Goal: Feedback & Contribution: Submit feedback/report problem

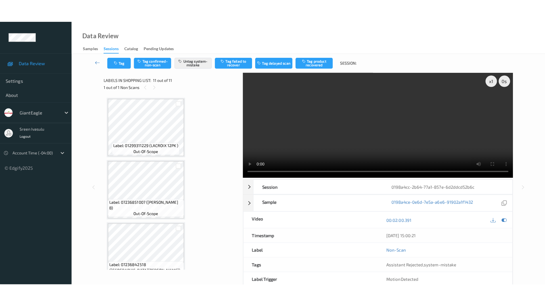
scroll to position [510, 0]
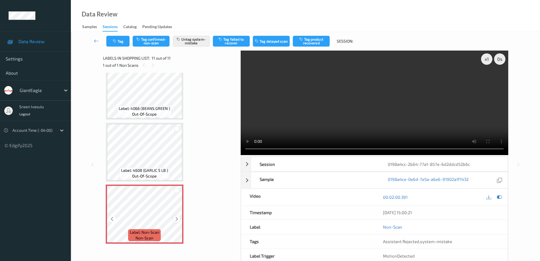
click at [175, 220] on icon at bounding box center [176, 218] width 5 height 5
click at [121, 44] on button "Tag" at bounding box center [117, 41] width 23 height 11
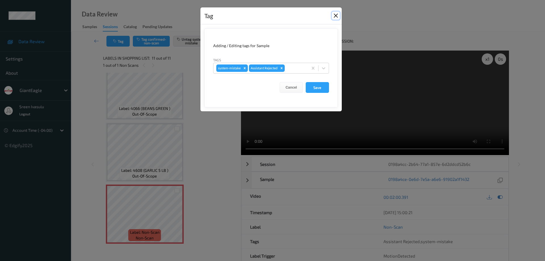
click at [339, 16] on button "Close" at bounding box center [336, 16] width 8 height 8
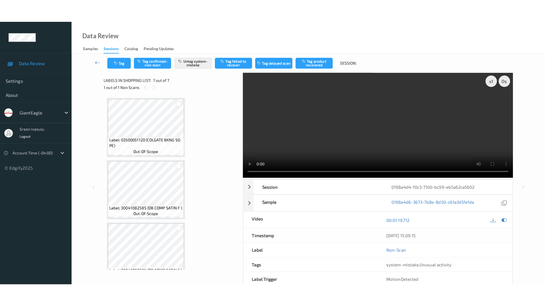
scroll to position [262, 0]
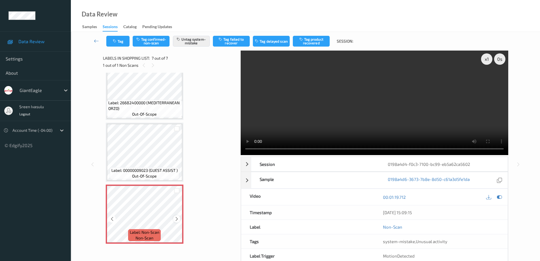
click at [178, 217] on icon at bounding box center [176, 218] width 5 height 5
click at [176, 218] on icon at bounding box center [176, 218] width 5 height 5
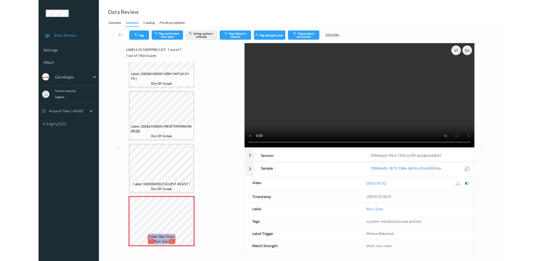
scroll to position [216, 0]
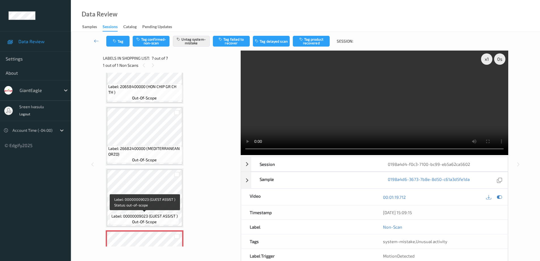
click at [154, 213] on span "Label: 00000009023 (GUEST ASSIST )" at bounding box center [145, 216] width 66 height 6
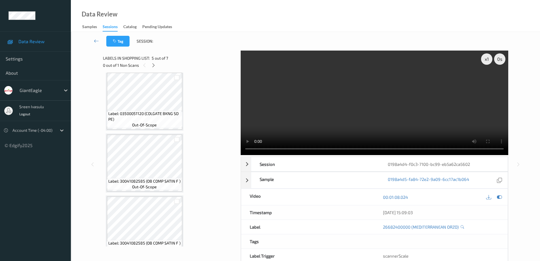
scroll to position [0, 0]
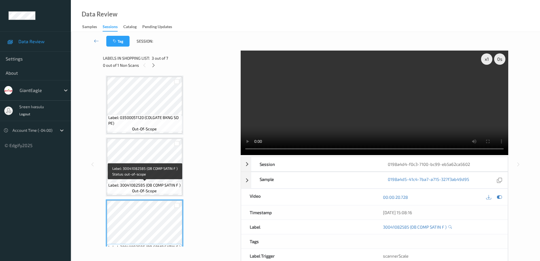
click at [159, 184] on span "Label: 30041082585 (OB COMP SATIN F )" at bounding box center [144, 185] width 72 height 6
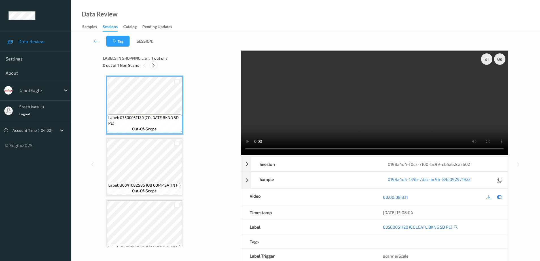
click at [153, 66] on icon at bounding box center [153, 65] width 5 height 5
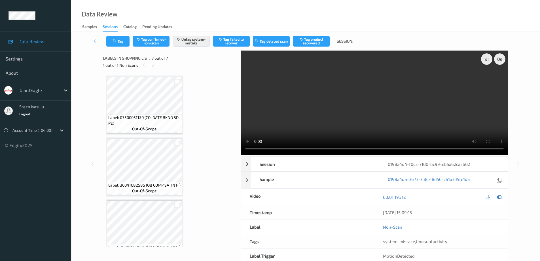
scroll to position [262, 0]
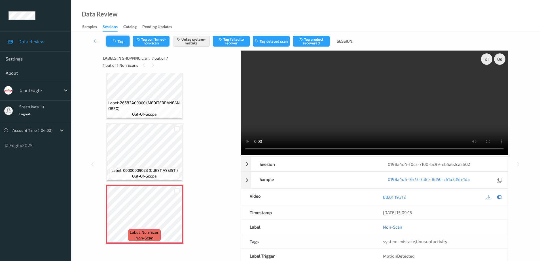
click at [122, 43] on button "Tag" at bounding box center [117, 41] width 23 height 11
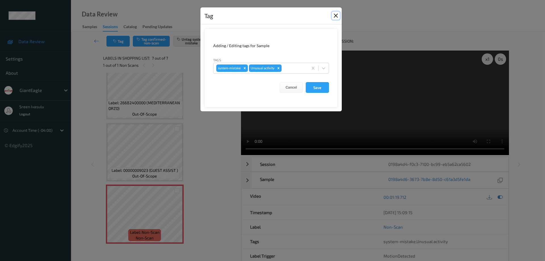
click at [335, 15] on button "Close" at bounding box center [336, 16] width 8 height 8
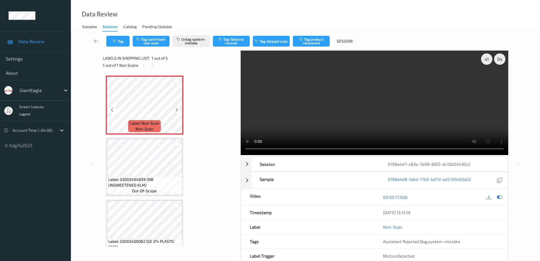
click at [176, 113] on div at bounding box center [176, 109] width 7 height 7
click at [128, 44] on button "Tag" at bounding box center [117, 41] width 23 height 11
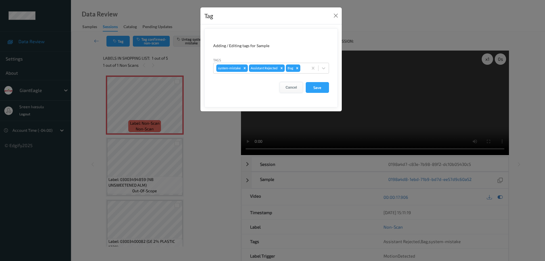
click at [281, 86] on button "Cancel" at bounding box center [290, 87] width 23 height 11
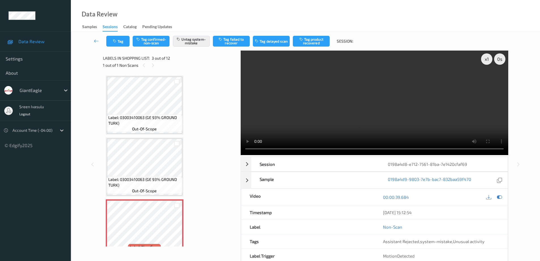
scroll to position [65, 0]
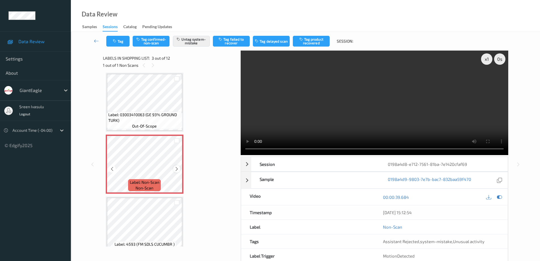
click at [176, 167] on icon at bounding box center [176, 168] width 5 height 5
click at [121, 41] on button "Tag" at bounding box center [117, 41] width 23 height 11
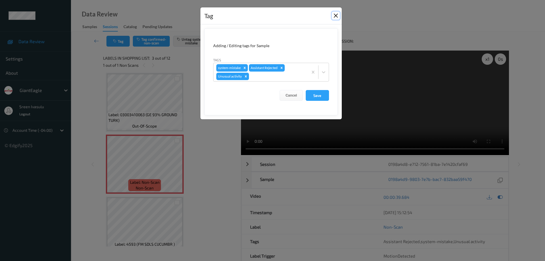
click at [333, 16] on button "Close" at bounding box center [336, 16] width 8 height 8
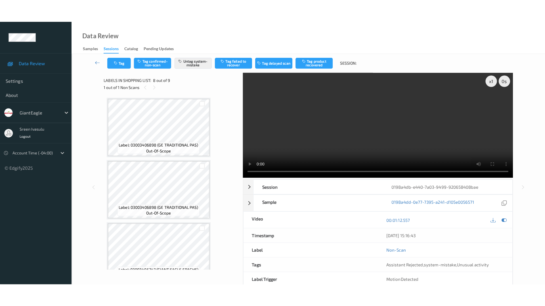
scroll to position [374, 0]
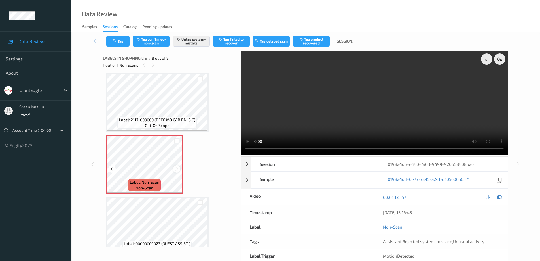
click at [177, 169] on icon at bounding box center [176, 168] width 5 height 5
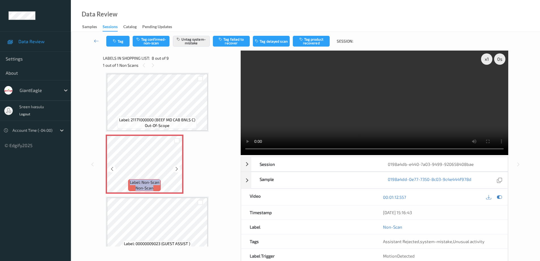
click at [177, 169] on icon at bounding box center [176, 168] width 5 height 5
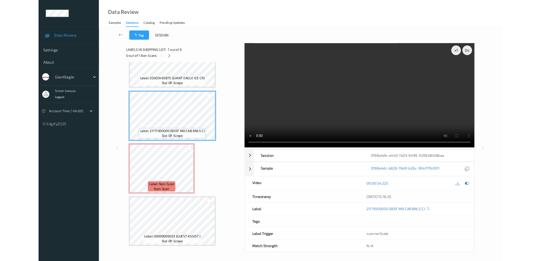
scroll to position [340, 0]
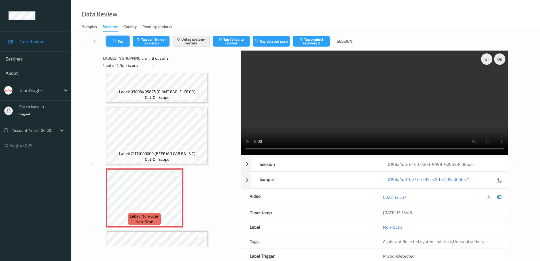
click at [117, 43] on button "Tag" at bounding box center [117, 41] width 23 height 11
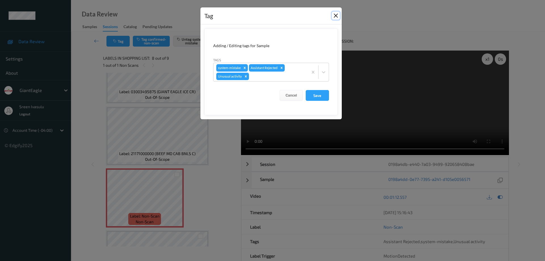
click at [334, 14] on button "Close" at bounding box center [336, 16] width 8 height 8
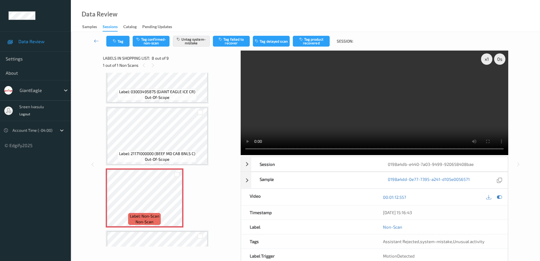
click at [101, 193] on div "x 1 0 s Session 0198a4db-e440-7a03-9499-920658408bae Session ID 0198a4db-e440-7…" at bounding box center [306, 164] width 446 height 227
click at [177, 203] on icon at bounding box center [176, 202] width 5 height 5
click at [121, 42] on button "Tag" at bounding box center [117, 41] width 23 height 11
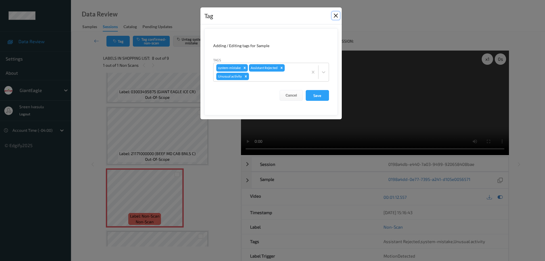
click at [332, 16] on button "Close" at bounding box center [336, 16] width 8 height 8
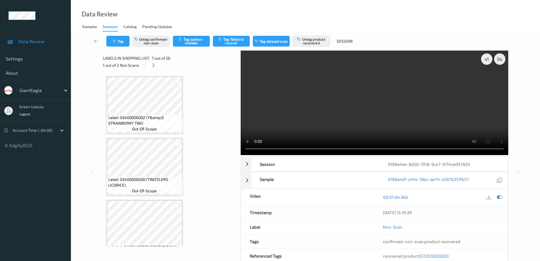
scroll to position [312, 0]
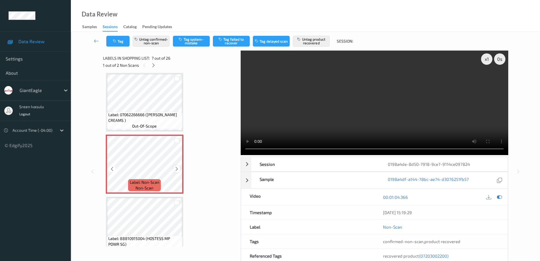
click at [177, 169] on icon at bounding box center [176, 168] width 5 height 5
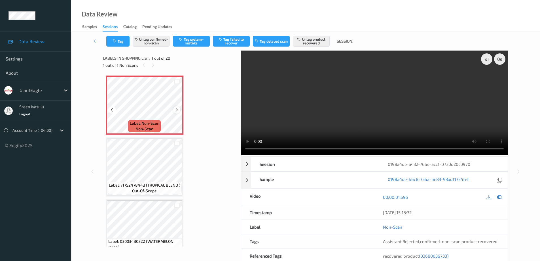
click at [175, 111] on icon at bounding box center [176, 109] width 5 height 5
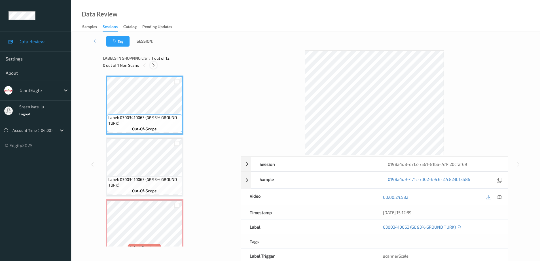
click at [152, 65] on icon at bounding box center [153, 65] width 5 height 5
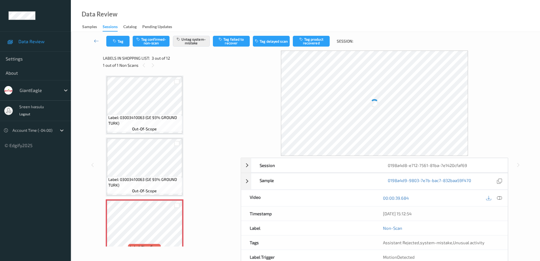
scroll to position [65, 0]
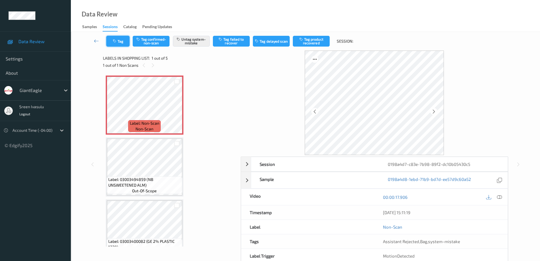
click at [115, 37] on button "Tag" at bounding box center [117, 41] width 23 height 11
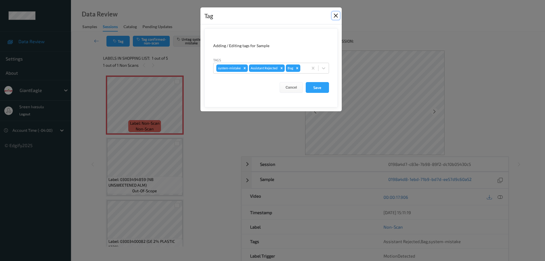
click at [332, 16] on button "Close" at bounding box center [336, 16] width 8 height 8
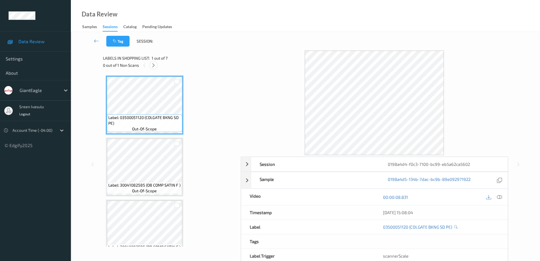
click at [152, 64] on icon at bounding box center [153, 65] width 5 height 5
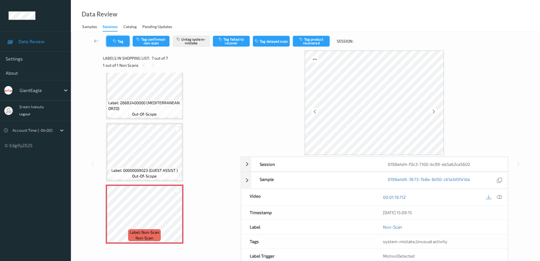
click at [123, 41] on button "Tag" at bounding box center [117, 41] width 23 height 11
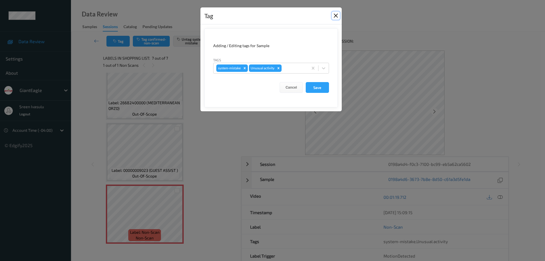
click at [338, 16] on button "Close" at bounding box center [336, 16] width 8 height 8
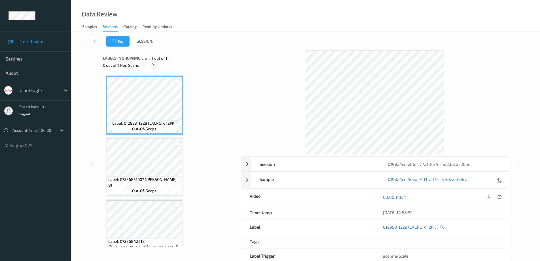
click at [154, 64] on icon at bounding box center [153, 65] width 5 height 5
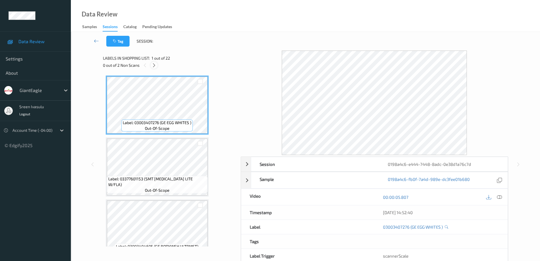
click at [154, 65] on icon at bounding box center [154, 65] width 5 height 5
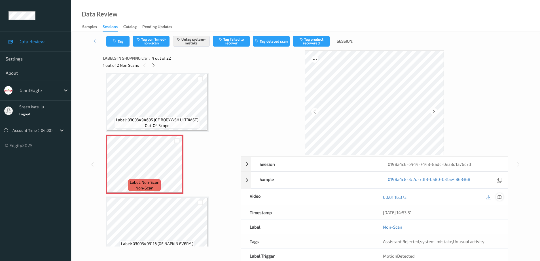
click at [499, 197] on icon at bounding box center [499, 196] width 5 height 5
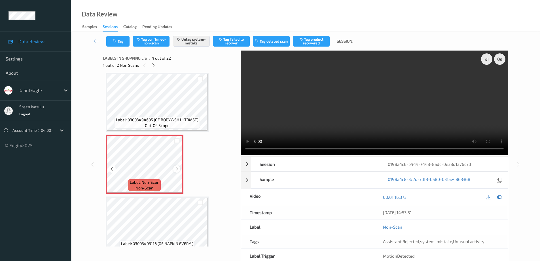
click at [177, 168] on icon at bounding box center [176, 168] width 5 height 5
click at [119, 42] on button "Tag" at bounding box center [117, 41] width 23 height 11
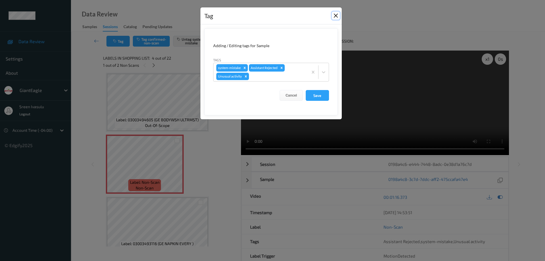
click at [336, 15] on button "Close" at bounding box center [336, 16] width 8 height 8
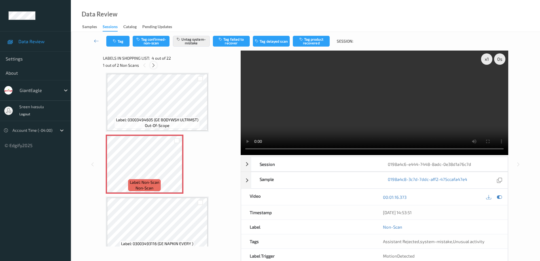
click at [154, 63] on icon at bounding box center [153, 65] width 5 height 5
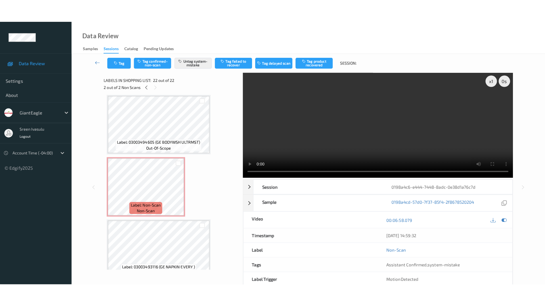
scroll to position [1190, 0]
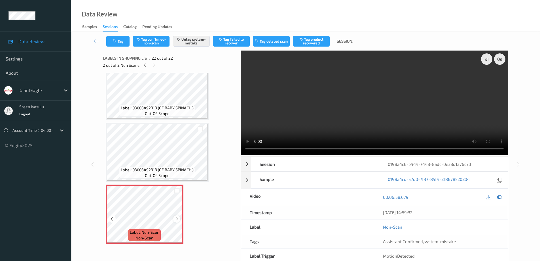
click at [174, 220] on div at bounding box center [176, 218] width 7 height 7
click at [175, 220] on icon at bounding box center [176, 218] width 5 height 5
click at [176, 217] on icon at bounding box center [176, 218] width 5 height 5
click at [178, 219] on icon at bounding box center [176, 218] width 5 height 5
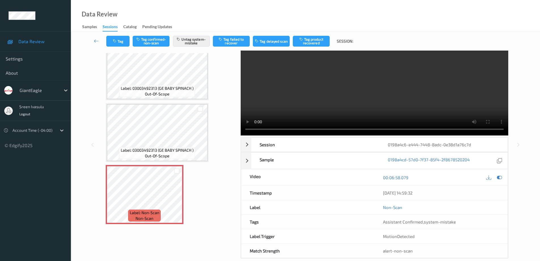
scroll to position [29, 0]
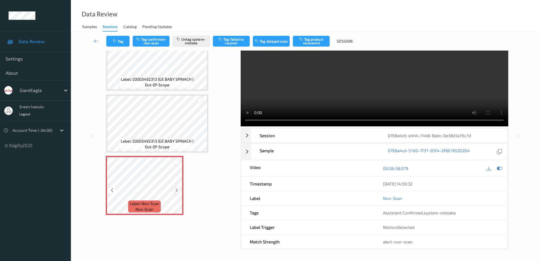
click at [176, 192] on icon at bounding box center [176, 190] width 5 height 5
click at [174, 187] on div at bounding box center [176, 189] width 7 height 7
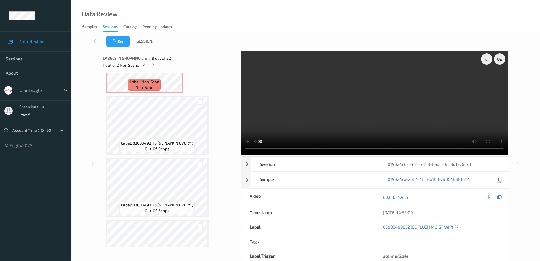
scroll to position [0, 0]
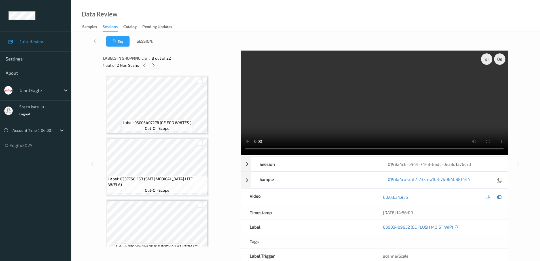
click at [153, 64] on icon at bounding box center [153, 65] width 5 height 5
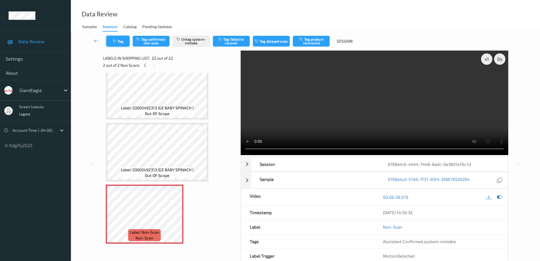
click at [121, 42] on button "Tag" at bounding box center [117, 41] width 23 height 11
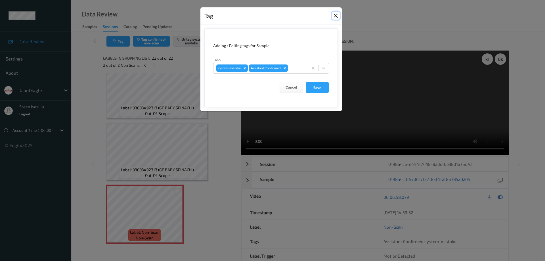
click at [336, 14] on button "Close" at bounding box center [336, 16] width 8 height 8
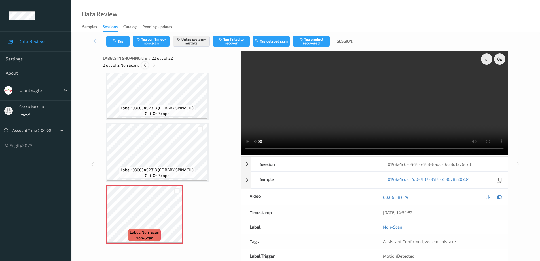
click at [146, 66] on icon at bounding box center [145, 65] width 5 height 5
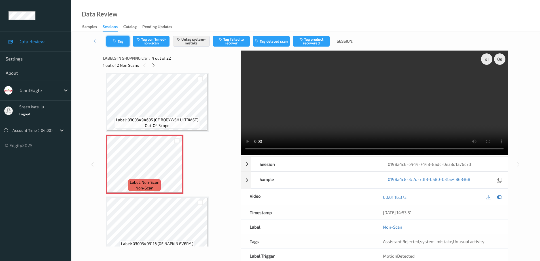
click at [121, 40] on button "Tag" at bounding box center [117, 41] width 23 height 11
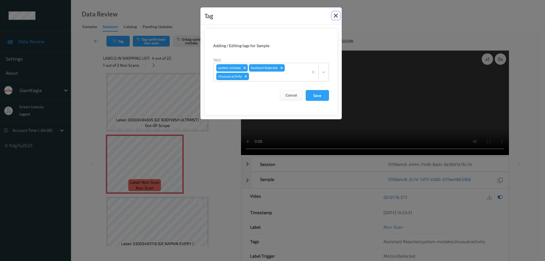
click at [335, 16] on button "Close" at bounding box center [336, 16] width 8 height 8
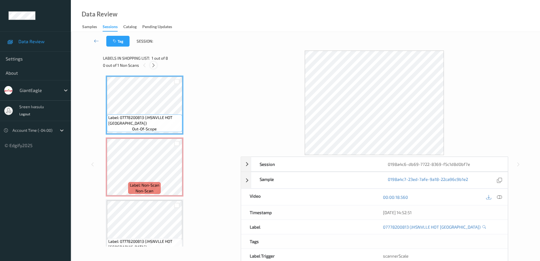
click at [153, 66] on icon at bounding box center [153, 65] width 5 height 5
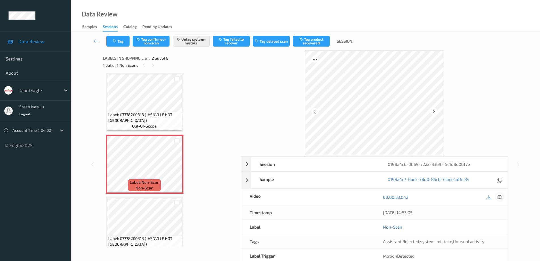
click at [499, 197] on icon at bounding box center [499, 196] width 5 height 5
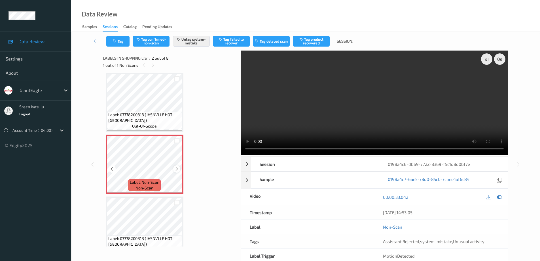
click at [177, 169] on icon at bounding box center [176, 168] width 5 height 5
click at [176, 167] on icon at bounding box center [176, 168] width 5 height 5
click at [174, 170] on div at bounding box center [176, 168] width 7 height 7
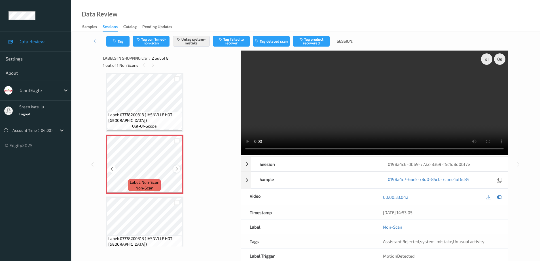
click at [175, 170] on icon at bounding box center [176, 168] width 5 height 5
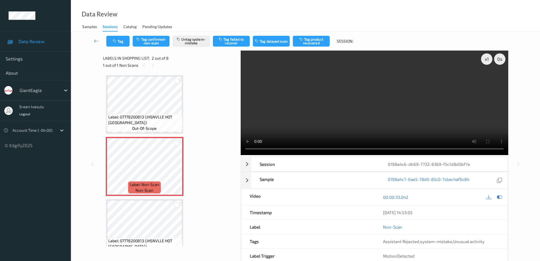
scroll to position [0, 0]
click at [177, 172] on icon at bounding box center [176, 171] width 5 height 5
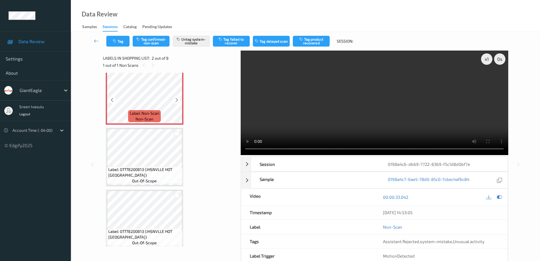
scroll to position [113, 0]
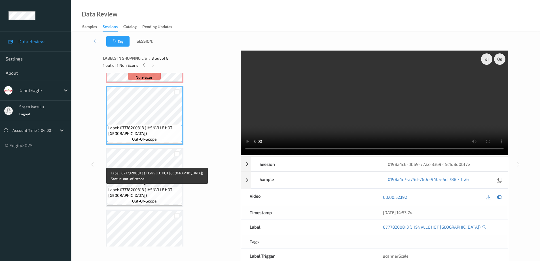
click at [131, 187] on span "Label: 07778200813 (JHSNVLLE HOT ITALI)" at bounding box center [144, 192] width 73 height 11
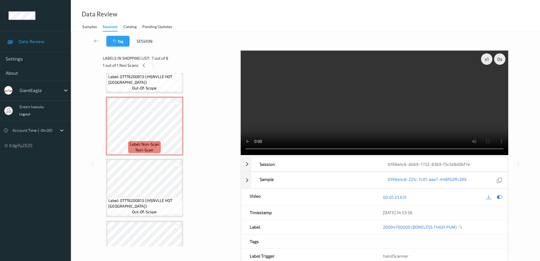
scroll to position [0, 0]
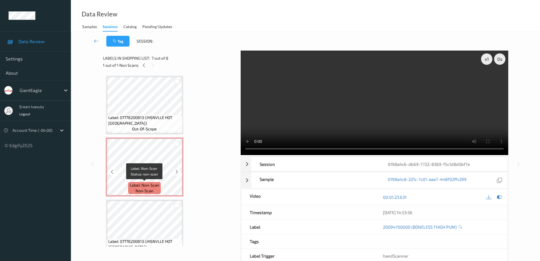
click at [139, 183] on span "Label: Non-Scan" at bounding box center [145, 185] width 30 height 6
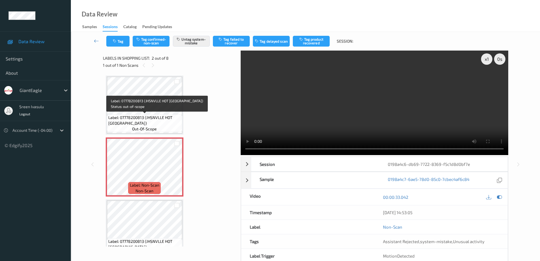
click at [164, 115] on span "Label: 07778200813 (JHSNVLLE HOT ITALI)" at bounding box center [144, 120] width 73 height 11
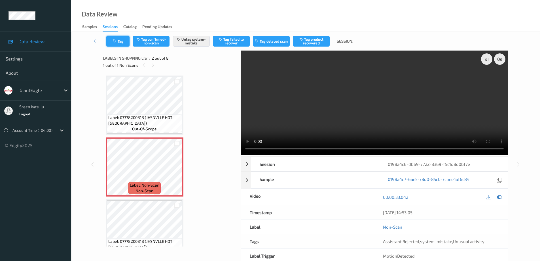
click at [121, 43] on button "Tag" at bounding box center [117, 41] width 23 height 11
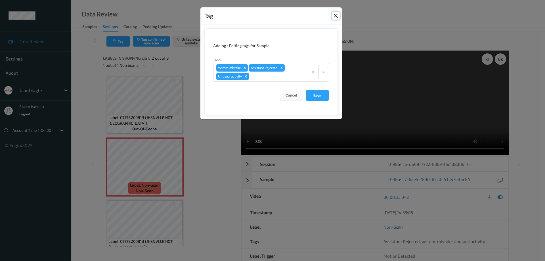
click at [333, 17] on button "Close" at bounding box center [336, 16] width 8 height 8
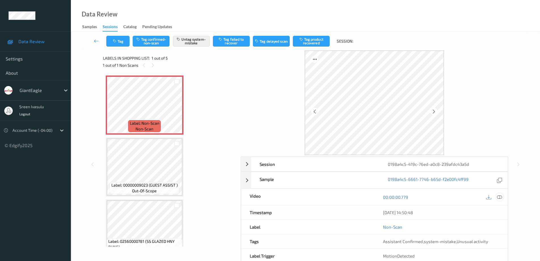
click at [499, 196] on icon at bounding box center [499, 196] width 5 height 5
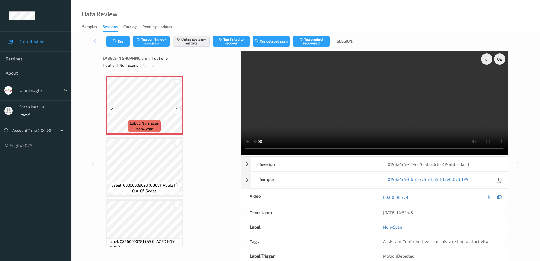
click at [180, 110] on div at bounding box center [176, 109] width 7 height 7
click at [117, 38] on button "Tag" at bounding box center [117, 41] width 23 height 11
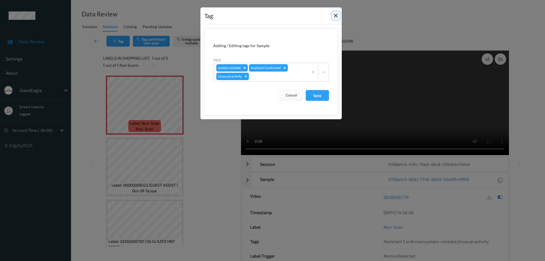
click at [335, 12] on button "Close" at bounding box center [336, 16] width 8 height 8
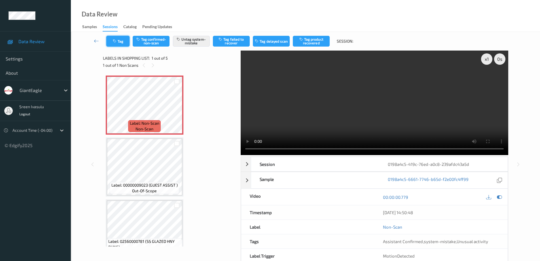
click at [110, 43] on button "Tag" at bounding box center [117, 41] width 23 height 11
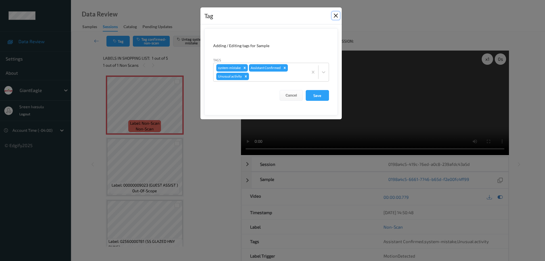
click at [333, 14] on button "Close" at bounding box center [336, 16] width 8 height 8
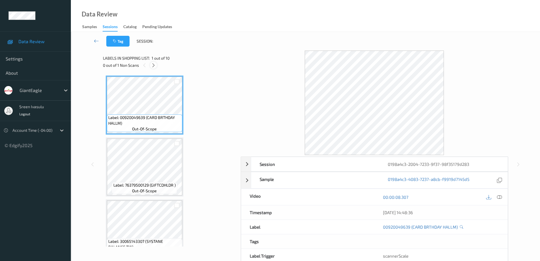
click at [154, 66] on icon at bounding box center [153, 65] width 5 height 5
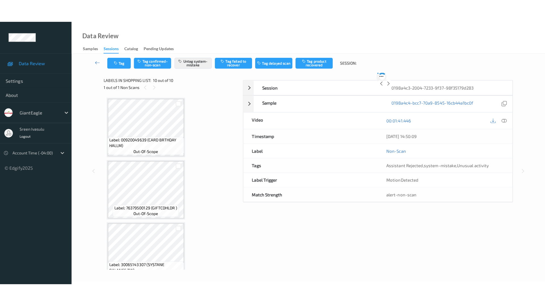
scroll to position [448, 0]
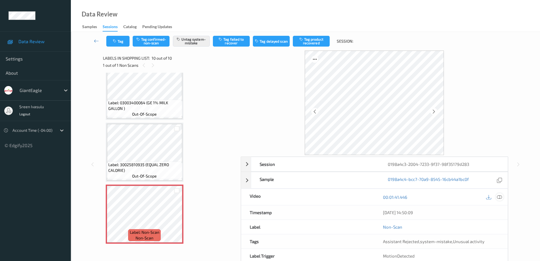
click at [499, 197] on icon at bounding box center [499, 196] width 5 height 5
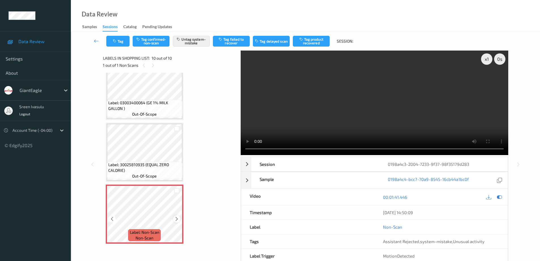
click at [176, 220] on icon at bounding box center [176, 218] width 5 height 5
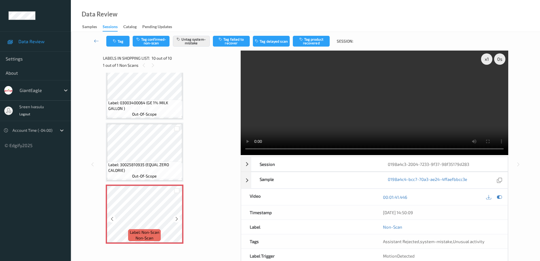
click at [176, 220] on icon at bounding box center [176, 218] width 5 height 5
click at [176, 222] on div at bounding box center [176, 218] width 7 height 7
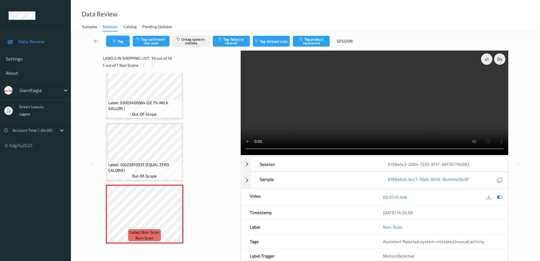
click at [121, 41] on button "Tag" at bounding box center [117, 41] width 23 height 11
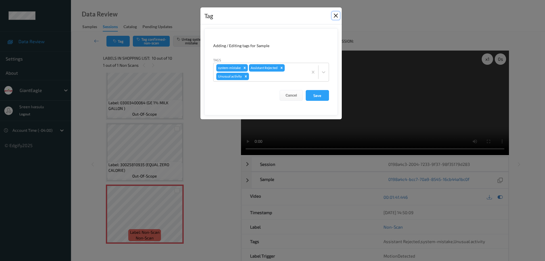
click at [335, 16] on button "Close" at bounding box center [336, 16] width 8 height 8
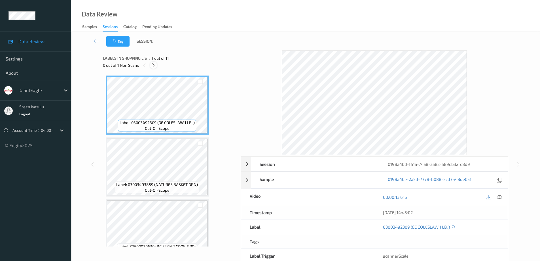
click at [154, 65] on icon at bounding box center [153, 65] width 5 height 5
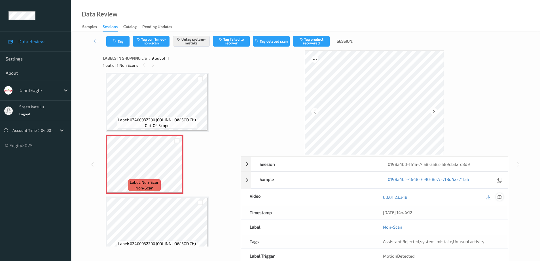
click at [498, 198] on icon at bounding box center [499, 196] width 5 height 5
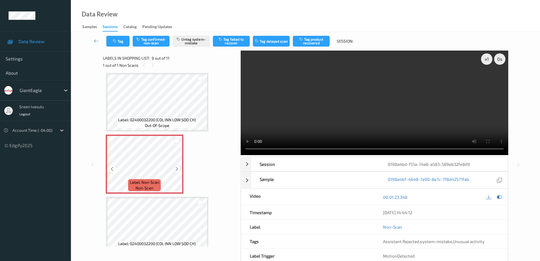
click at [177, 168] on icon at bounding box center [176, 168] width 5 height 5
click at [177, 170] on icon at bounding box center [176, 168] width 5 height 5
click at [177, 169] on icon at bounding box center [176, 168] width 5 height 5
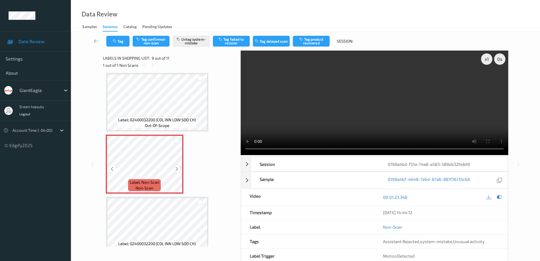
click at [176, 168] on icon at bounding box center [176, 168] width 5 height 5
click at [177, 169] on icon at bounding box center [176, 168] width 5 height 5
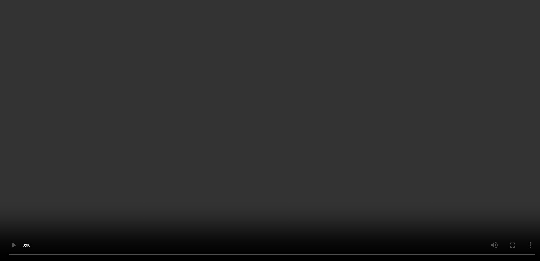
scroll to position [340, 0]
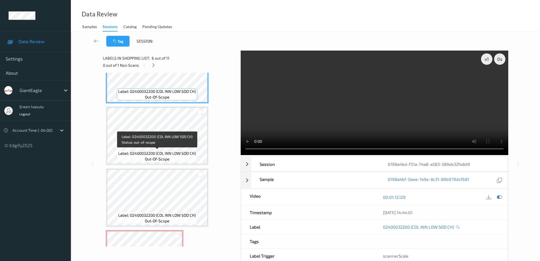
click at [179, 154] on span "Label: 02400032200 (COL INN LOW SOD CH)" at bounding box center [157, 153] width 78 height 6
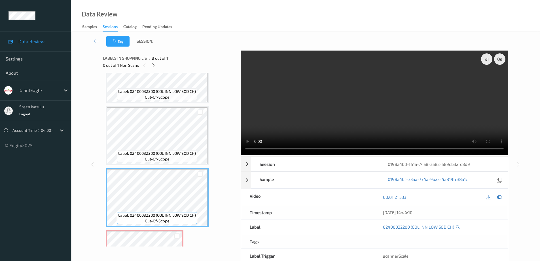
scroll to position [454, 0]
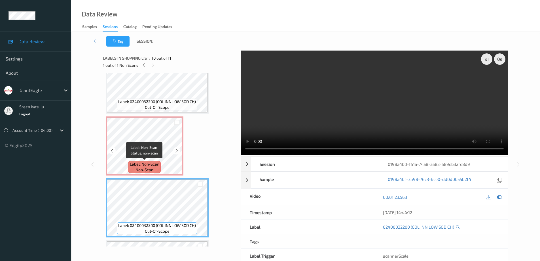
click at [158, 168] on div "Label: Non-Scan non-scan" at bounding box center [144, 167] width 32 height 12
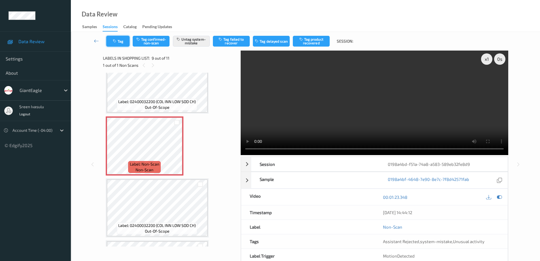
click at [120, 41] on button "Tag" at bounding box center [117, 41] width 23 height 11
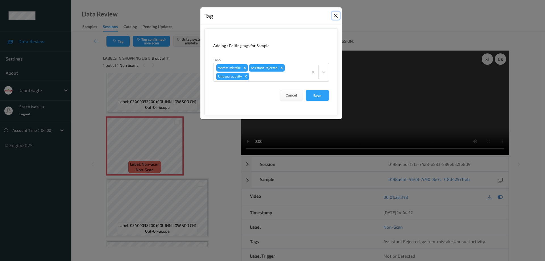
click at [334, 14] on button "Close" at bounding box center [336, 16] width 8 height 8
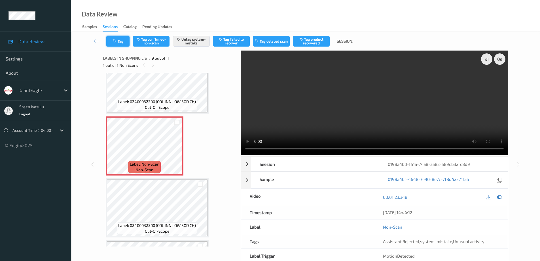
click at [117, 42] on icon "button" at bounding box center [115, 41] width 5 height 4
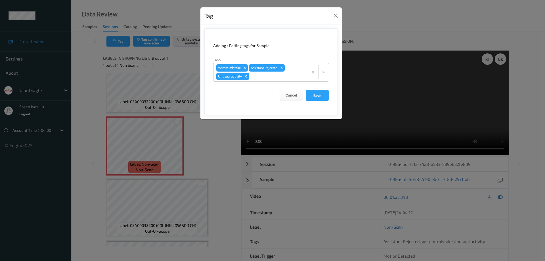
click at [246, 76] on icon "Remove Unusual activity" at bounding box center [246, 76] width 4 height 4
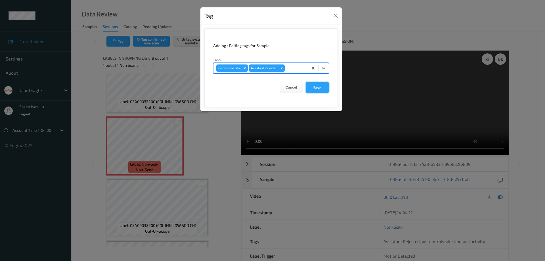
click at [316, 85] on button "Save" at bounding box center [317, 87] width 23 height 11
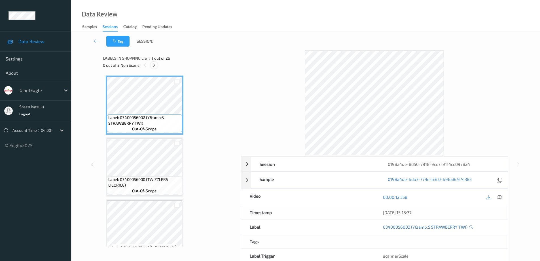
click at [153, 65] on icon at bounding box center [154, 65] width 5 height 5
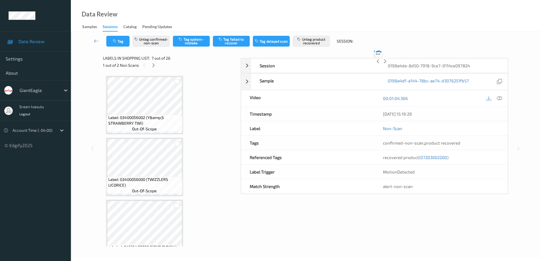
scroll to position [312, 0]
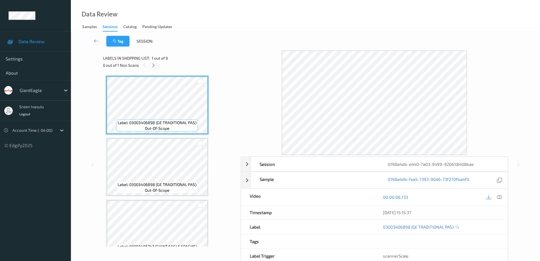
click at [154, 64] on icon at bounding box center [153, 65] width 5 height 5
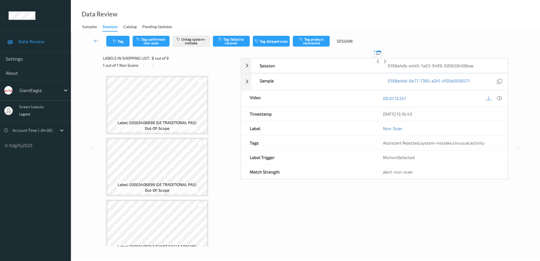
scroll to position [374, 0]
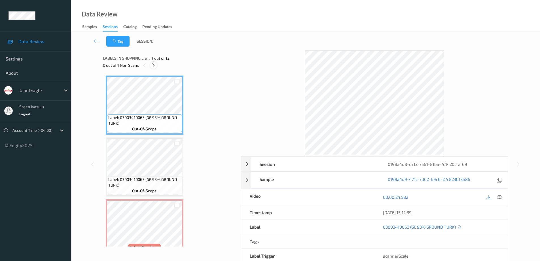
click at [152, 65] on icon at bounding box center [153, 65] width 5 height 5
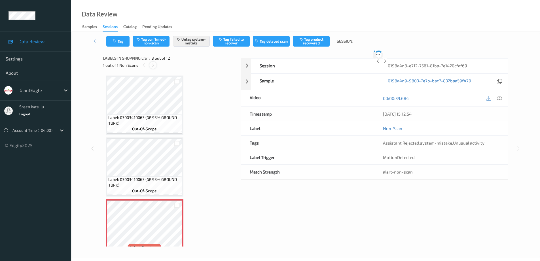
scroll to position [65, 0]
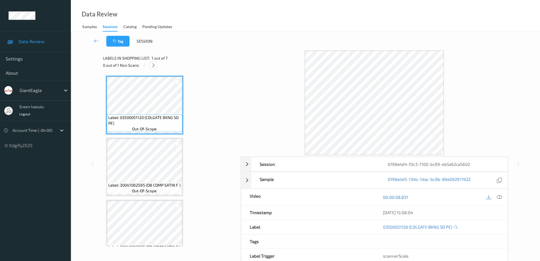
click at [156, 65] on icon at bounding box center [153, 65] width 5 height 5
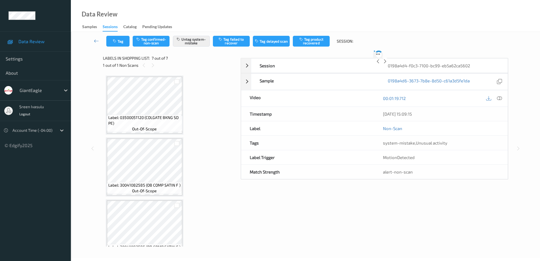
scroll to position [262, 0]
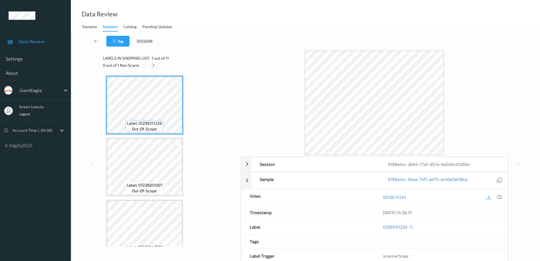
click at [153, 64] on icon at bounding box center [153, 65] width 5 height 5
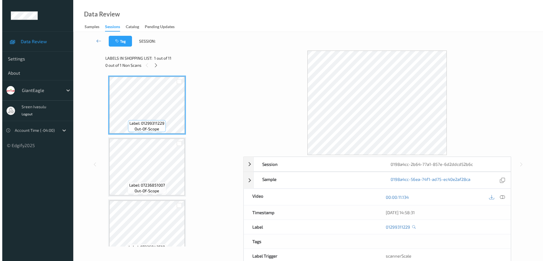
scroll to position [510, 0]
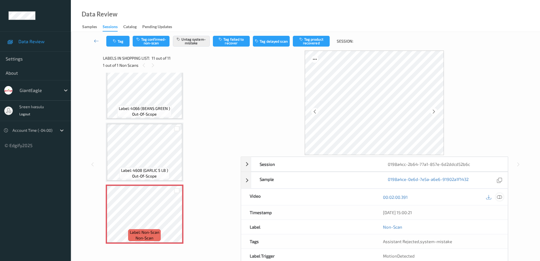
click at [498, 198] on icon at bounding box center [499, 196] width 5 height 5
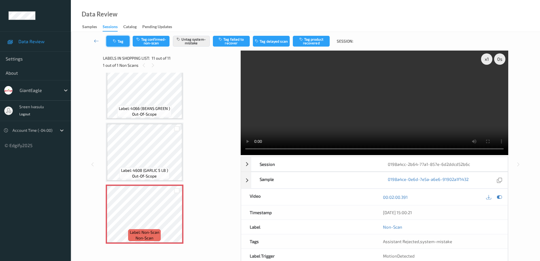
click at [125, 42] on button "Tag" at bounding box center [117, 41] width 23 height 11
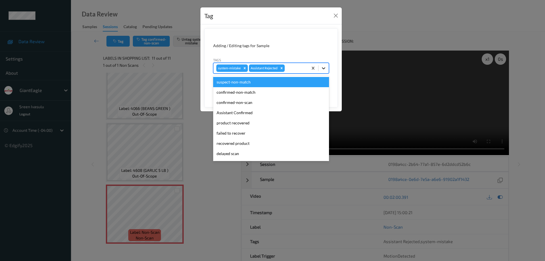
click at [322, 69] on icon at bounding box center [324, 68] width 6 height 6
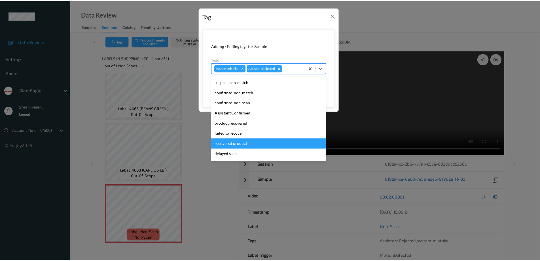
scroll to position [50, 0]
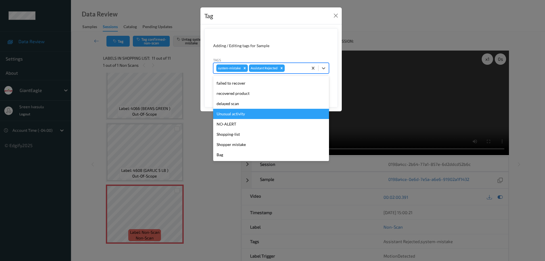
click at [235, 113] on div "Unusual activity" at bounding box center [271, 114] width 116 height 10
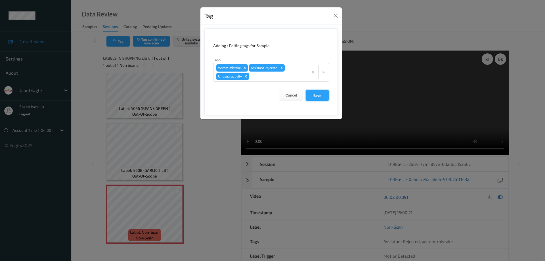
click at [320, 96] on button "Save" at bounding box center [317, 95] width 23 height 11
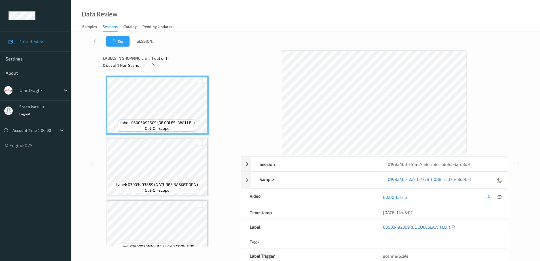
click at [153, 66] on icon at bounding box center [153, 65] width 5 height 5
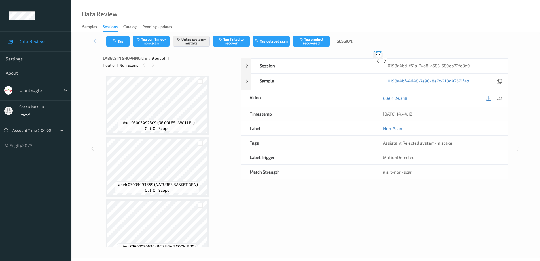
scroll to position [436, 0]
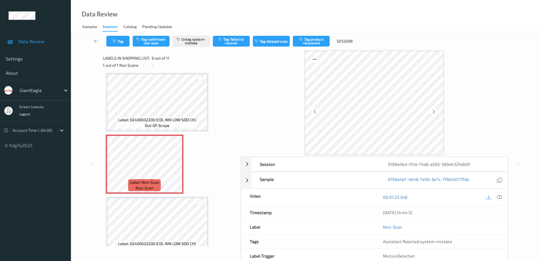
click at [500, 196] on icon at bounding box center [499, 196] width 5 height 5
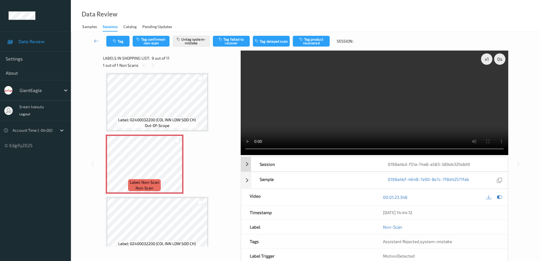
click at [365, 157] on div "Session" at bounding box center [315, 164] width 128 height 14
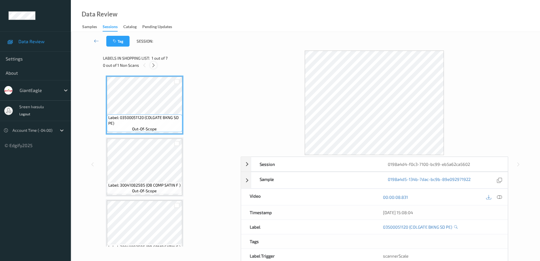
click at [155, 66] on icon at bounding box center [153, 65] width 5 height 5
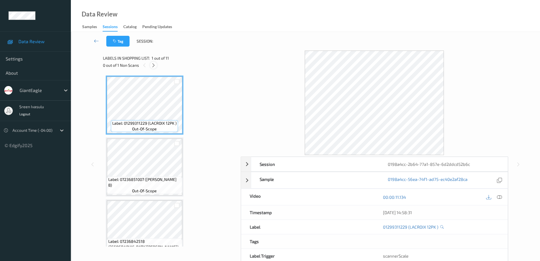
click at [155, 65] on icon at bounding box center [153, 65] width 5 height 5
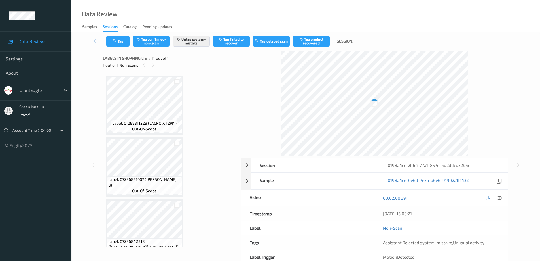
scroll to position [510, 0]
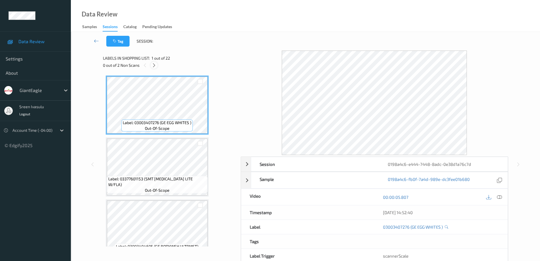
click at [155, 66] on icon at bounding box center [154, 65] width 5 height 5
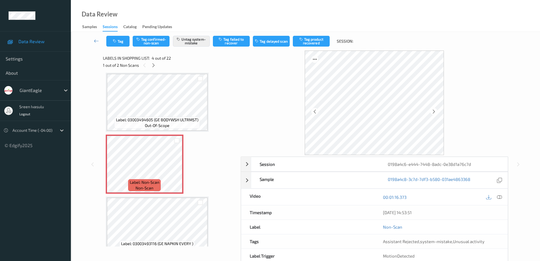
click at [116, 47] on div "Tag Tag confirmed-non-scan Untag system-mistake Tag failed to recover Tag delay…" at bounding box center [306, 41] width 446 height 19
click at [127, 40] on button "Tag" at bounding box center [117, 41] width 23 height 11
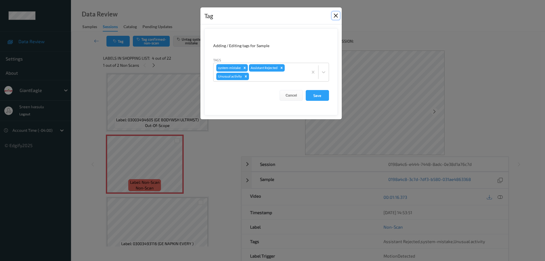
click at [334, 16] on button "Close" at bounding box center [336, 16] width 8 height 8
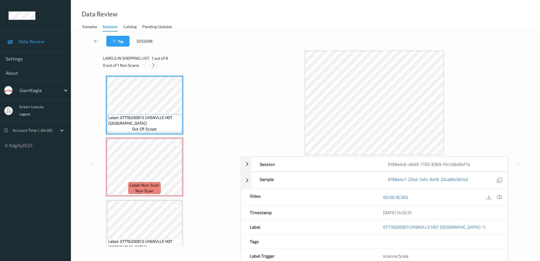
click at [150, 65] on div at bounding box center [153, 65] width 7 height 7
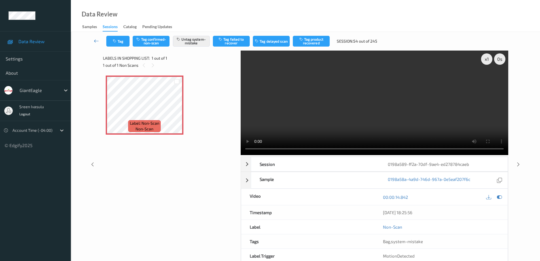
click at [101, 41] on link at bounding box center [97, 41] width 20 height 11
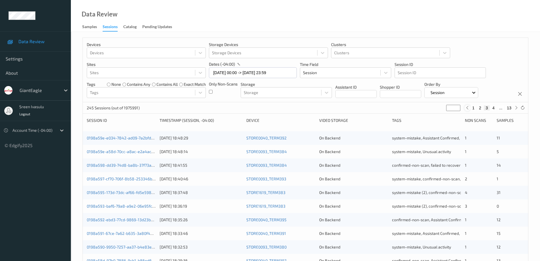
click at [468, 110] on icon at bounding box center [468, 108] width 4 height 4
type input "*"
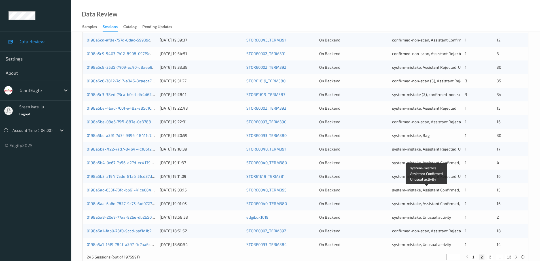
scroll to position [166, 0]
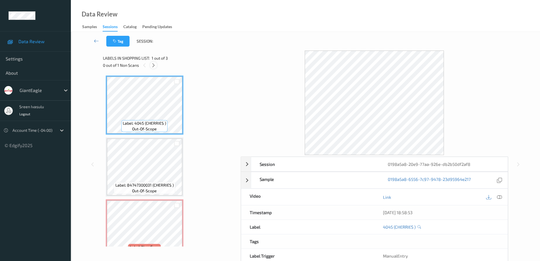
click at [154, 64] on icon at bounding box center [153, 65] width 5 height 5
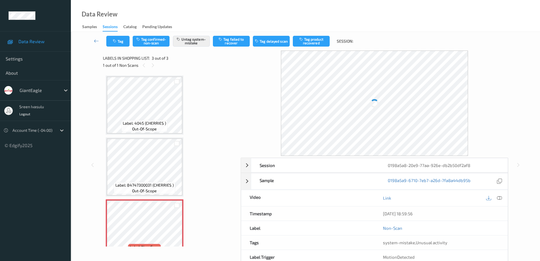
scroll to position [15, 0]
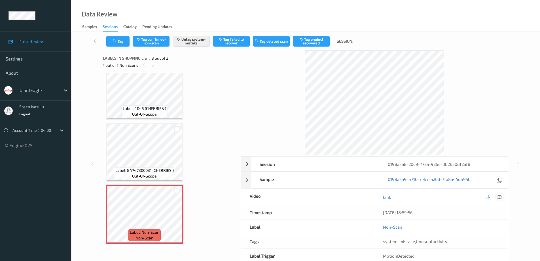
click at [498, 195] on icon at bounding box center [499, 196] width 5 height 5
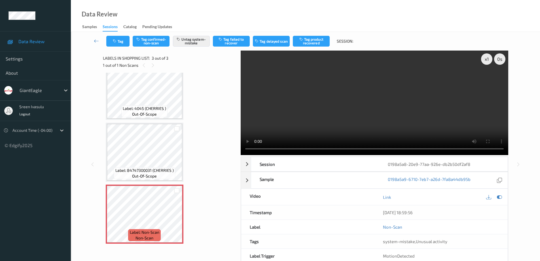
scroll to position [0, 0]
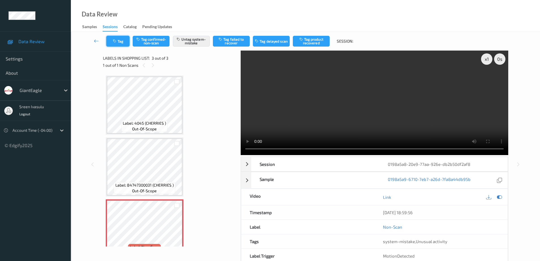
click at [120, 41] on button "Tag" at bounding box center [117, 41] width 23 height 11
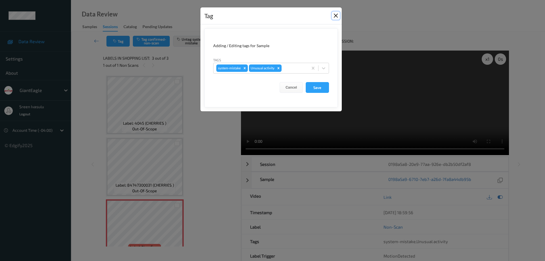
click at [336, 13] on button "Close" at bounding box center [336, 16] width 8 height 8
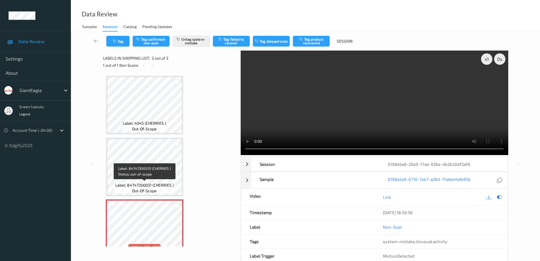
scroll to position [15, 0]
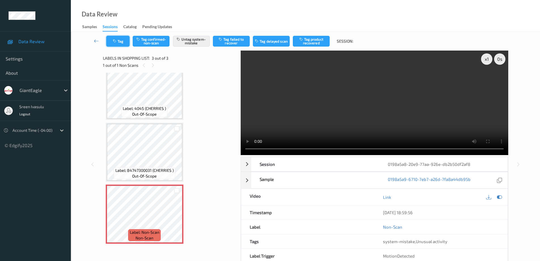
click at [124, 43] on button "Tag" at bounding box center [117, 41] width 23 height 11
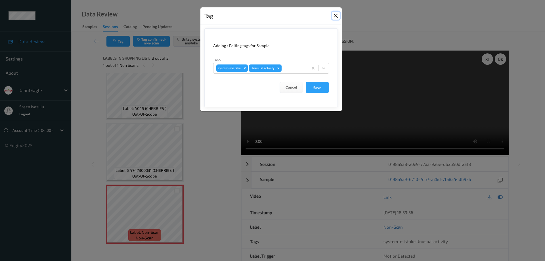
click at [335, 13] on button "Close" at bounding box center [336, 16] width 8 height 8
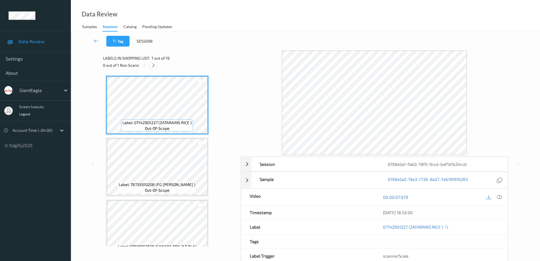
click at [155, 66] on icon at bounding box center [153, 65] width 5 height 5
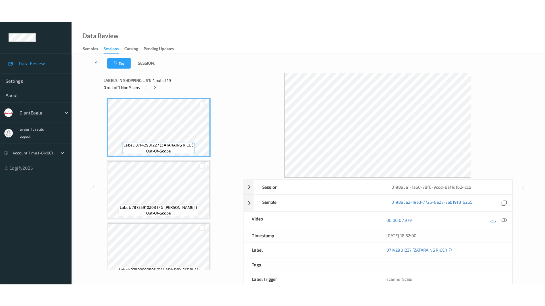
scroll to position [992, 0]
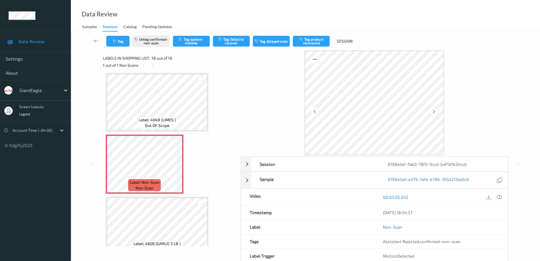
drag, startPoint x: 501, startPoint y: 196, endPoint x: 415, endPoint y: 194, distance: 86.5
click at [502, 196] on icon at bounding box center [499, 196] width 5 height 5
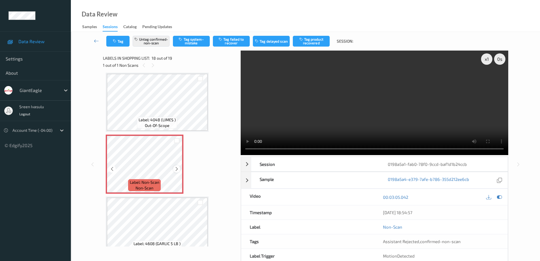
click at [176, 168] on icon at bounding box center [176, 168] width 5 height 5
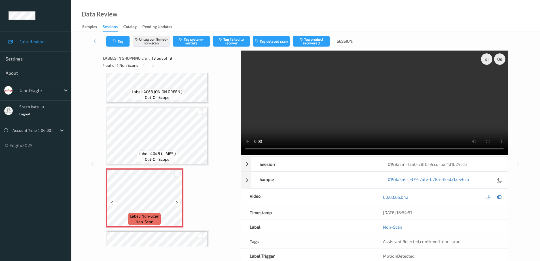
click at [177, 202] on icon at bounding box center [176, 202] width 5 height 5
click at [175, 204] on icon at bounding box center [176, 202] width 5 height 5
click at [181, 91] on span "Label: 4068 (ONION GREEN )" at bounding box center [157, 92] width 51 height 6
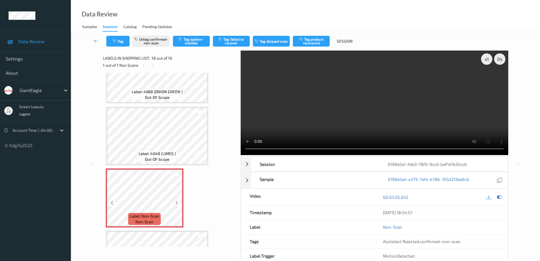
click at [177, 202] on icon at bounding box center [176, 202] width 5 height 5
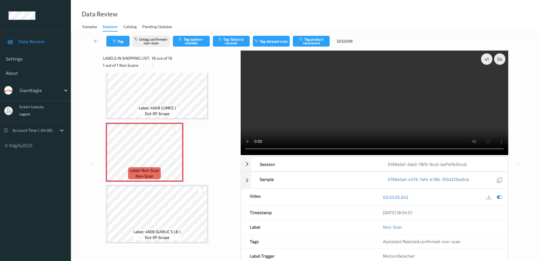
scroll to position [891, 0]
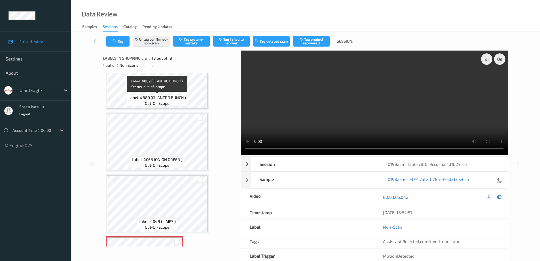
click at [181, 94] on div "Label: 4889 (CILANTRO BUNCH ) out-of-scope" at bounding box center [157, 100] width 60 height 12
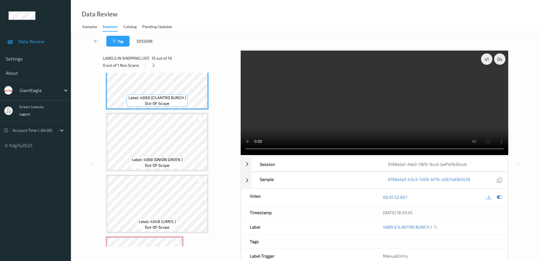
scroll to position [777, 0]
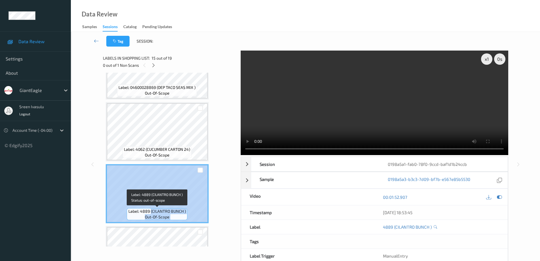
click at [190, 211] on div "Label: 4889 (CILANTRO BUNCH ) out-of-scope" at bounding box center [157, 193] width 103 height 59
copy div "(CILANTRO BUNCH ) out-of-scope"
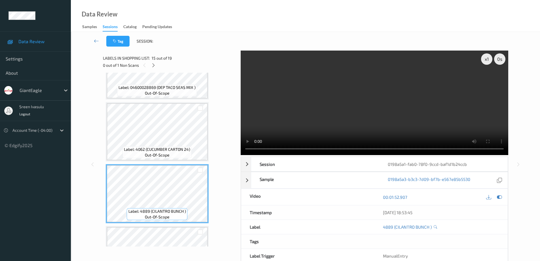
drag, startPoint x: 153, startPoint y: 211, endPoint x: 181, endPoint y: 210, distance: 28.4
click at [181, 210] on span "Label: 4889 (CILANTRO BUNCH )" at bounding box center [158, 211] width 58 height 6
drag, startPoint x: 152, startPoint y: 212, endPoint x: 186, endPoint y: 212, distance: 33.8
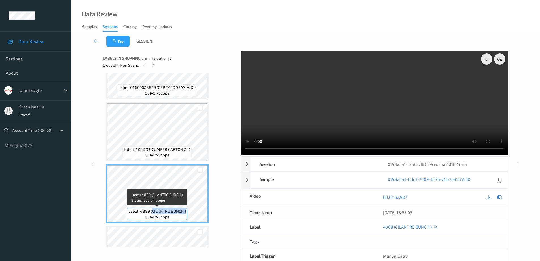
click at [186, 212] on div "Label: 4889 (CILANTRO BUNCH ) out-of-scope" at bounding box center [157, 214] width 60 height 12
copy span "CILANTRO BUNCH )"
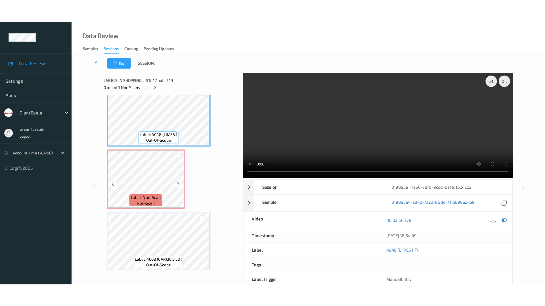
scroll to position [1004, 0]
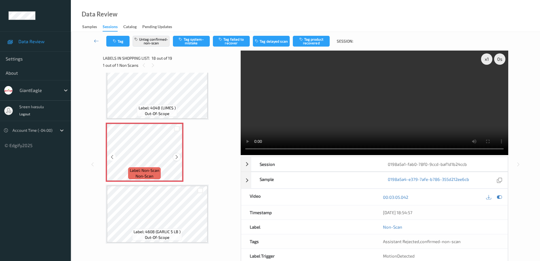
click at [179, 157] on icon at bounding box center [176, 156] width 5 height 5
click at [155, 39] on button "Untag confirmed-non-scan" at bounding box center [151, 41] width 37 height 11
click at [501, 198] on icon at bounding box center [499, 196] width 5 height 5
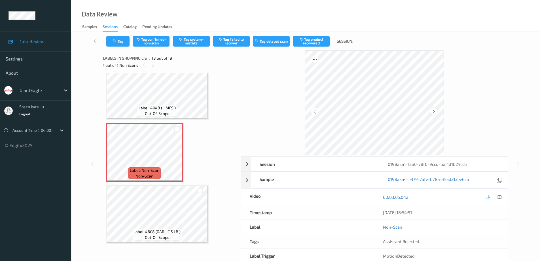
click at [435, 110] on icon at bounding box center [434, 111] width 5 height 5
click at [436, 110] on icon at bounding box center [434, 111] width 5 height 5
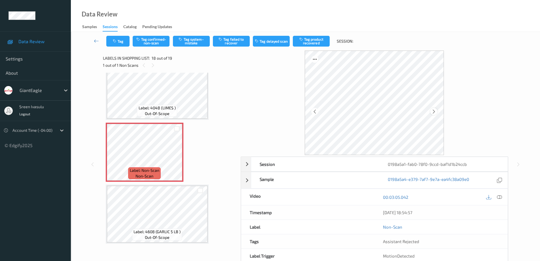
click at [436, 110] on icon at bounding box center [434, 111] width 5 height 5
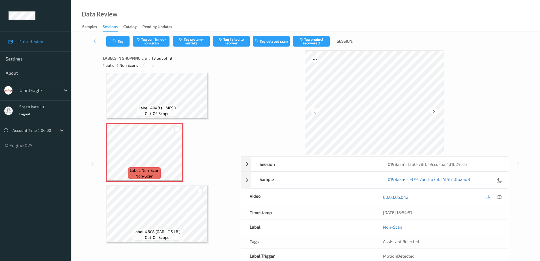
click at [436, 110] on icon at bounding box center [434, 111] width 5 height 5
click at [499, 195] on icon at bounding box center [499, 196] width 5 height 5
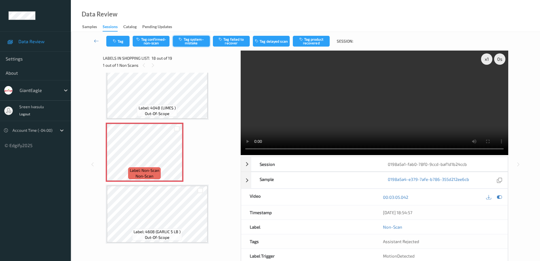
click at [201, 40] on button "Tag system-mistake" at bounding box center [191, 41] width 37 height 11
click at [125, 41] on button "Tag" at bounding box center [117, 41] width 23 height 11
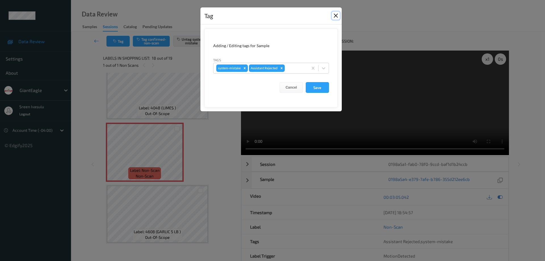
click at [336, 16] on button "Close" at bounding box center [336, 16] width 8 height 8
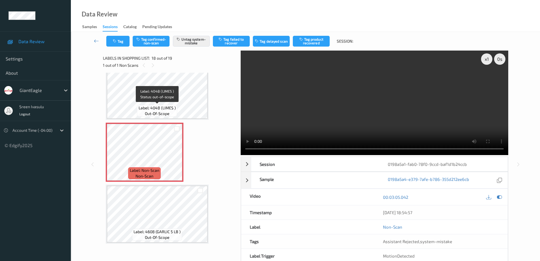
click at [171, 110] on span "Label: 4048 (LIMES )" at bounding box center [157, 108] width 37 height 6
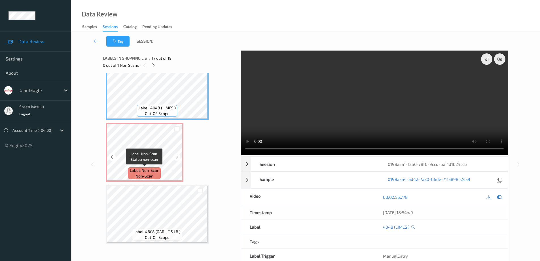
drag, startPoint x: 147, startPoint y: 172, endPoint x: 159, endPoint y: 174, distance: 11.9
click at [147, 172] on span "Label: Non-Scan" at bounding box center [145, 170] width 30 height 6
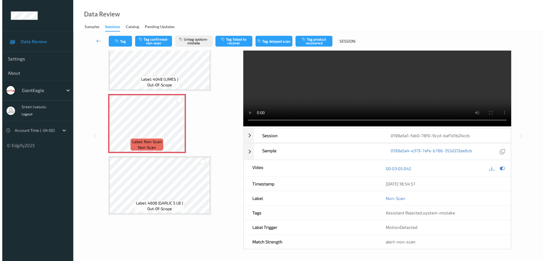
scroll to position [777, 0]
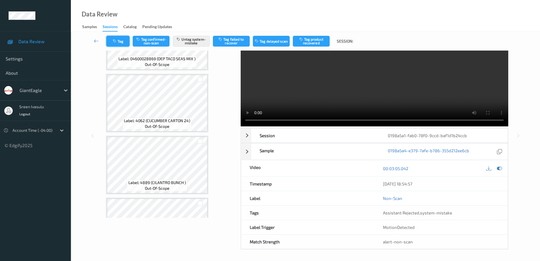
click at [121, 37] on button "Tag" at bounding box center [117, 41] width 23 height 11
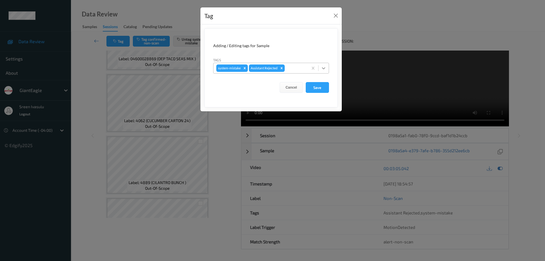
click at [326, 67] on div at bounding box center [323, 68] width 10 height 10
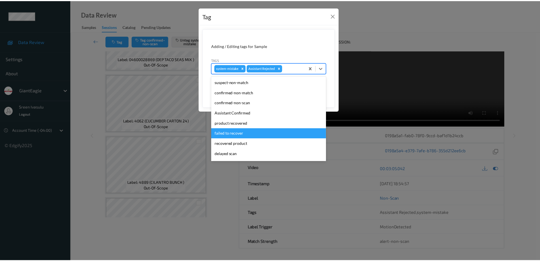
scroll to position [50, 0]
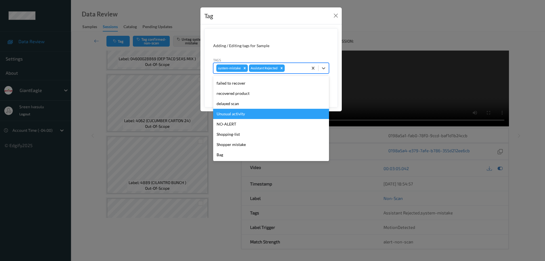
click at [231, 116] on div "Unusual activity" at bounding box center [271, 114] width 116 height 10
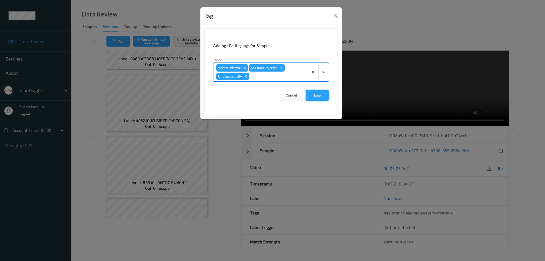
click at [316, 93] on button "Save" at bounding box center [317, 95] width 23 height 11
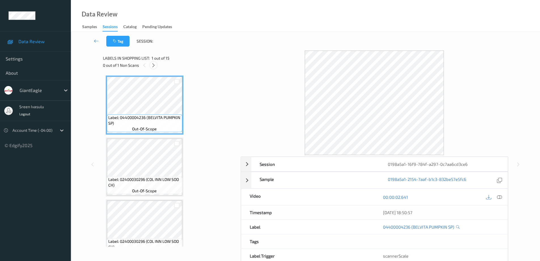
click at [155, 66] on icon at bounding box center [153, 65] width 5 height 5
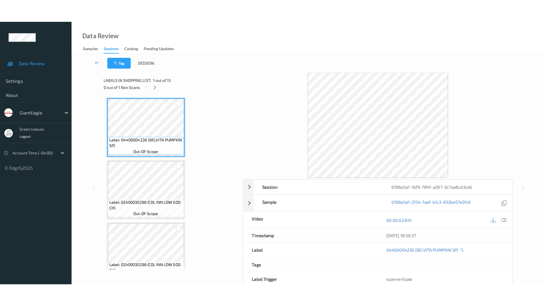
scroll to position [745, 0]
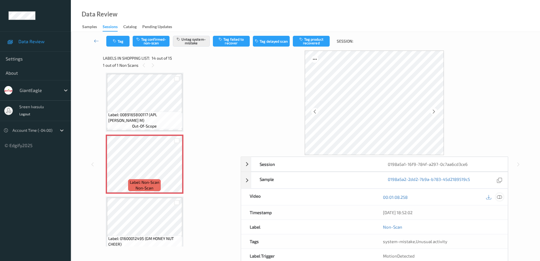
click at [498, 196] on icon at bounding box center [499, 196] width 5 height 5
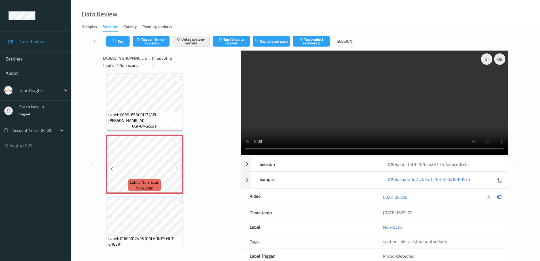
click at [176, 169] on icon at bounding box center [176, 168] width 5 height 5
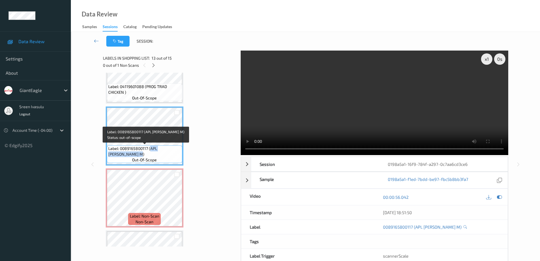
drag, startPoint x: 151, startPoint y: 149, endPoint x: 166, endPoint y: 154, distance: 16.2
click at [166, 154] on span "Label: 0089165800117 (APL GRANNY SMITH M)" at bounding box center [144, 151] width 73 height 11
copy span "APL GRANNY SMITH M)"
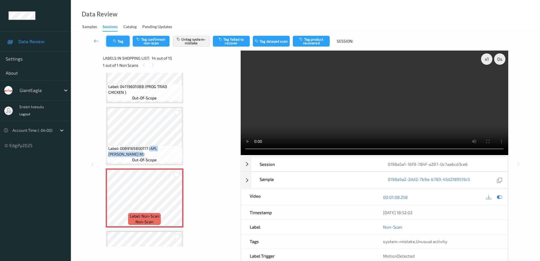
click at [121, 42] on button "Tag" at bounding box center [117, 41] width 23 height 11
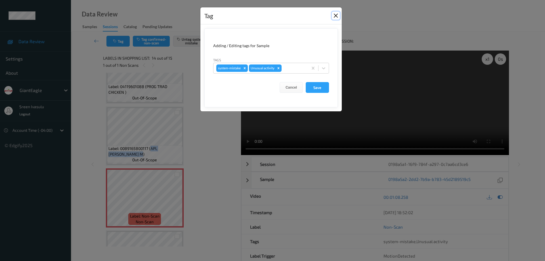
click at [336, 16] on button "Close" at bounding box center [336, 16] width 8 height 8
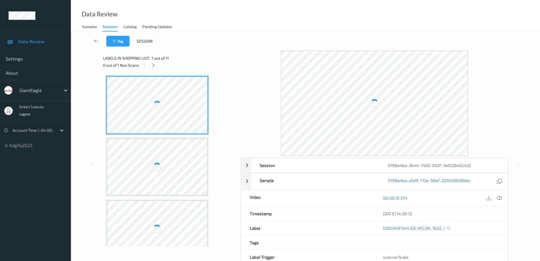
click at [153, 65] on icon at bounding box center [153, 65] width 5 height 5
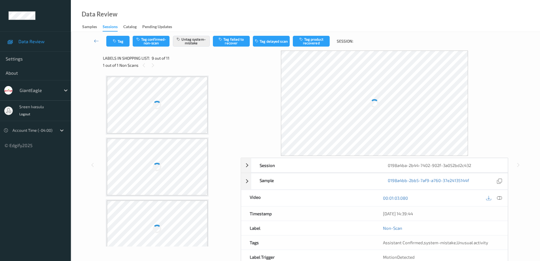
scroll to position [436, 0]
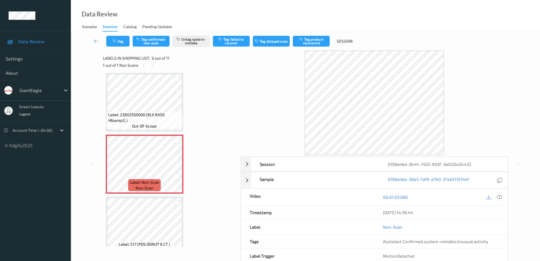
click at [501, 196] on icon at bounding box center [499, 196] width 5 height 5
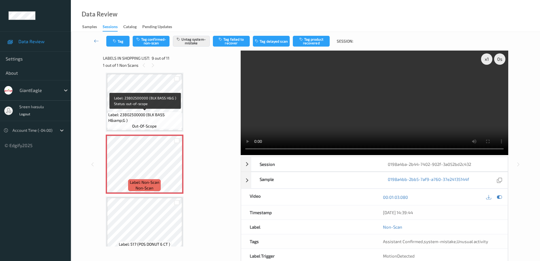
click at [156, 112] on span "Label: 23802500000 (BLK BASS H&amp;G )" at bounding box center [144, 117] width 73 height 11
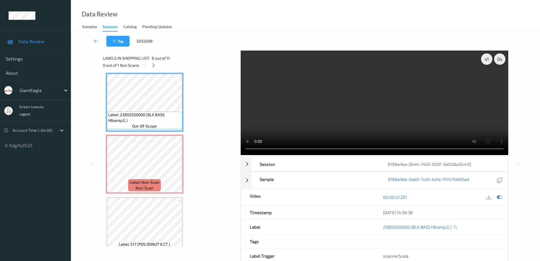
scroll to position [322, 0]
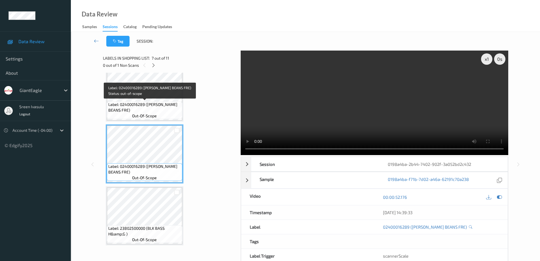
click at [165, 113] on div "Label: 02400016289 ([PERSON_NAME] BEANS FRE) out-of-scope" at bounding box center [144, 110] width 75 height 18
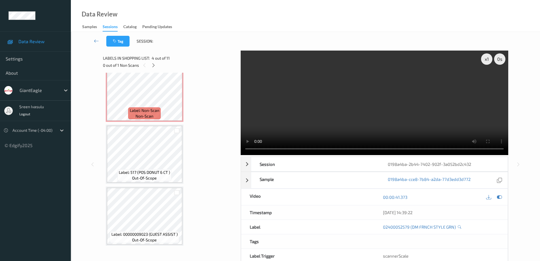
scroll to position [510, 0]
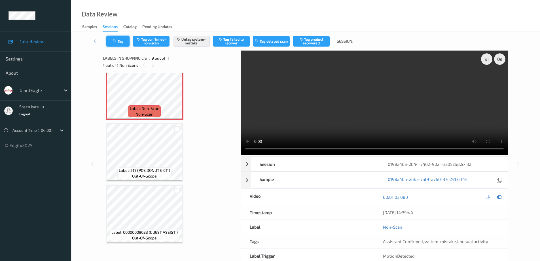
click at [124, 43] on button "Tag" at bounding box center [117, 41] width 23 height 11
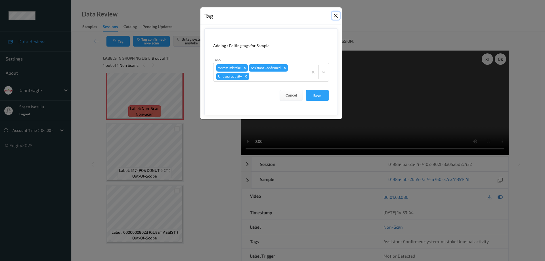
click at [337, 16] on button "Close" at bounding box center [336, 16] width 8 height 8
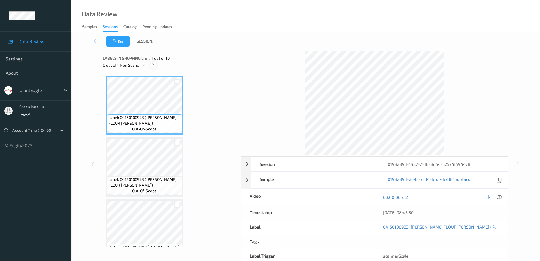
click at [153, 66] on icon at bounding box center [153, 65] width 5 height 5
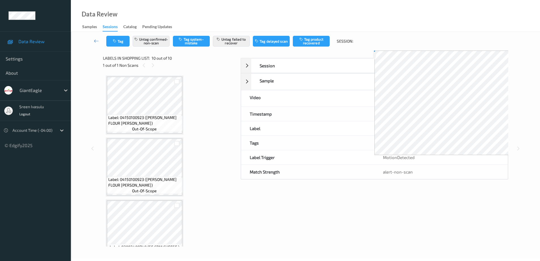
scroll to position [448, 0]
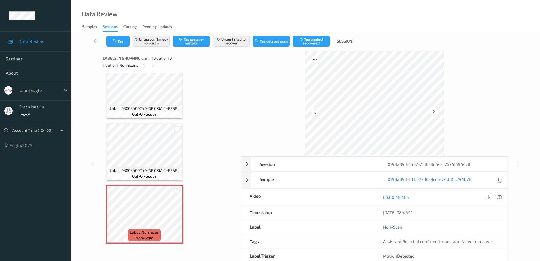
click at [501, 195] on icon at bounding box center [499, 196] width 5 height 5
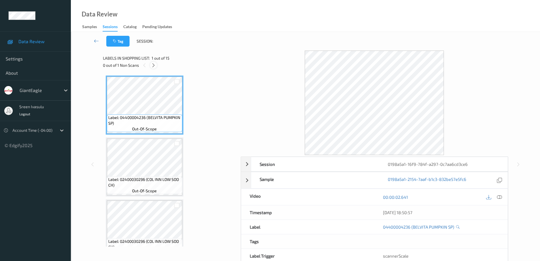
click at [153, 66] on icon at bounding box center [153, 65] width 5 height 5
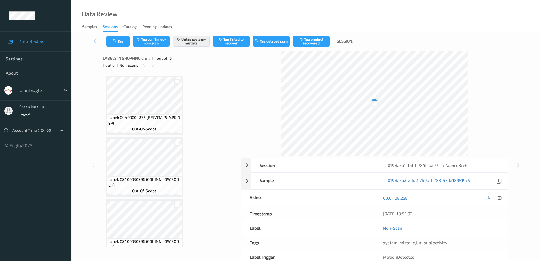
scroll to position [745, 0]
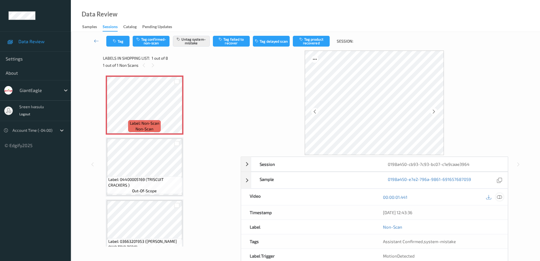
click at [500, 198] on icon at bounding box center [499, 196] width 5 height 5
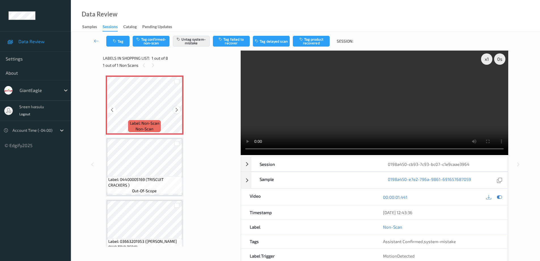
click at [176, 109] on icon at bounding box center [176, 109] width 5 height 5
click at [122, 42] on button "Tag" at bounding box center [117, 41] width 23 height 11
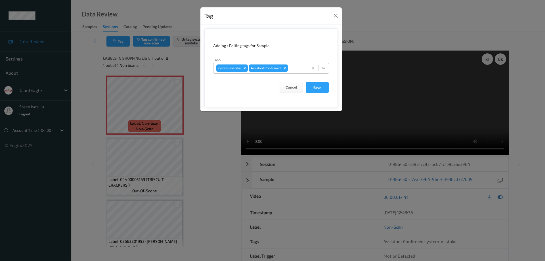
click at [327, 68] on div at bounding box center [323, 68] width 10 height 10
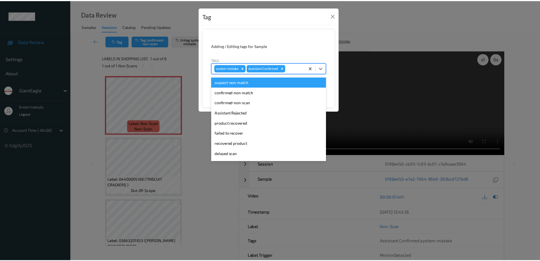
scroll to position [50, 0]
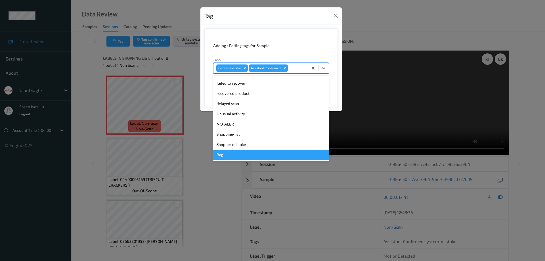
click at [237, 154] on div "Bag" at bounding box center [271, 155] width 116 height 10
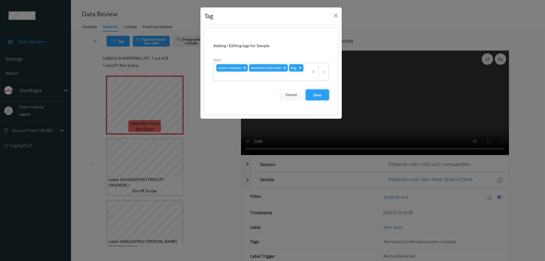
click at [316, 95] on button "Save" at bounding box center [317, 94] width 23 height 11
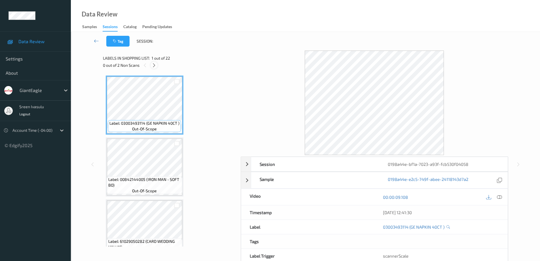
click at [156, 65] on icon at bounding box center [154, 65] width 5 height 5
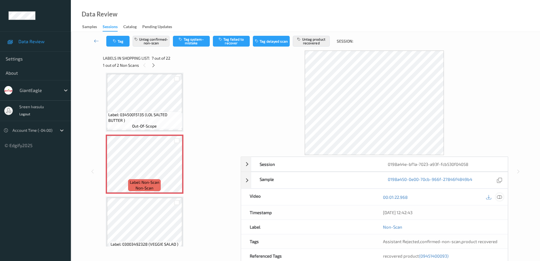
click at [501, 197] on icon at bounding box center [499, 196] width 5 height 5
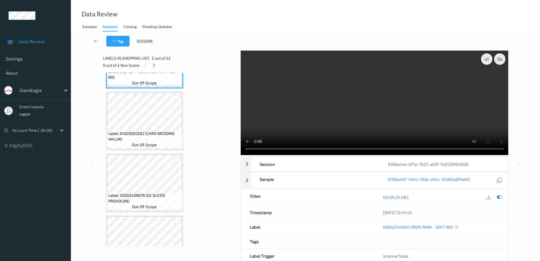
scroll to position [113, 0]
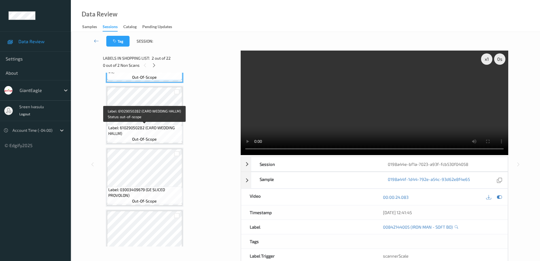
click at [168, 129] on span "Label: 61029050282 (CARD WEDDING HALLM)" at bounding box center [144, 130] width 73 height 11
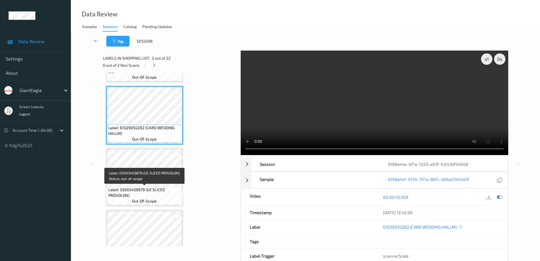
click at [159, 188] on span "Label: 03003409679 (GE SLICED PROVOLON)" at bounding box center [144, 192] width 73 height 11
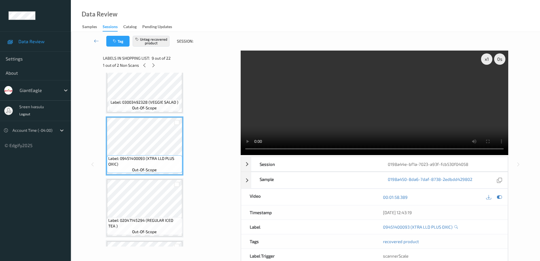
scroll to position [340, 0]
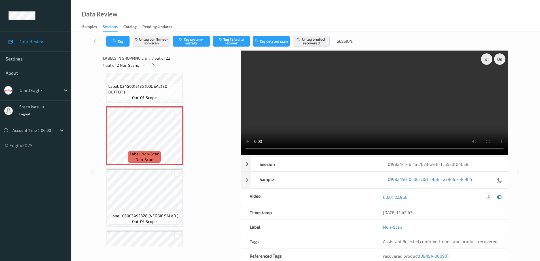
click at [155, 65] on icon at bounding box center [153, 65] width 5 height 5
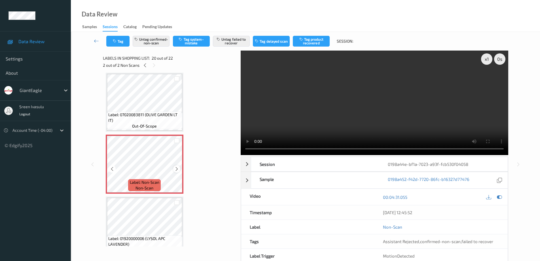
click at [179, 169] on icon at bounding box center [176, 168] width 5 height 5
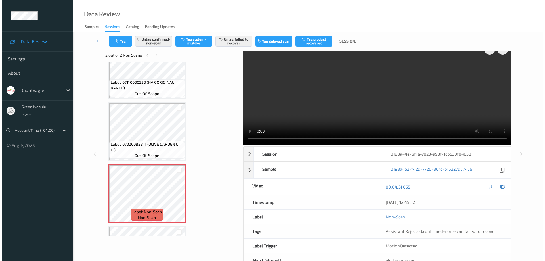
scroll to position [0, 0]
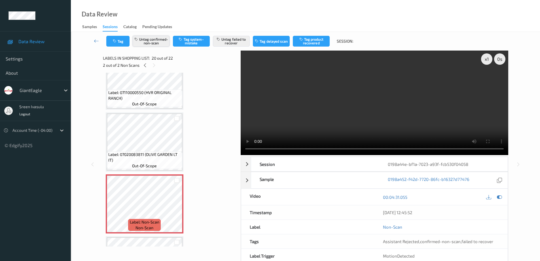
click at [152, 40] on button "Untag confirmed-non-scan" at bounding box center [151, 41] width 37 height 11
click at [230, 42] on button "Untag failed to recover" at bounding box center [231, 41] width 37 height 11
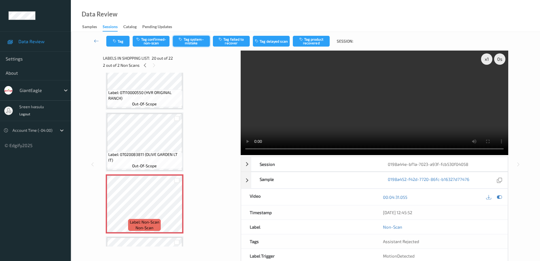
click at [197, 43] on button "Tag system-mistake" at bounding box center [191, 41] width 37 height 11
click at [119, 40] on button "Tag" at bounding box center [117, 41] width 23 height 11
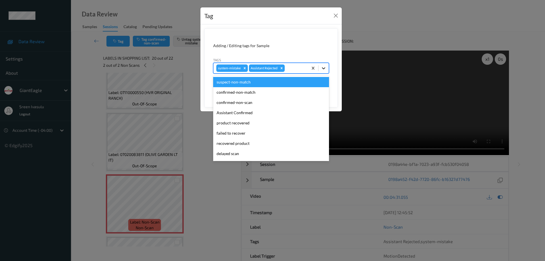
click at [324, 71] on div at bounding box center [323, 68] width 10 height 10
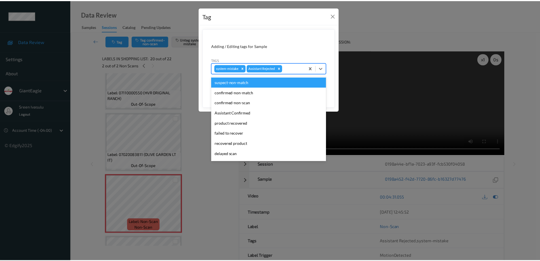
scroll to position [50, 0]
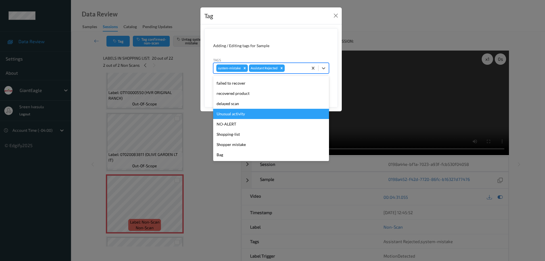
click at [247, 115] on div "Unusual activity" at bounding box center [271, 114] width 116 height 10
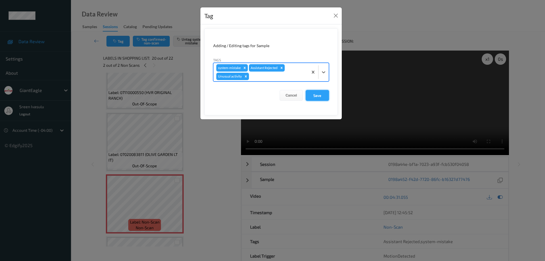
click at [309, 94] on button "Save" at bounding box center [317, 95] width 23 height 11
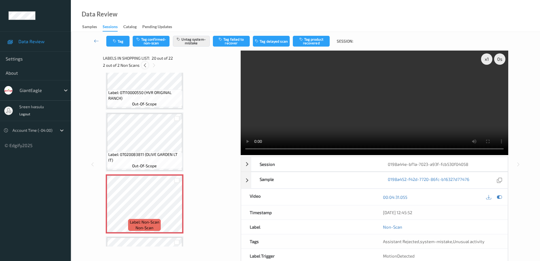
click at [146, 67] on icon at bounding box center [145, 65] width 5 height 5
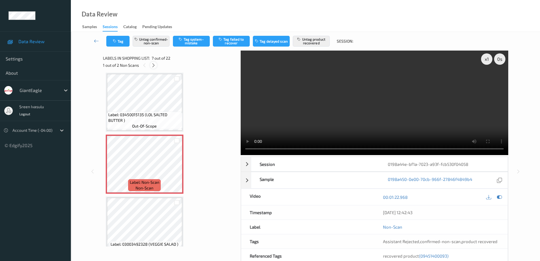
click at [154, 65] on icon at bounding box center [153, 65] width 5 height 5
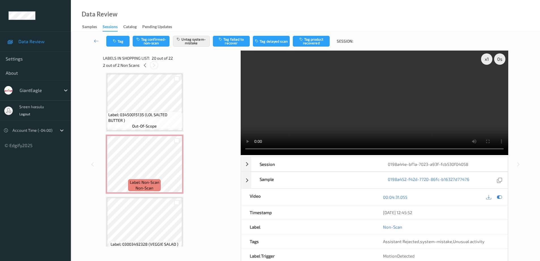
scroll to position [1116, 0]
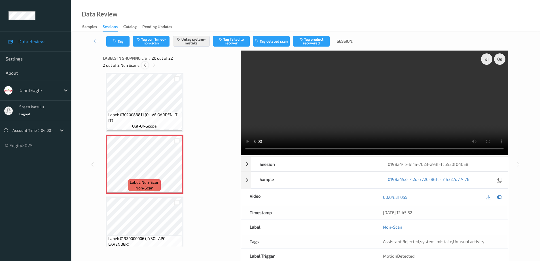
click at [145, 65] on icon at bounding box center [145, 65] width 5 height 5
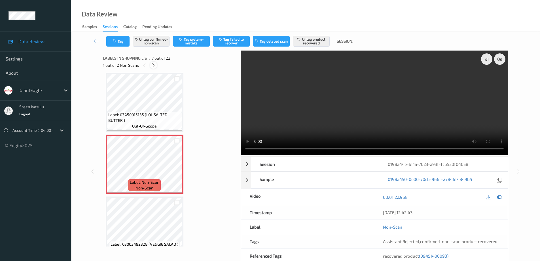
click at [153, 66] on icon at bounding box center [153, 65] width 5 height 5
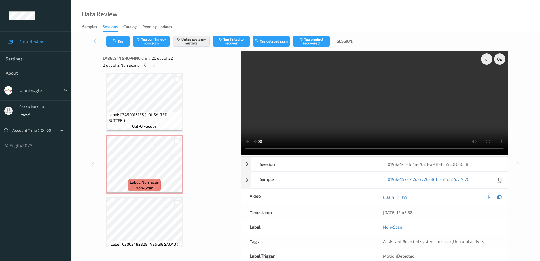
scroll to position [1116, 0]
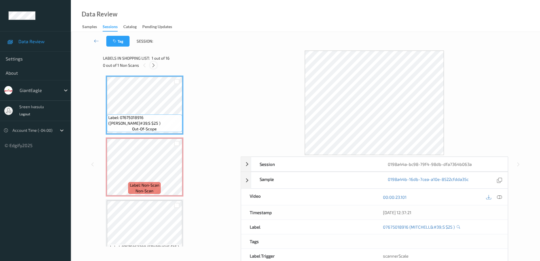
click at [156, 64] on icon at bounding box center [153, 65] width 5 height 5
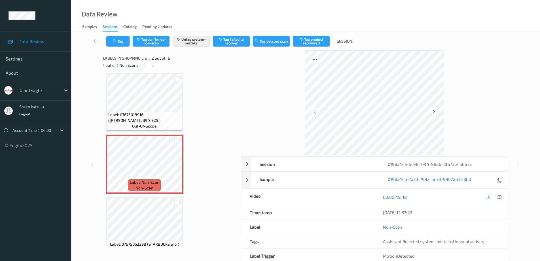
click at [499, 195] on icon at bounding box center [499, 196] width 5 height 5
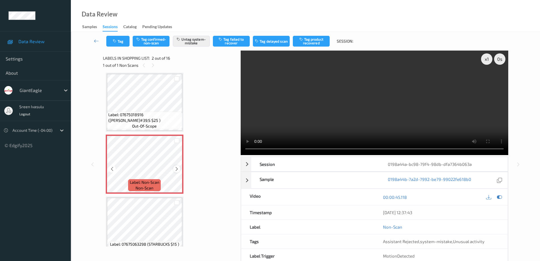
click at [176, 171] on icon at bounding box center [176, 168] width 5 height 5
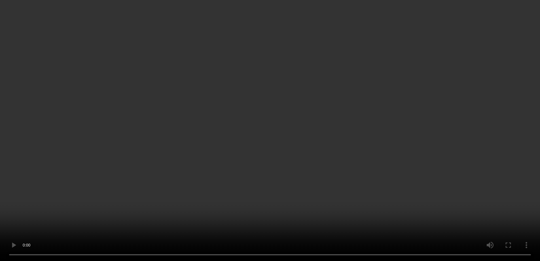
scroll to position [0, 0]
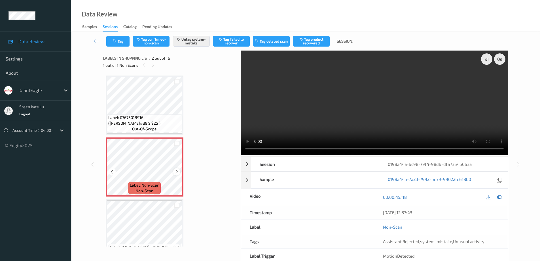
click at [174, 172] on div at bounding box center [176, 171] width 7 height 7
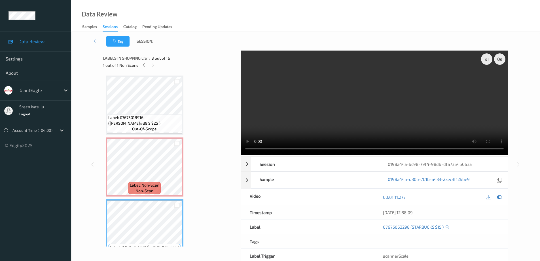
scroll to position [113, 0]
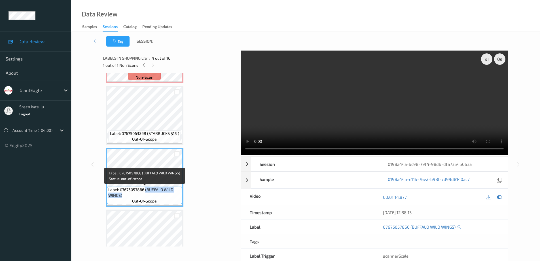
drag, startPoint x: 146, startPoint y: 188, endPoint x: 173, endPoint y: 199, distance: 28.8
click at [173, 199] on div "Label: 07675057866 (BUFFALO WILD WINGS) out-of-scope" at bounding box center [144, 195] width 75 height 18
copy span "(BUFFALO WILD WINGS)"
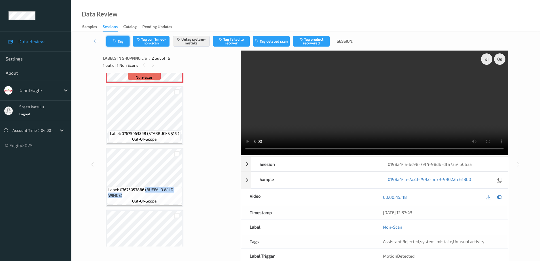
click at [123, 43] on button "Tag" at bounding box center [117, 41] width 23 height 11
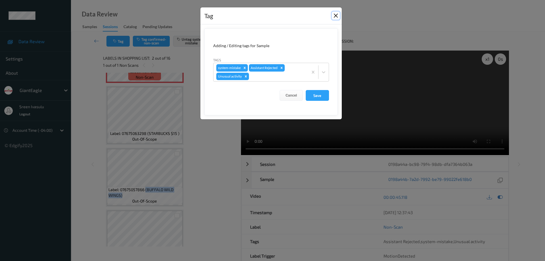
click at [335, 14] on button "Close" at bounding box center [336, 16] width 8 height 8
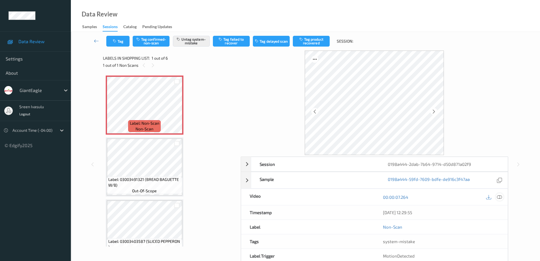
click at [500, 195] on icon at bounding box center [499, 196] width 5 height 5
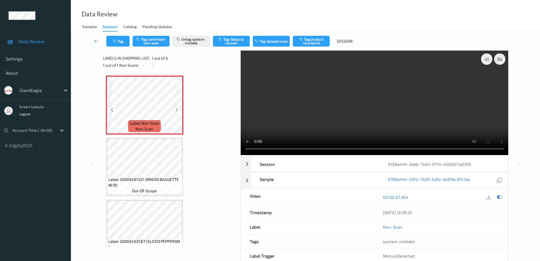
click at [176, 108] on icon at bounding box center [176, 109] width 5 height 5
click at [121, 39] on button "Tag" at bounding box center [117, 41] width 23 height 11
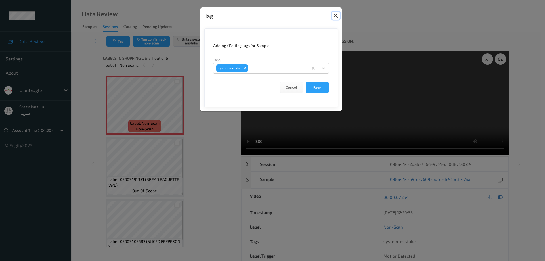
click at [337, 16] on button "Close" at bounding box center [336, 16] width 8 height 8
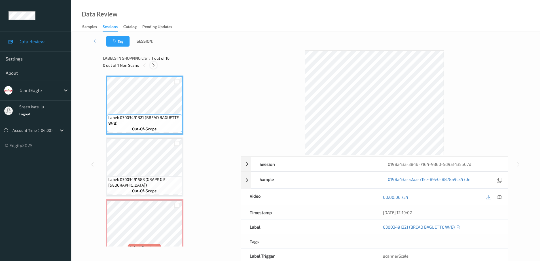
click at [155, 66] on icon at bounding box center [153, 65] width 5 height 5
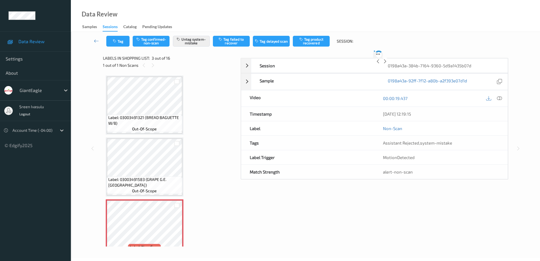
scroll to position [65, 0]
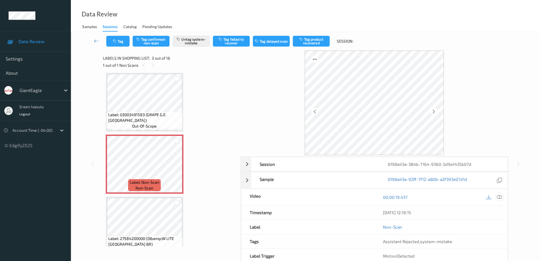
click at [501, 198] on icon at bounding box center [499, 196] width 5 height 5
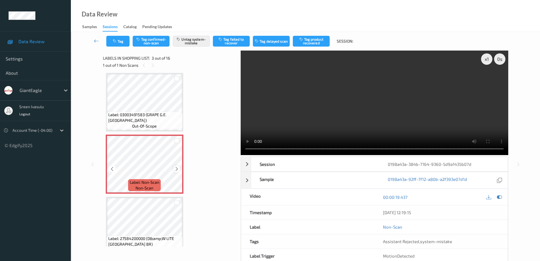
click at [175, 168] on icon at bounding box center [176, 168] width 5 height 5
click at [118, 39] on button "Tag" at bounding box center [117, 41] width 23 height 11
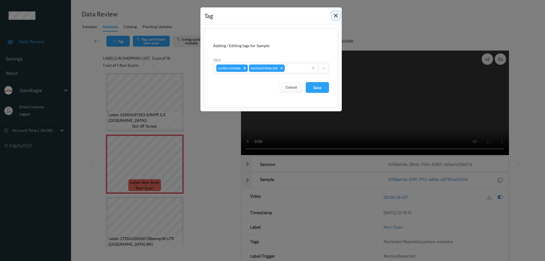
click at [335, 16] on button "Close" at bounding box center [336, 16] width 8 height 8
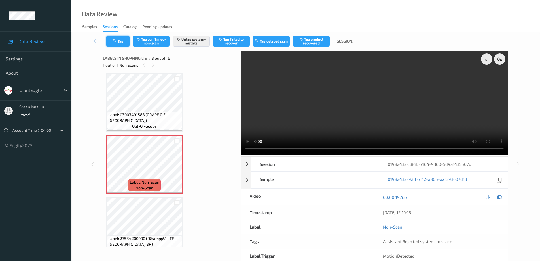
click at [120, 44] on button "Tag" at bounding box center [117, 41] width 23 height 11
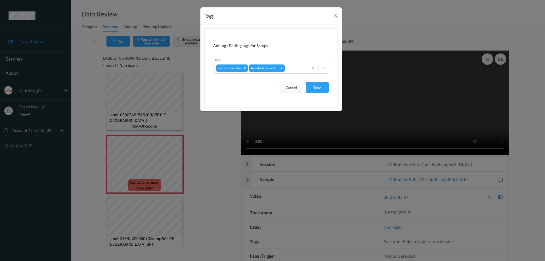
click at [329, 16] on div "Tag" at bounding box center [270, 15] width 141 height 17
click at [335, 15] on button "Close" at bounding box center [336, 16] width 8 height 8
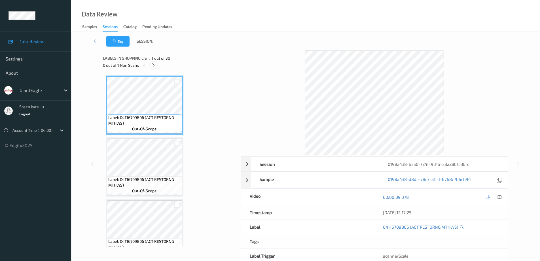
click at [154, 68] on icon at bounding box center [153, 65] width 5 height 5
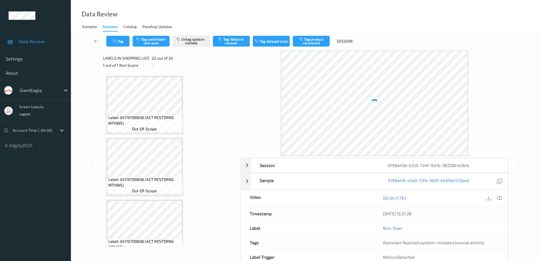
scroll to position [1240, 0]
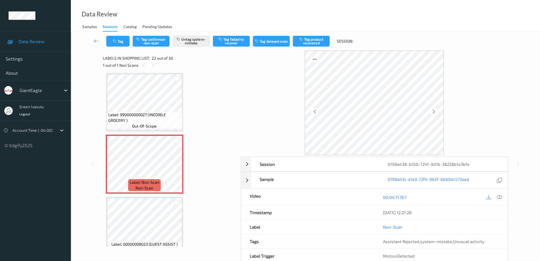
click at [500, 196] on icon at bounding box center [499, 196] width 5 height 5
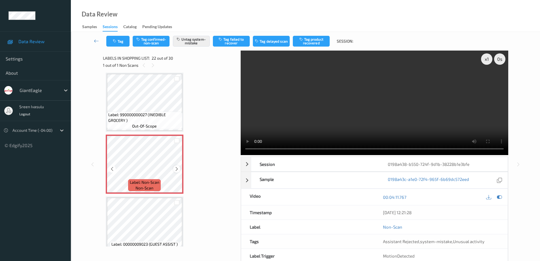
click at [180, 169] on div at bounding box center [176, 168] width 7 height 7
click at [177, 169] on icon at bounding box center [176, 168] width 5 height 5
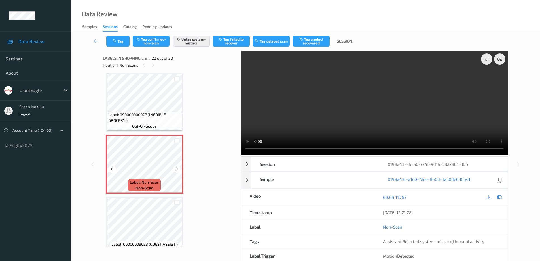
click at [177, 169] on icon at bounding box center [176, 168] width 5 height 5
click at [163, 113] on span "Label: 990000000027 (INEDIBLE GROCERY )" at bounding box center [144, 117] width 73 height 11
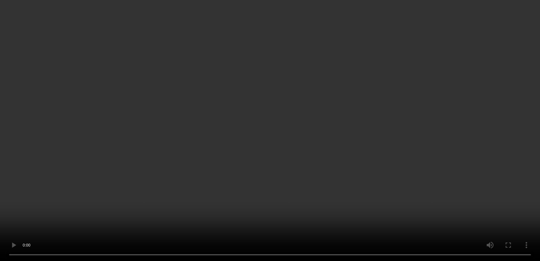
scroll to position [1685, 0]
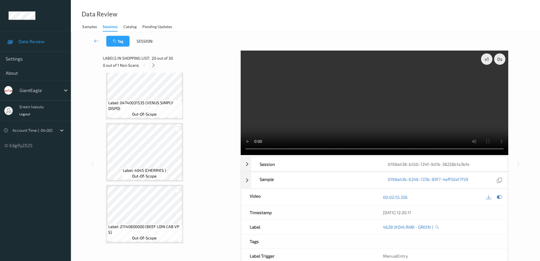
click at [154, 63] on icon at bounding box center [153, 65] width 5 height 5
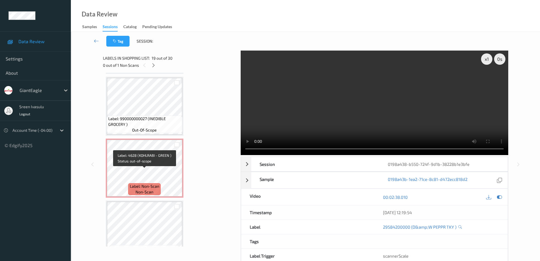
scroll to position [1240, 0]
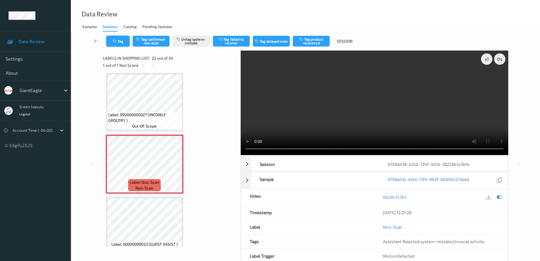
click at [115, 40] on icon "button" at bounding box center [115, 41] width 5 height 4
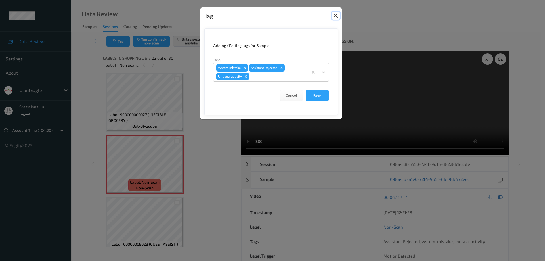
click at [335, 16] on button "Close" at bounding box center [336, 16] width 8 height 8
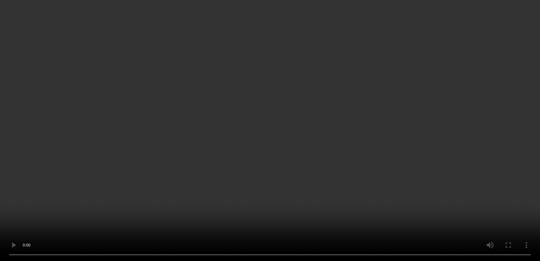
scroll to position [1685, 0]
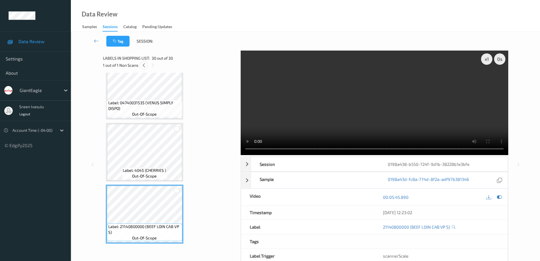
click at [144, 68] on icon at bounding box center [144, 65] width 5 height 5
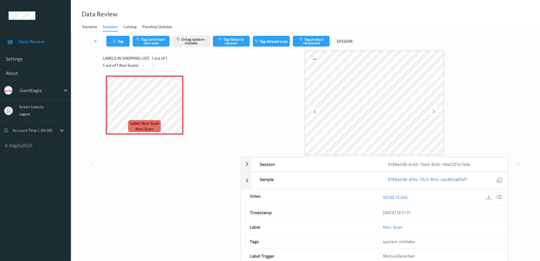
click at [499, 197] on icon at bounding box center [499, 196] width 5 height 5
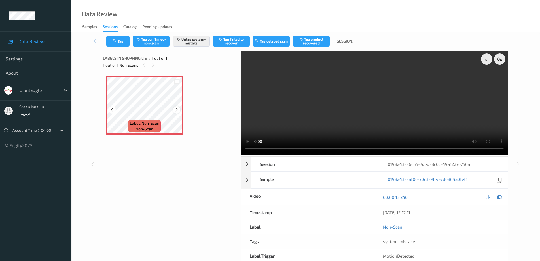
click at [179, 109] on icon at bounding box center [176, 109] width 5 height 5
click at [120, 39] on button "Tag" at bounding box center [117, 41] width 23 height 11
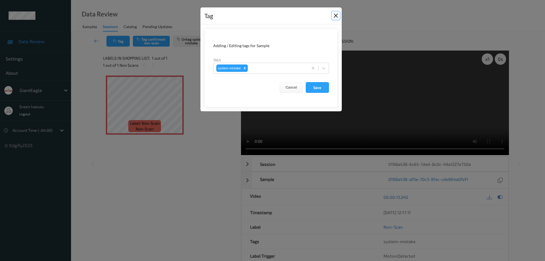
click at [335, 15] on button "Close" at bounding box center [336, 16] width 8 height 8
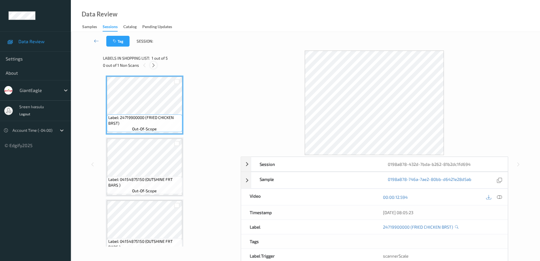
click at [153, 66] on icon at bounding box center [153, 65] width 5 height 5
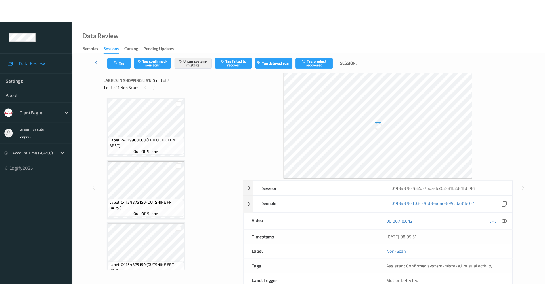
scroll to position [138, 0]
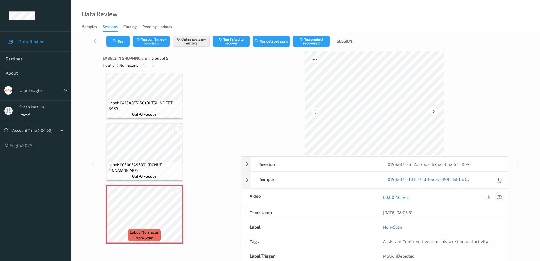
click at [501, 197] on icon at bounding box center [499, 196] width 5 height 5
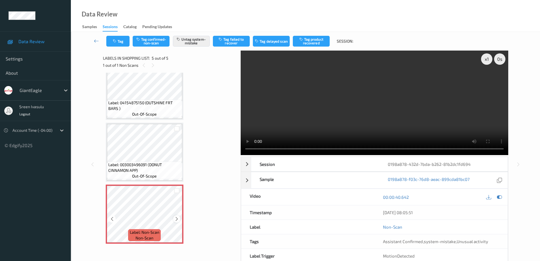
click at [175, 218] on icon at bounding box center [176, 218] width 5 height 5
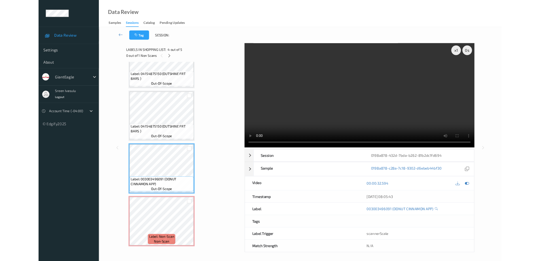
scroll to position [93, 0]
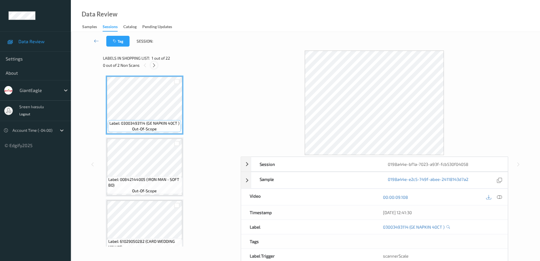
click at [152, 65] on icon at bounding box center [154, 65] width 5 height 5
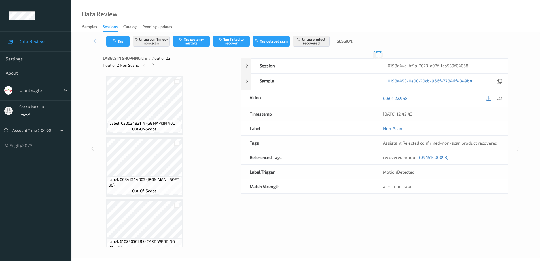
scroll to position [312, 0]
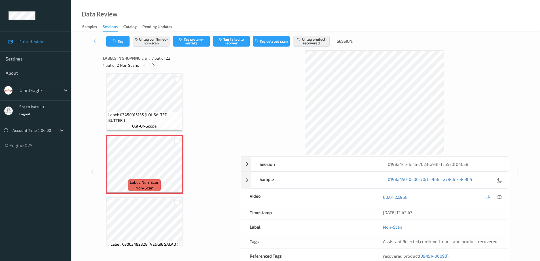
click at [152, 66] on icon at bounding box center [153, 65] width 5 height 5
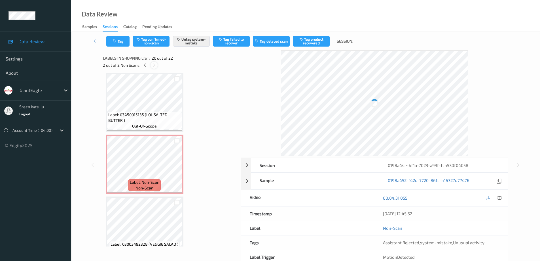
scroll to position [1116, 0]
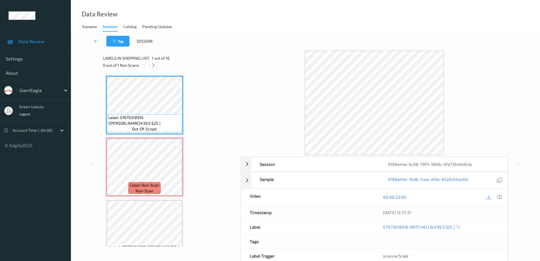
click at [153, 64] on icon at bounding box center [153, 65] width 5 height 5
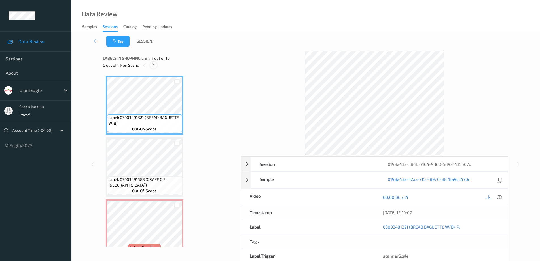
click at [152, 68] on icon at bounding box center [153, 65] width 5 height 5
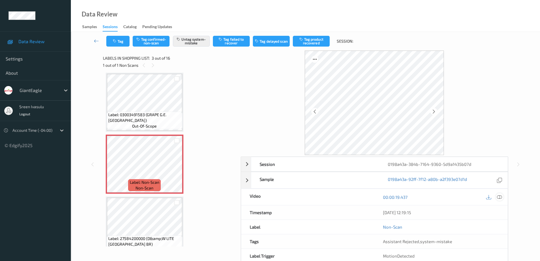
click at [502, 195] on icon at bounding box center [499, 196] width 5 height 5
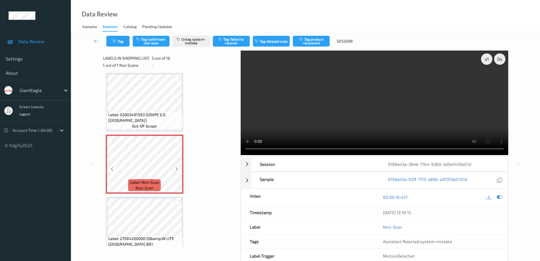
click at [175, 171] on icon at bounding box center [176, 168] width 5 height 5
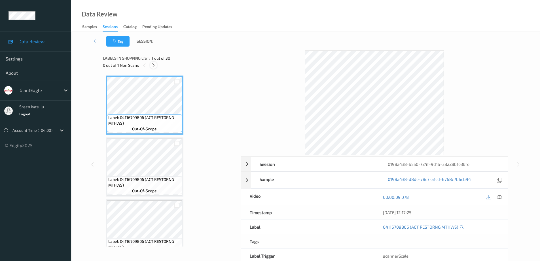
click at [154, 64] on icon at bounding box center [153, 65] width 5 height 5
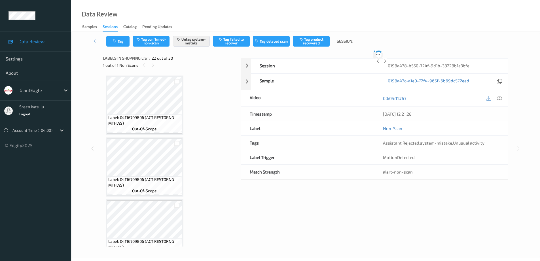
scroll to position [1240, 0]
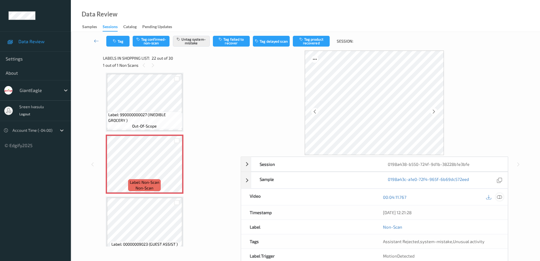
click at [499, 196] on icon at bounding box center [499, 196] width 5 height 5
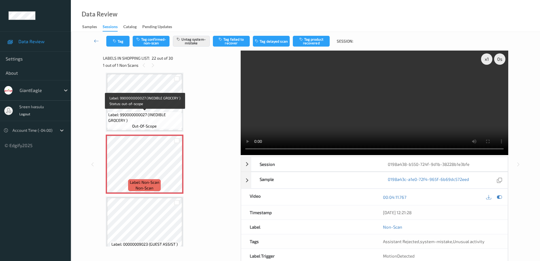
click at [159, 119] on span "Label: 990000000027 (INEDIBLE GROCERY )" at bounding box center [144, 117] width 73 height 11
click at [176, 168] on icon at bounding box center [176, 168] width 5 height 5
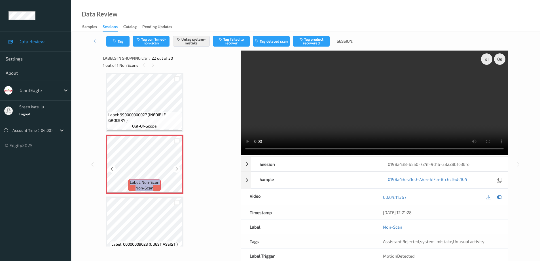
click at [176, 168] on icon at bounding box center [176, 168] width 5 height 5
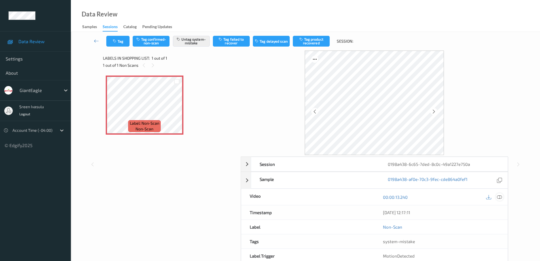
click at [501, 197] on icon at bounding box center [499, 196] width 5 height 5
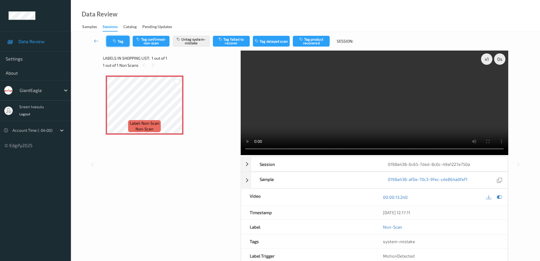
click at [127, 39] on button "Tag" at bounding box center [117, 41] width 23 height 11
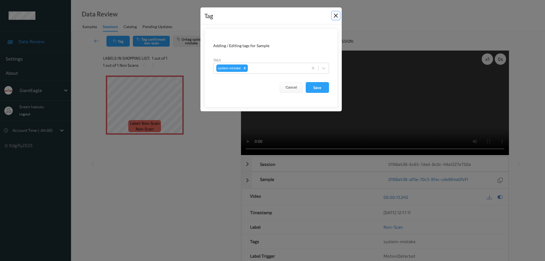
click at [334, 16] on button "Close" at bounding box center [336, 16] width 8 height 8
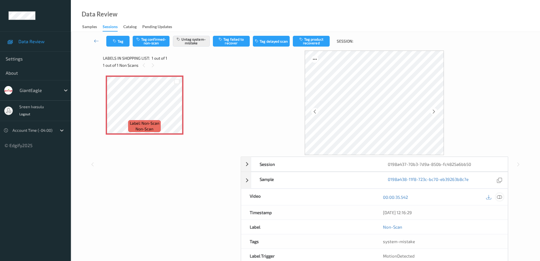
click at [500, 197] on icon at bounding box center [499, 196] width 5 height 5
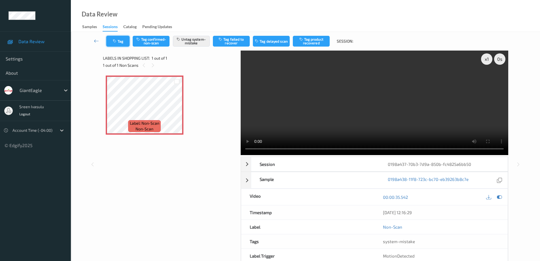
click at [116, 45] on button "Tag" at bounding box center [117, 41] width 23 height 11
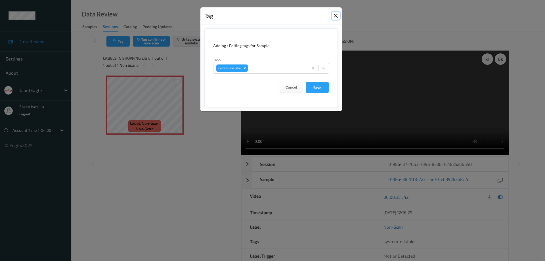
click at [336, 14] on button "Close" at bounding box center [336, 16] width 8 height 8
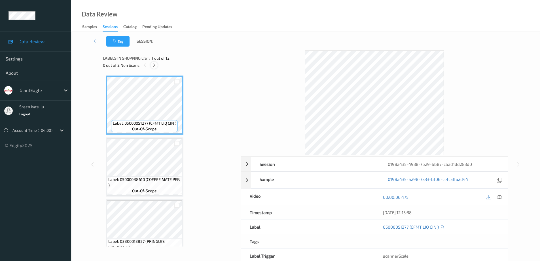
click at [155, 65] on icon at bounding box center [154, 65] width 5 height 5
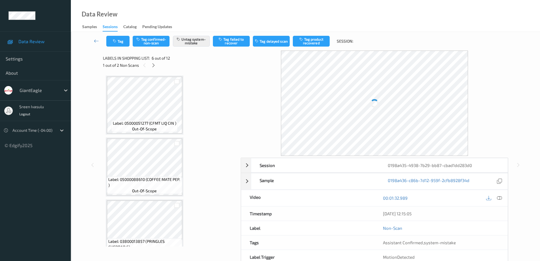
scroll to position [250, 0]
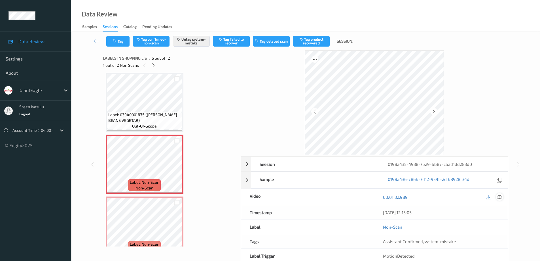
click at [502, 199] on div at bounding box center [500, 197] width 8 height 8
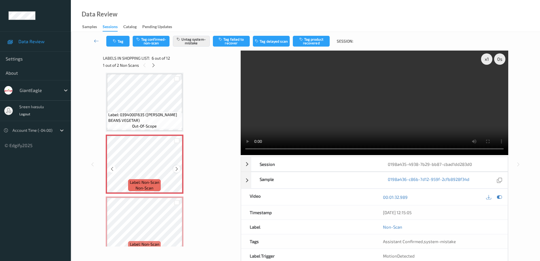
click at [178, 167] on icon at bounding box center [176, 168] width 5 height 5
click at [176, 168] on icon at bounding box center [176, 168] width 5 height 5
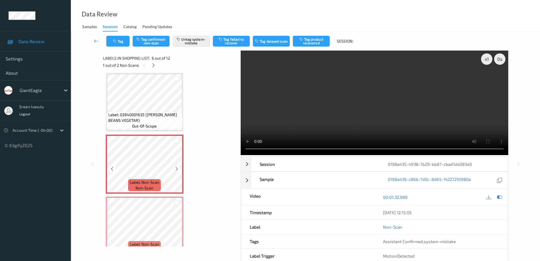
click at [176, 168] on icon at bounding box center [176, 168] width 5 height 5
click at [179, 170] on icon at bounding box center [176, 168] width 5 height 5
click at [177, 170] on icon at bounding box center [176, 168] width 5 height 5
click at [153, 66] on icon at bounding box center [153, 65] width 5 height 5
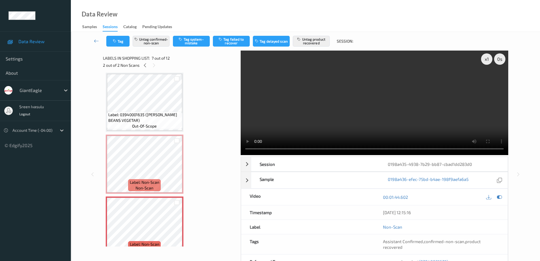
scroll to position [312, 0]
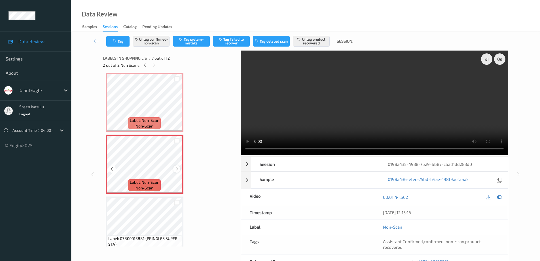
click at [179, 171] on div at bounding box center [176, 168] width 7 height 7
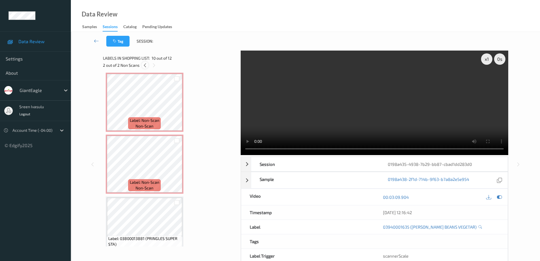
click at [145, 64] on icon at bounding box center [145, 65] width 5 height 5
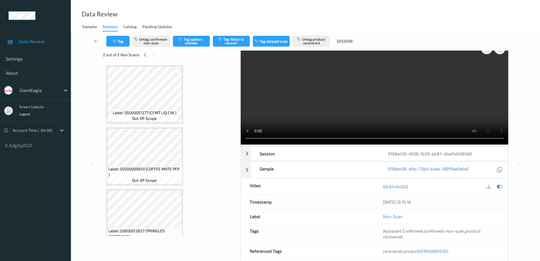
scroll to position [0, 0]
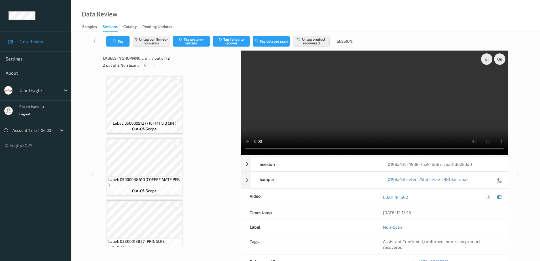
click at [144, 65] on icon at bounding box center [145, 65] width 5 height 5
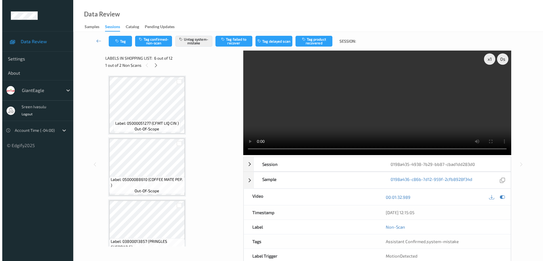
scroll to position [250, 0]
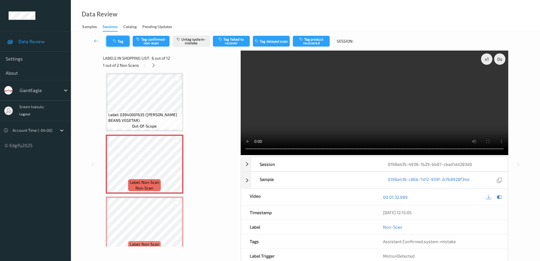
click at [126, 41] on button "Tag" at bounding box center [117, 41] width 23 height 11
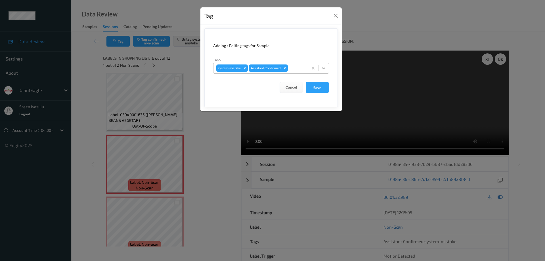
click at [321, 67] on icon at bounding box center [324, 68] width 6 height 6
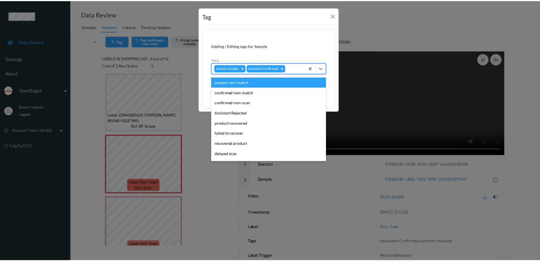
scroll to position [50, 0]
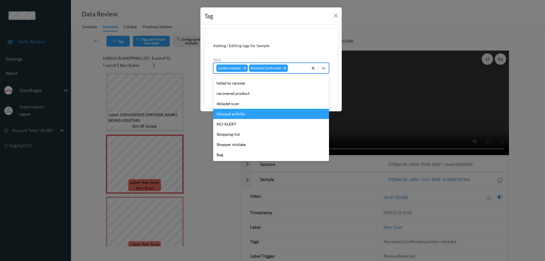
click at [226, 115] on div "Unusual activity" at bounding box center [271, 114] width 116 height 10
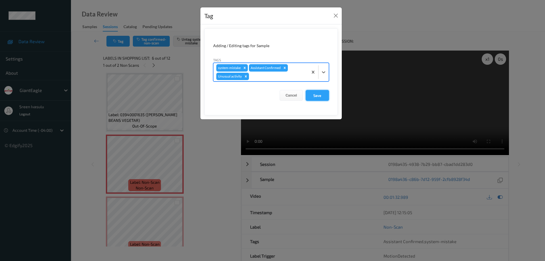
click at [316, 94] on button "Save" at bounding box center [317, 95] width 23 height 11
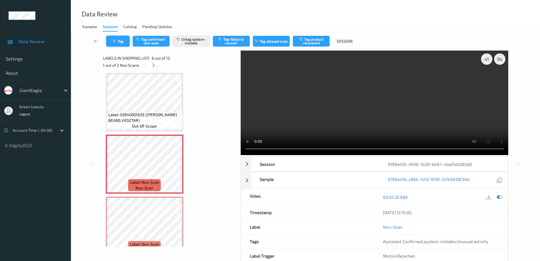
click at [122, 42] on button "Tag" at bounding box center [117, 41] width 23 height 11
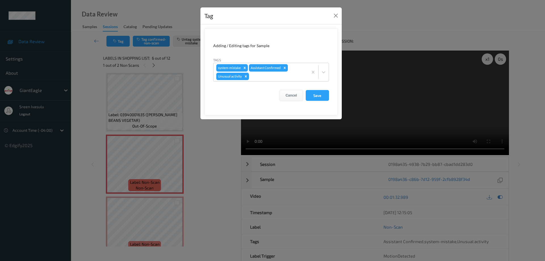
click at [290, 95] on button "Cancel" at bounding box center [290, 95] width 23 height 11
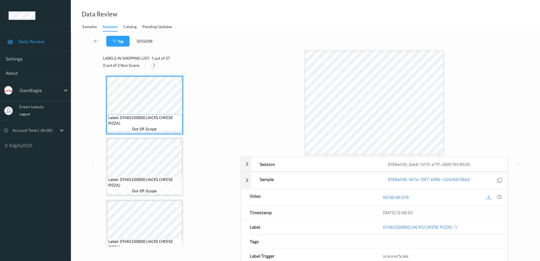
click at [152, 65] on icon at bounding box center [154, 65] width 5 height 5
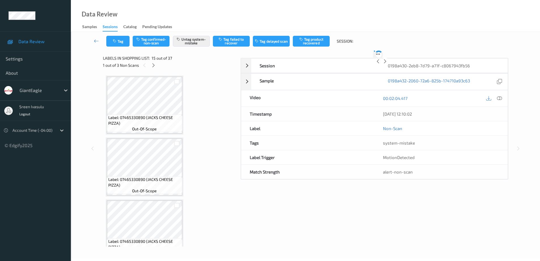
scroll to position [807, 0]
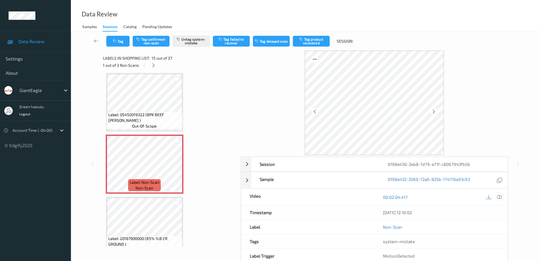
click at [501, 197] on icon at bounding box center [499, 196] width 5 height 5
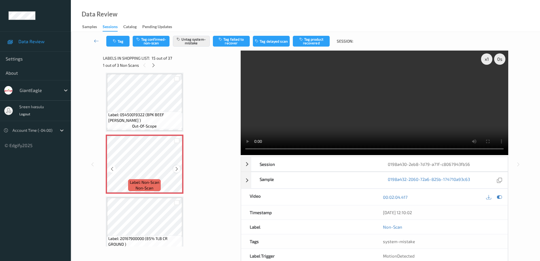
click at [178, 170] on icon at bounding box center [176, 168] width 5 height 5
click at [174, 169] on icon at bounding box center [176, 168] width 5 height 5
click at [176, 170] on icon at bounding box center [176, 168] width 5 height 5
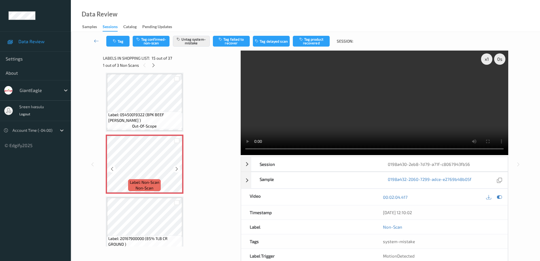
click at [176, 170] on icon at bounding box center [176, 168] width 5 height 5
click at [179, 169] on icon at bounding box center [176, 168] width 5 height 5
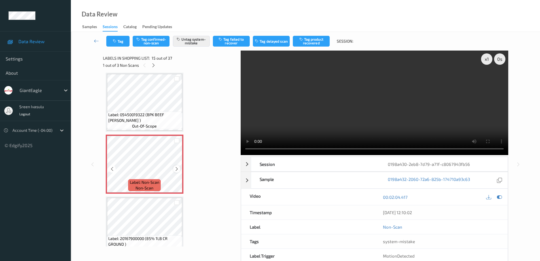
click at [179, 169] on icon at bounding box center [176, 168] width 5 height 5
click at [176, 170] on icon at bounding box center [176, 168] width 5 height 5
click at [178, 169] on icon at bounding box center [176, 168] width 5 height 5
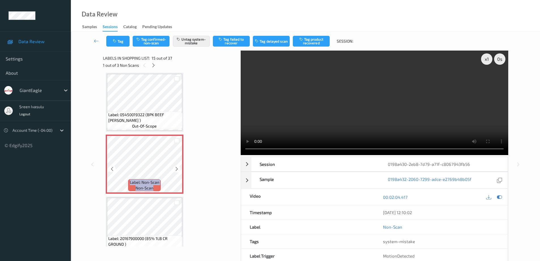
click at [178, 169] on icon at bounding box center [176, 168] width 5 height 5
click at [174, 169] on icon at bounding box center [176, 168] width 5 height 5
click at [175, 168] on icon at bounding box center [176, 168] width 5 height 5
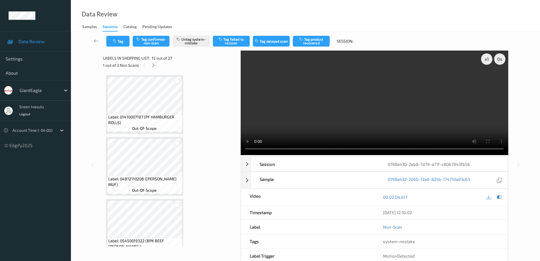
scroll to position [794, 0]
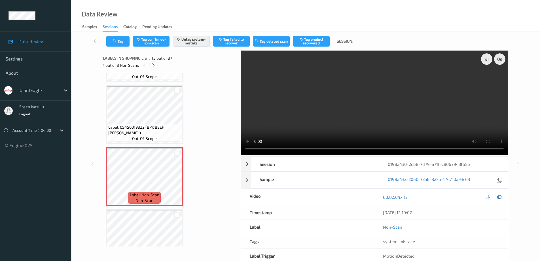
click at [155, 66] on icon at bounding box center [153, 65] width 5 height 5
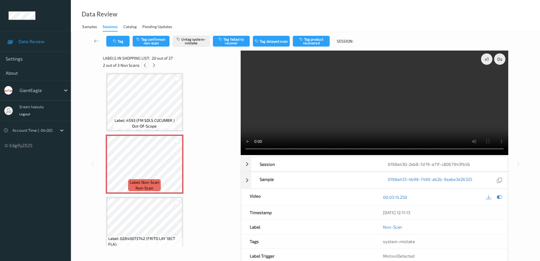
click at [145, 65] on icon at bounding box center [145, 65] width 5 height 5
click at [177, 169] on icon at bounding box center [176, 168] width 5 height 5
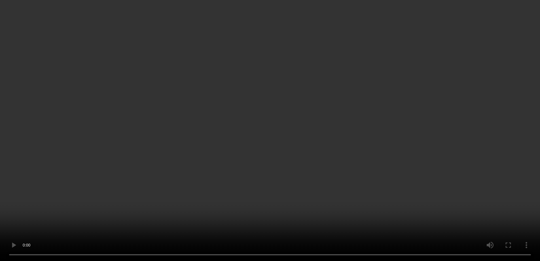
scroll to position [0, 0]
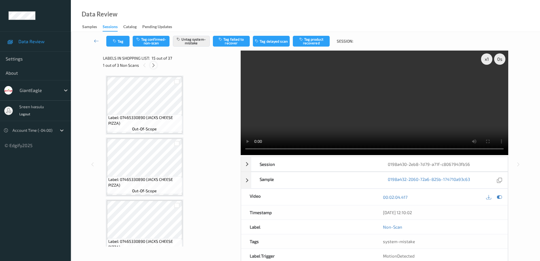
click at [155, 63] on icon at bounding box center [153, 65] width 5 height 5
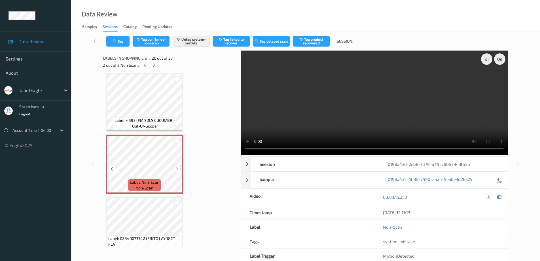
click at [178, 169] on icon at bounding box center [176, 168] width 5 height 5
click at [146, 67] on icon at bounding box center [145, 65] width 5 height 5
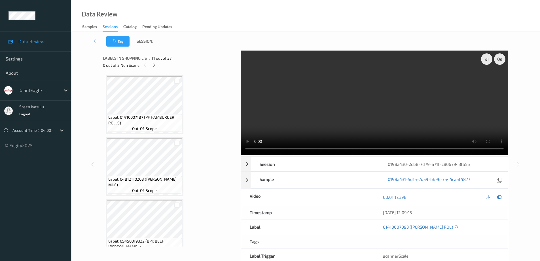
scroll to position [681, 0]
click at [156, 114] on span "Label: 01410007187 (PF HAMBURGER ROLLS)" at bounding box center [144, 119] width 73 height 11
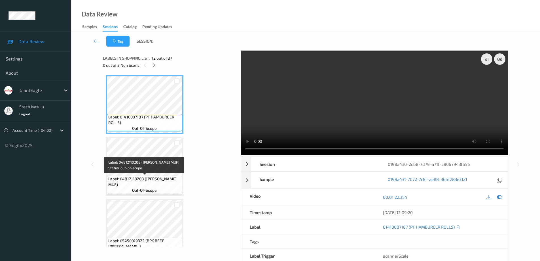
click at [158, 176] on div "Label: 04812110208 (THOMAS ENGLISH MUF) out-of-scope" at bounding box center [144, 185] width 75 height 18
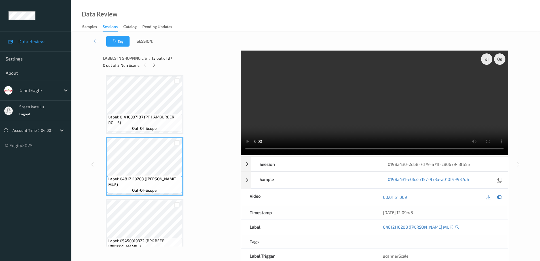
scroll to position [794, 0]
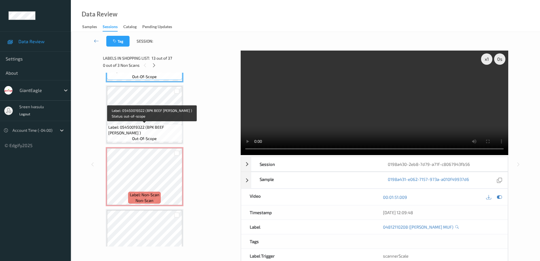
click at [148, 136] on span "out-of-scope" at bounding box center [144, 139] width 25 height 6
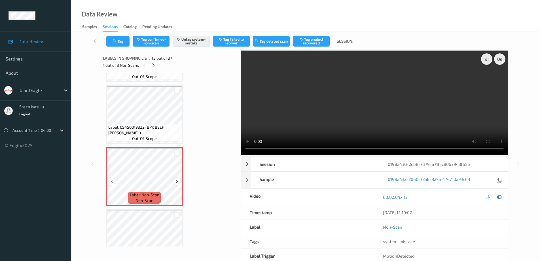
click at [175, 180] on icon at bounding box center [176, 181] width 5 height 5
click at [179, 182] on icon at bounding box center [176, 181] width 5 height 5
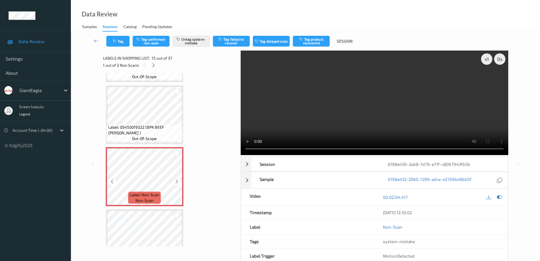
click at [179, 182] on icon at bounding box center [176, 181] width 5 height 5
click at [176, 181] on icon at bounding box center [176, 181] width 5 height 5
click at [178, 181] on icon at bounding box center [176, 181] width 5 height 5
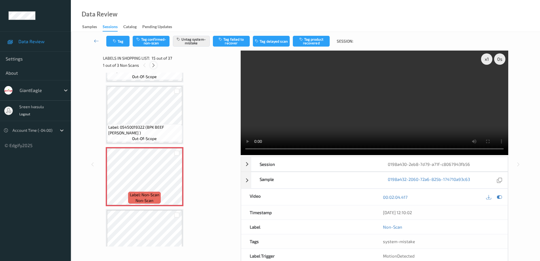
click at [152, 66] on icon at bounding box center [153, 65] width 5 height 5
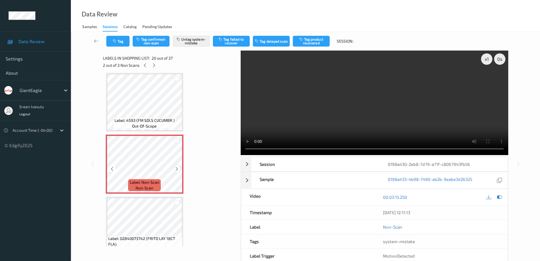
click at [177, 169] on icon at bounding box center [176, 168] width 5 height 5
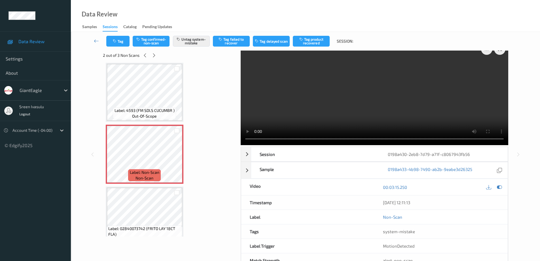
scroll to position [0, 0]
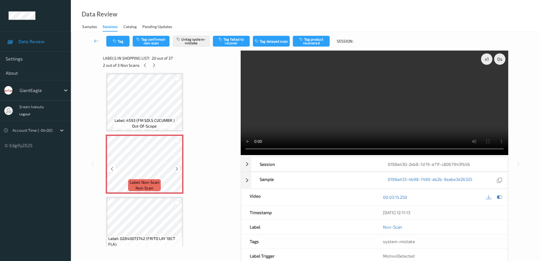
click at [177, 168] on icon at bounding box center [176, 168] width 5 height 5
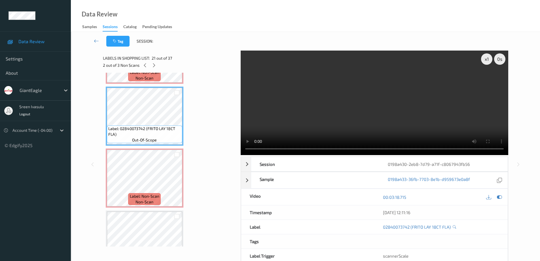
scroll to position [1230, 0]
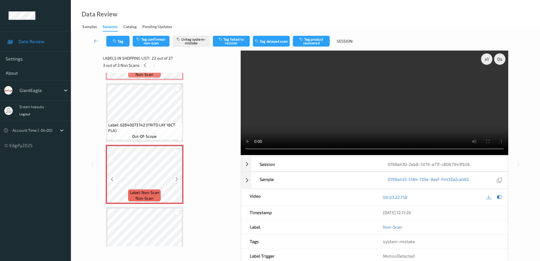
click at [175, 180] on icon at bounding box center [176, 178] width 5 height 5
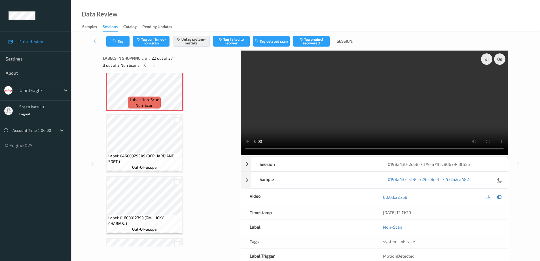
scroll to position [1343, 0]
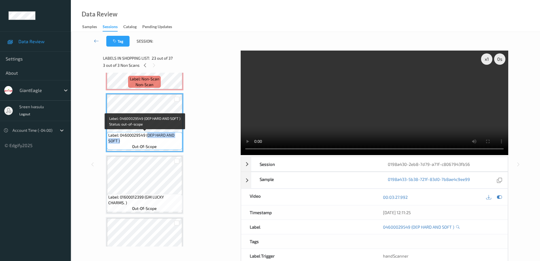
drag, startPoint x: 148, startPoint y: 137, endPoint x: 167, endPoint y: 143, distance: 19.6
click at [167, 143] on span "Label: 04600029549 (OEP HARD AND SOFT )" at bounding box center [144, 137] width 73 height 11
copy span "OEP HARD AND SOFT )"
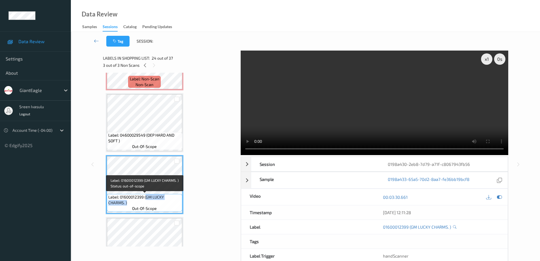
drag, startPoint x: 147, startPoint y: 196, endPoint x: 161, endPoint y: 203, distance: 14.8
click at [161, 203] on span "Label: 01600012399 (GM LUCKY CHARMS. )" at bounding box center [144, 199] width 73 height 11
copy span "GM LUCKY CHARMS. )"
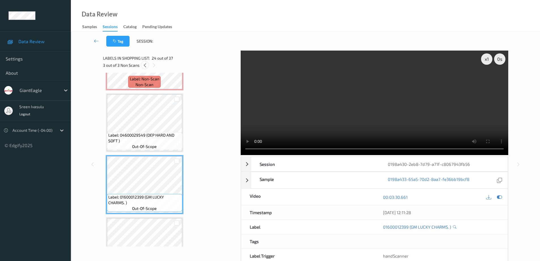
click at [144, 68] on div at bounding box center [145, 65] width 7 height 7
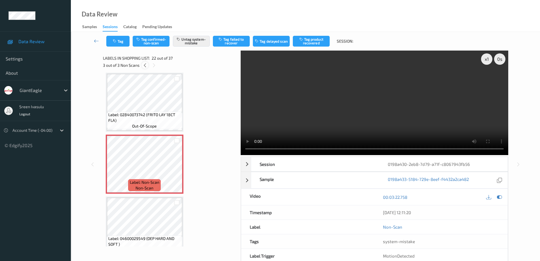
click at [146, 67] on icon at bounding box center [145, 65] width 5 height 5
click at [153, 66] on icon at bounding box center [153, 65] width 5 height 5
click at [153, 66] on icon at bounding box center [154, 65] width 5 height 5
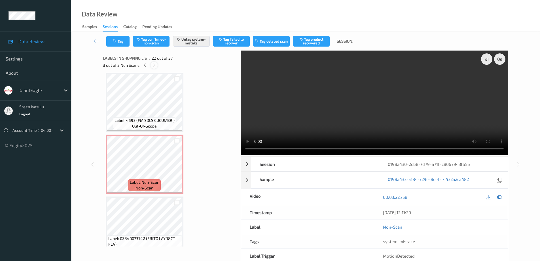
scroll to position [1240, 0]
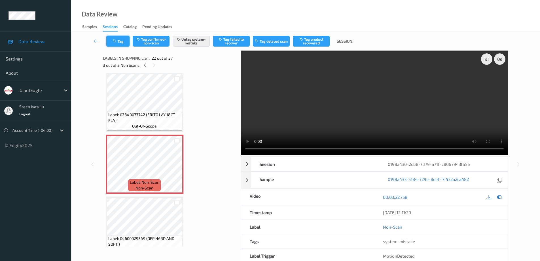
click at [117, 41] on icon "button" at bounding box center [115, 41] width 5 height 4
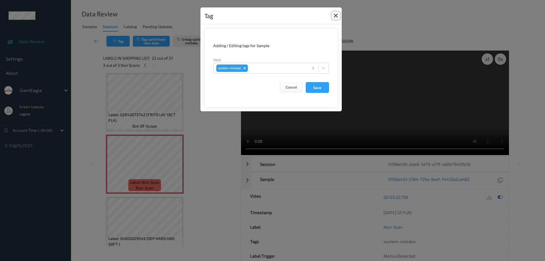
click at [335, 18] on button "Close" at bounding box center [336, 16] width 8 height 8
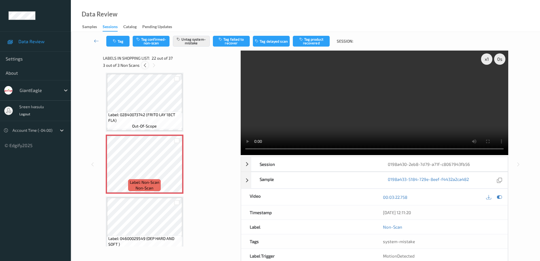
click at [146, 66] on icon at bounding box center [145, 65] width 5 height 5
click at [176, 169] on icon at bounding box center [176, 168] width 5 height 5
click at [195, 40] on button "Untag system-mistake" at bounding box center [191, 41] width 37 height 11
click at [155, 42] on button "Tag confirmed-non-scan" at bounding box center [151, 41] width 37 height 11
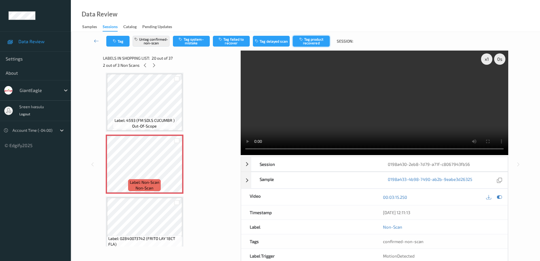
click at [312, 41] on button "Tag product recovered" at bounding box center [311, 41] width 37 height 11
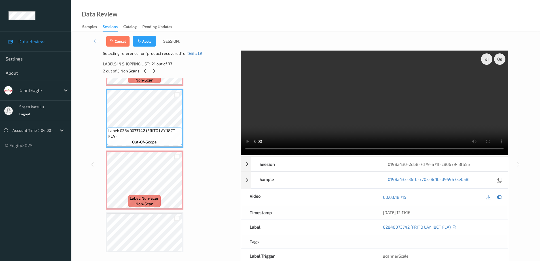
scroll to position [1343, 0]
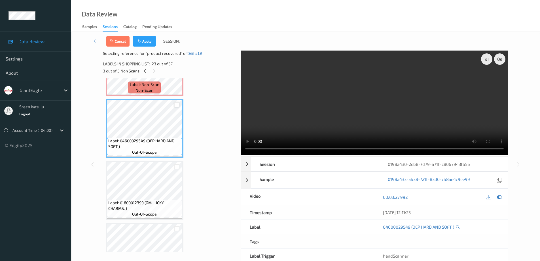
click at [177, 104] on div at bounding box center [176, 104] width 5 height 5
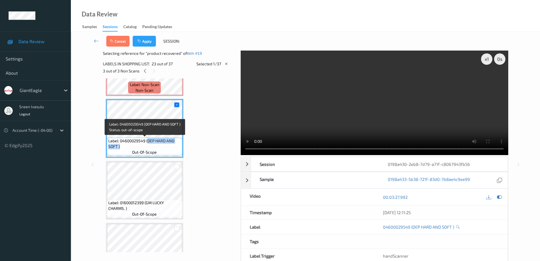
drag, startPoint x: 147, startPoint y: 140, endPoint x: 158, endPoint y: 149, distance: 14.1
click at [158, 149] on span "Label: 04600029549 (OEP HARD AND SOFT )" at bounding box center [144, 143] width 73 height 11
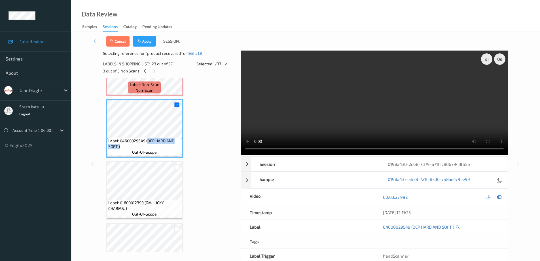
copy span "OEP HARD AND SOFT )"
click at [148, 39] on button "Apply" at bounding box center [144, 41] width 23 height 11
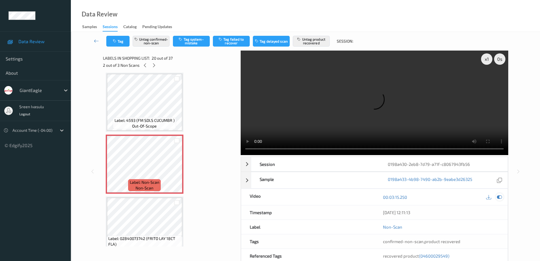
click at [500, 196] on icon at bounding box center [499, 196] width 5 height 5
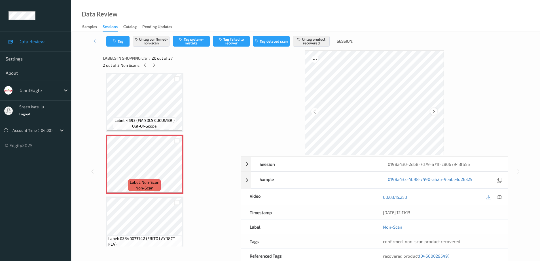
click at [434, 111] on icon at bounding box center [434, 111] width 5 height 5
click at [145, 64] on icon at bounding box center [145, 65] width 5 height 5
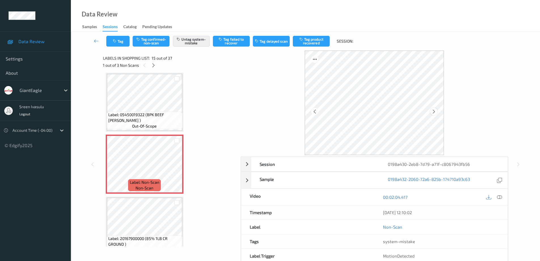
click at [436, 112] on icon at bounding box center [434, 111] width 5 height 5
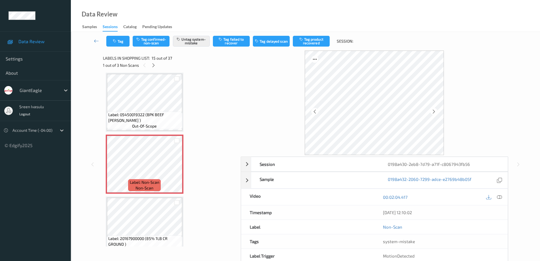
click at [436, 112] on icon at bounding box center [434, 111] width 5 height 5
click at [194, 43] on button "Untag system-mistake" at bounding box center [191, 41] width 37 height 11
click at [157, 37] on button "Tag confirmed-non-scan" at bounding box center [151, 41] width 37 height 11
click at [314, 40] on button "Tag product recovered" at bounding box center [311, 41] width 37 height 11
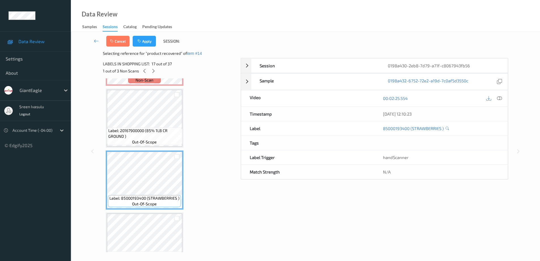
scroll to position [1034, 0]
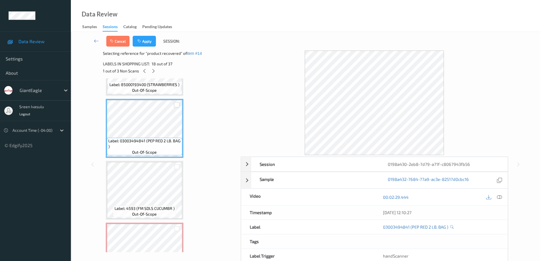
click at [176, 106] on div at bounding box center [176, 104] width 5 height 5
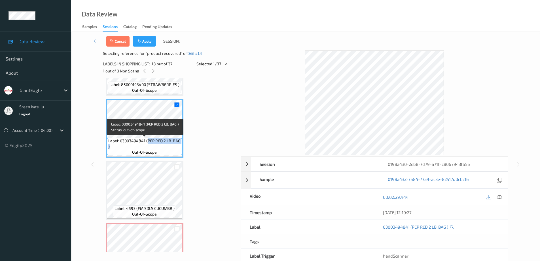
drag, startPoint x: 148, startPoint y: 141, endPoint x: 171, endPoint y: 148, distance: 24.1
click at [171, 148] on span "Label: 03003494841 (PEP RED 2 LB. BAG )" at bounding box center [144, 143] width 73 height 11
copy span "PEP RED 2 LB. BAG )"
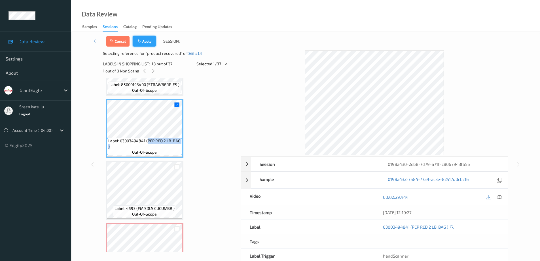
click at [148, 43] on button "Apply" at bounding box center [144, 41] width 23 height 11
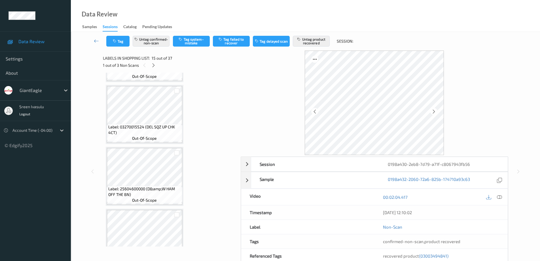
scroll to position [239, 0]
click at [154, 66] on icon at bounding box center [153, 65] width 5 height 5
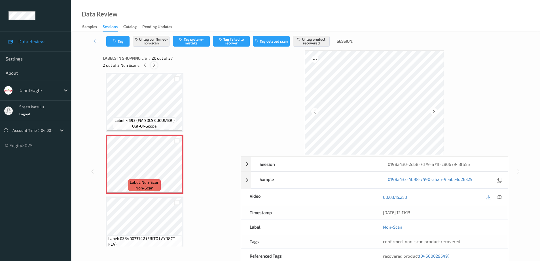
click at [154, 65] on icon at bounding box center [154, 65] width 5 height 5
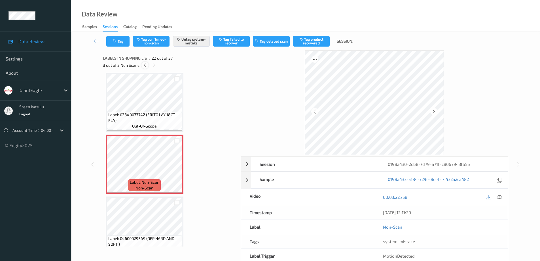
click at [144, 66] on icon at bounding box center [145, 65] width 5 height 5
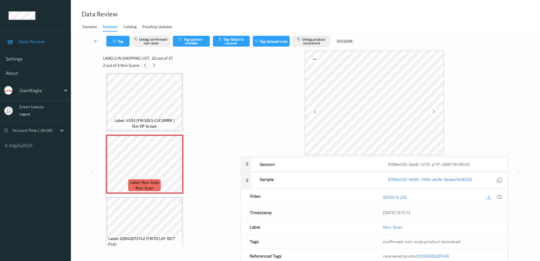
click at [144, 66] on icon at bounding box center [145, 65] width 5 height 5
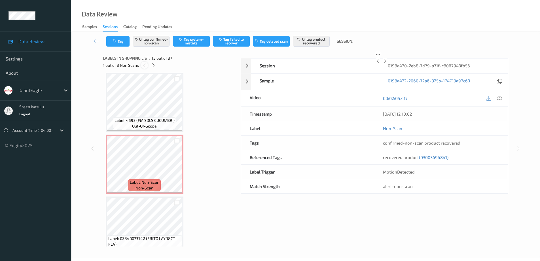
scroll to position [807, 0]
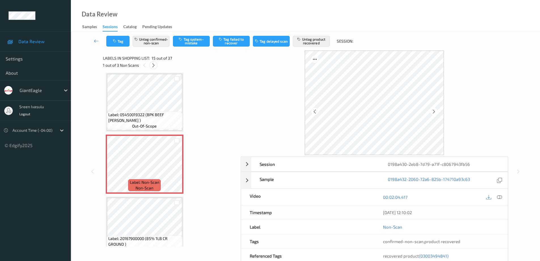
click at [155, 66] on icon at bounding box center [153, 65] width 5 height 5
click at [155, 66] on icon at bounding box center [154, 65] width 5 height 5
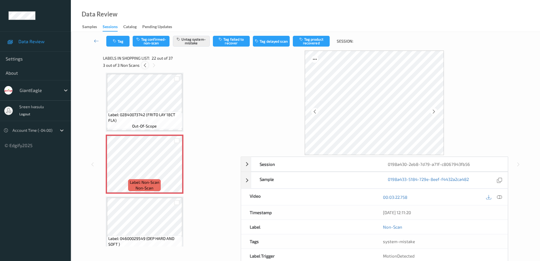
click at [146, 66] on icon at bounding box center [145, 65] width 5 height 5
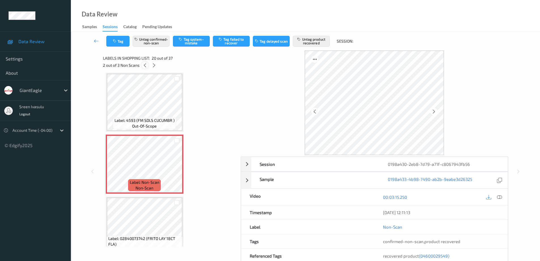
click at [146, 66] on icon at bounding box center [145, 65] width 5 height 5
click at [152, 66] on icon at bounding box center [153, 65] width 5 height 5
click at [152, 66] on icon at bounding box center [154, 65] width 5 height 5
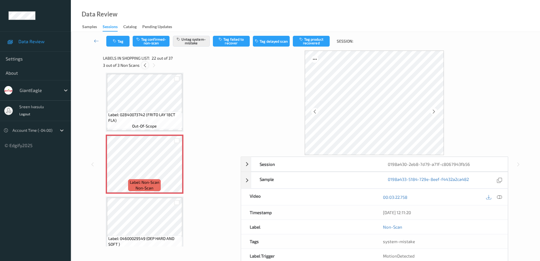
click at [146, 65] on icon at bounding box center [145, 65] width 5 height 5
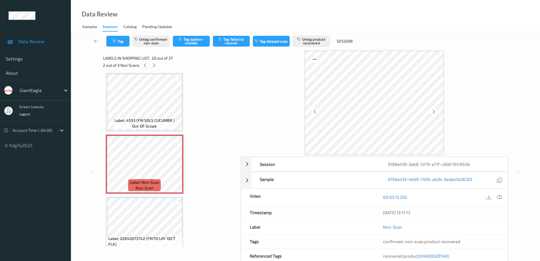
click at [146, 65] on icon at bounding box center [145, 65] width 5 height 5
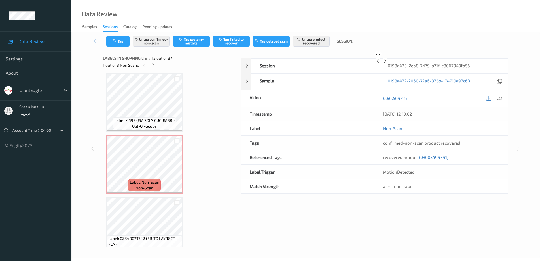
scroll to position [807, 0]
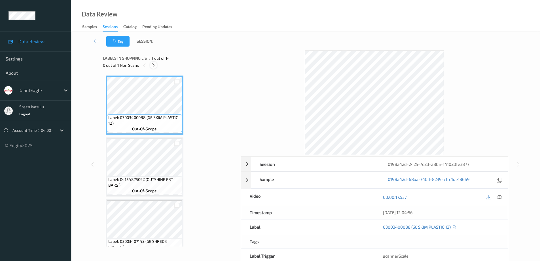
click at [154, 66] on icon at bounding box center [153, 65] width 5 height 5
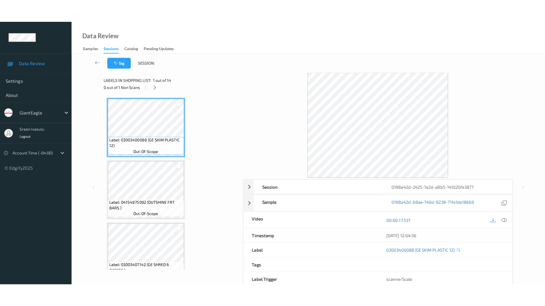
scroll to position [695, 0]
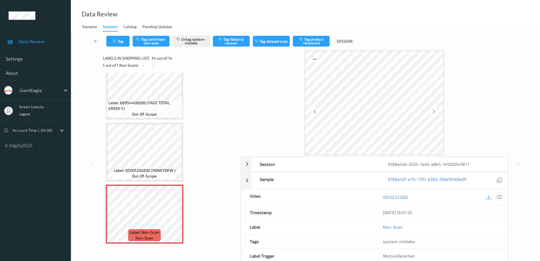
click at [497, 196] on icon at bounding box center [499, 196] width 5 height 5
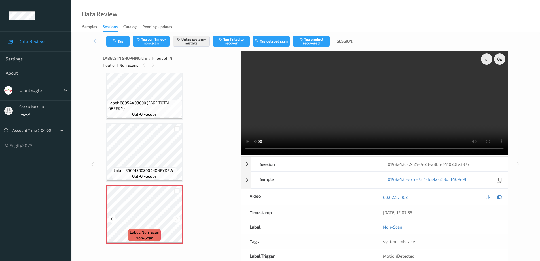
click at [178, 220] on icon at bounding box center [176, 218] width 5 height 5
click at [178, 217] on icon at bounding box center [176, 218] width 5 height 5
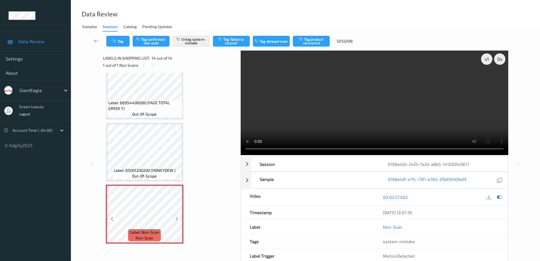
click at [176, 219] on icon at bounding box center [176, 218] width 5 height 5
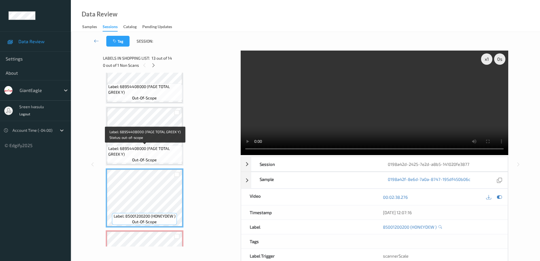
click at [171, 146] on span "Label: 68954408000 (FAGE TOTAL GREEK Y)" at bounding box center [144, 151] width 73 height 11
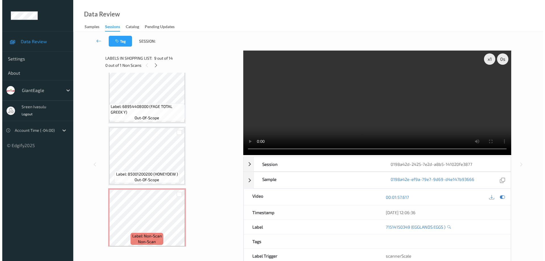
scroll to position [695, 0]
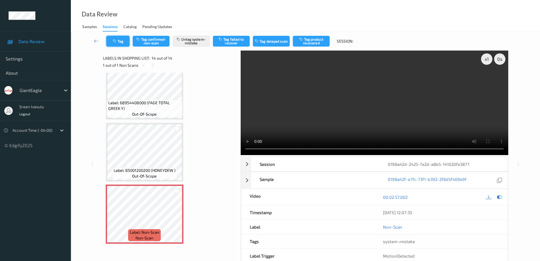
click at [117, 43] on button "Tag" at bounding box center [117, 41] width 23 height 11
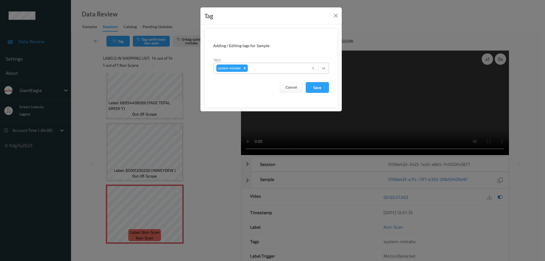
click at [323, 68] on icon at bounding box center [324, 68] width 6 height 6
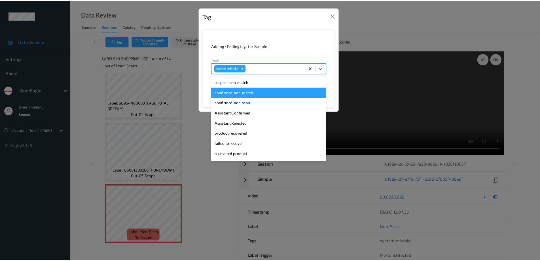
scroll to position [60, 0]
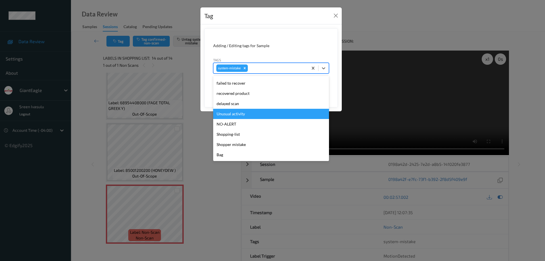
click at [237, 116] on div "Unusual activity" at bounding box center [271, 114] width 116 height 10
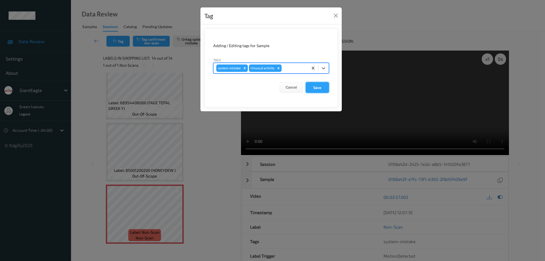
click at [319, 89] on button "Save" at bounding box center [317, 87] width 23 height 11
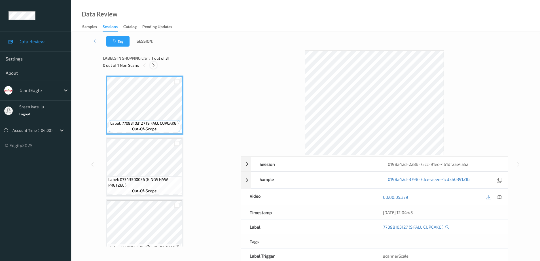
click at [153, 66] on icon at bounding box center [153, 65] width 5 height 5
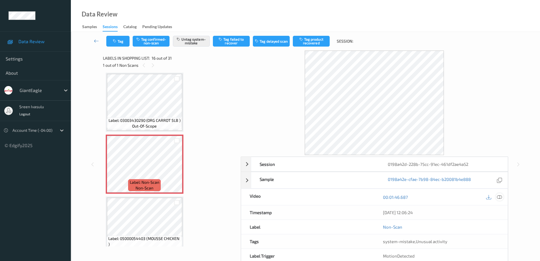
click at [500, 195] on icon at bounding box center [499, 196] width 5 height 5
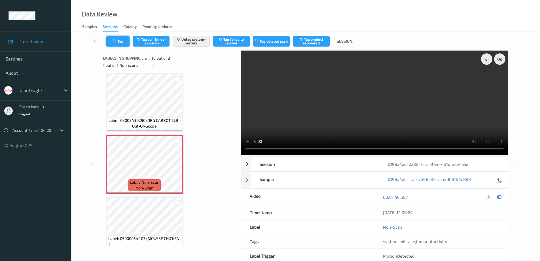
click at [124, 42] on button "Tag" at bounding box center [117, 41] width 23 height 11
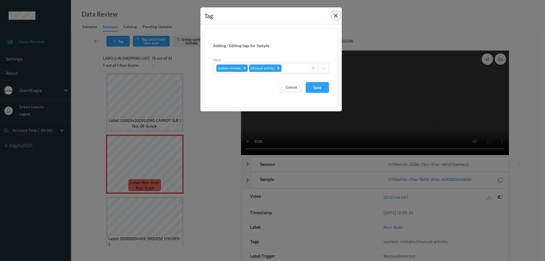
click at [333, 16] on button "Close" at bounding box center [336, 16] width 8 height 8
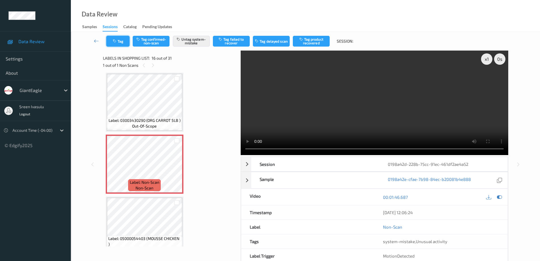
click at [127, 42] on button "Tag" at bounding box center [117, 41] width 23 height 11
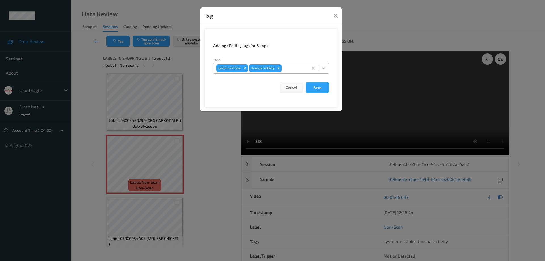
click at [328, 68] on div at bounding box center [323, 68] width 10 height 10
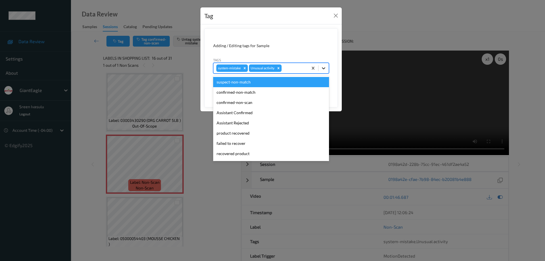
click at [324, 66] on icon at bounding box center [324, 68] width 6 height 6
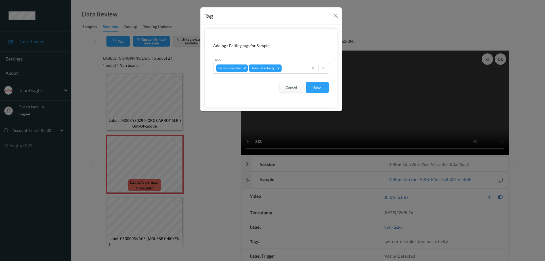
click at [296, 87] on button "Cancel" at bounding box center [290, 87] width 23 height 11
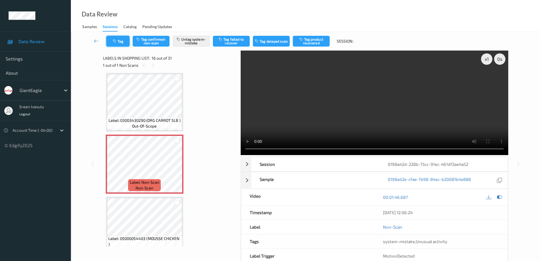
click at [122, 43] on button "Tag" at bounding box center [117, 41] width 23 height 11
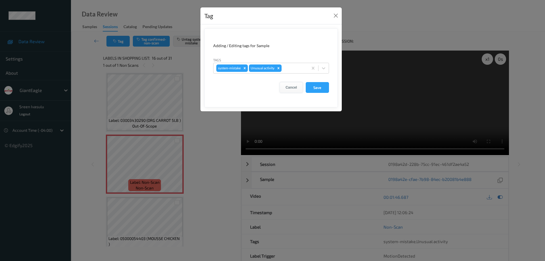
click at [295, 86] on button "Cancel" at bounding box center [290, 87] width 23 height 11
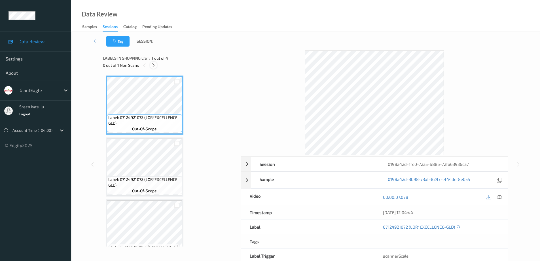
click at [153, 64] on icon at bounding box center [153, 65] width 5 height 5
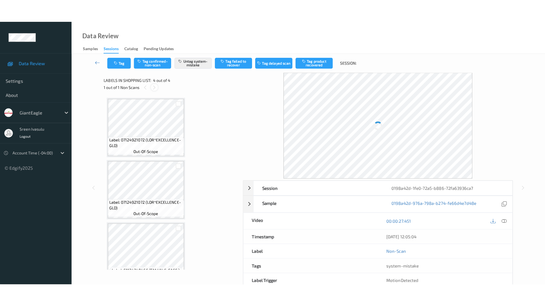
scroll to position [77, 0]
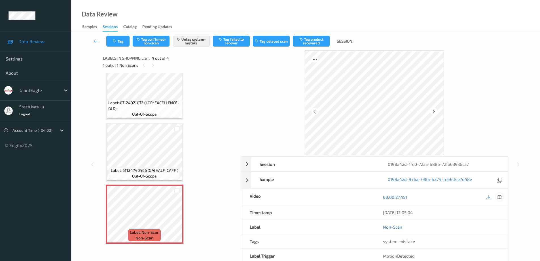
click at [501, 197] on icon at bounding box center [499, 196] width 5 height 5
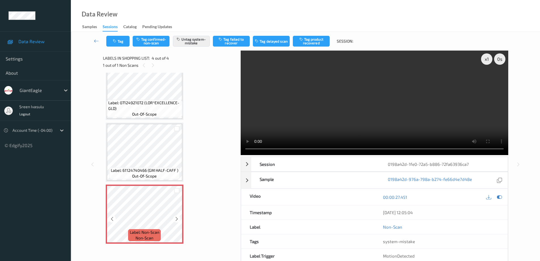
click at [161, 178] on div "Label: 61124740466 (GM HALF-CAFF ) out-of-scope" at bounding box center [144, 173] width 70 height 12
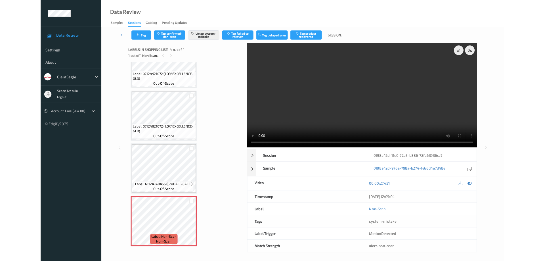
scroll to position [31, 0]
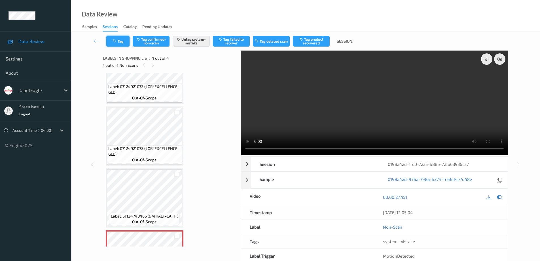
click at [117, 41] on icon "button" at bounding box center [115, 41] width 5 height 4
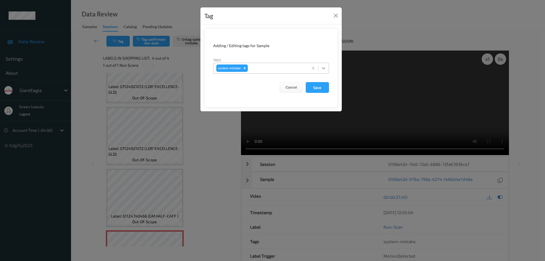
click at [325, 68] on icon at bounding box center [324, 68] width 6 height 6
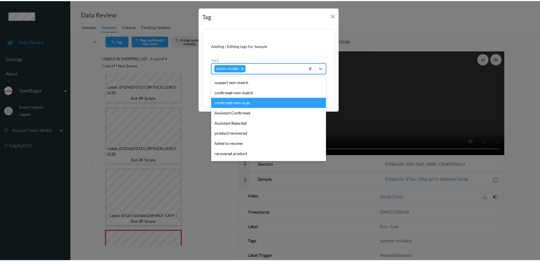
scroll to position [60, 0]
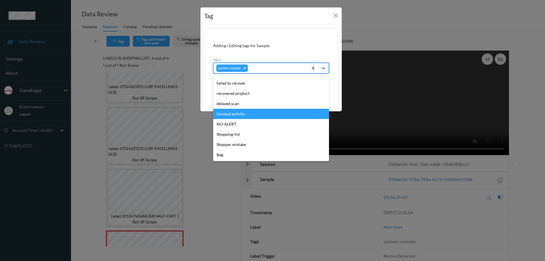
click at [248, 115] on div "Unusual activity" at bounding box center [271, 114] width 116 height 10
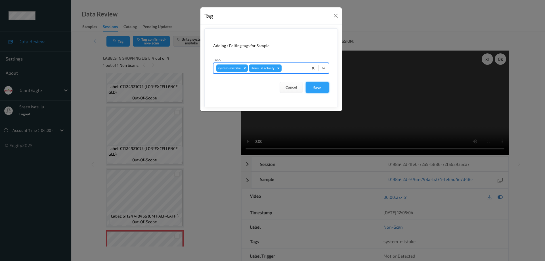
click at [317, 87] on button "Save" at bounding box center [317, 87] width 23 height 11
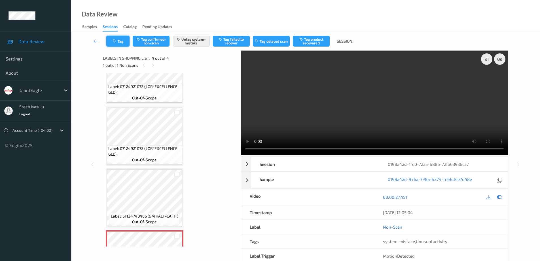
click at [124, 43] on button "Tag" at bounding box center [117, 41] width 23 height 11
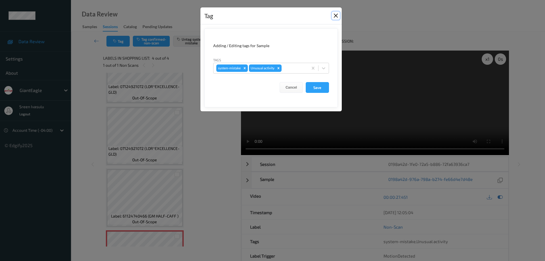
click at [336, 15] on button "Close" at bounding box center [336, 16] width 8 height 8
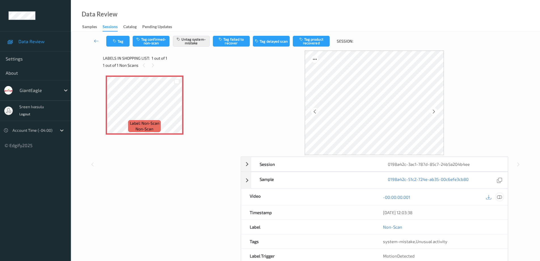
click at [502, 198] on icon at bounding box center [499, 196] width 5 height 5
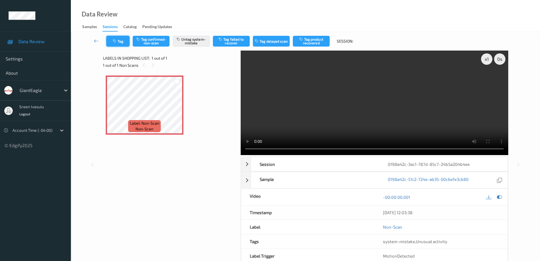
click at [123, 41] on button "Tag" at bounding box center [117, 41] width 23 height 11
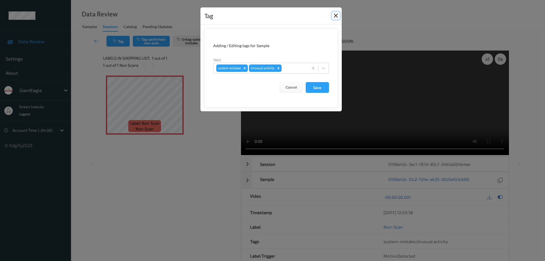
click at [335, 14] on button "Close" at bounding box center [336, 16] width 8 height 8
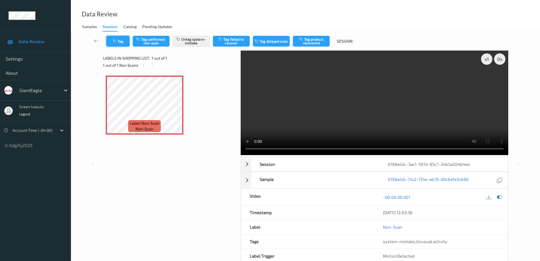
click at [122, 41] on button "Tag" at bounding box center [117, 41] width 23 height 11
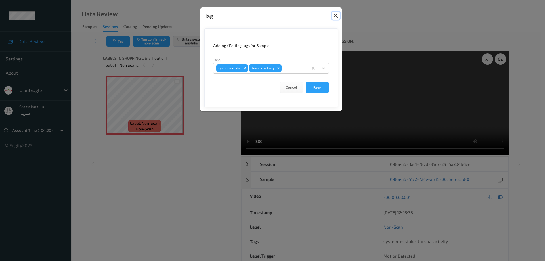
click at [334, 15] on button "Close" at bounding box center [336, 16] width 8 height 8
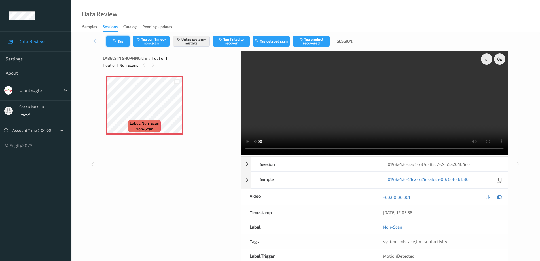
click at [119, 40] on button "Tag" at bounding box center [117, 41] width 23 height 11
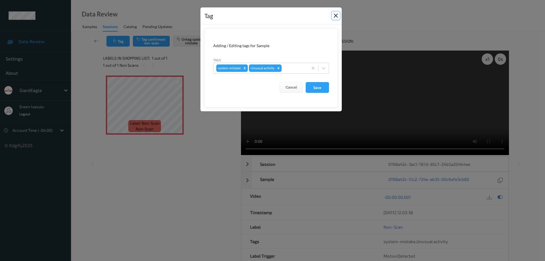
click at [336, 13] on button "Close" at bounding box center [336, 16] width 8 height 8
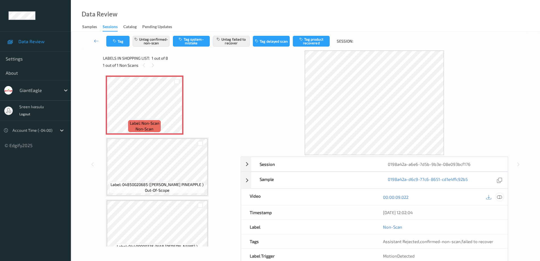
click at [501, 198] on icon at bounding box center [499, 196] width 5 height 5
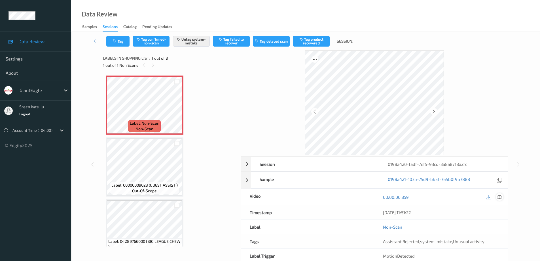
click at [500, 197] on icon at bounding box center [499, 196] width 5 height 5
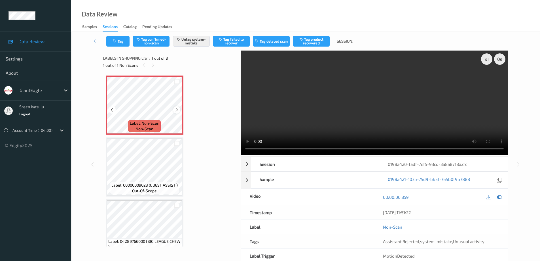
click at [176, 110] on icon at bounding box center [176, 109] width 5 height 5
click at [122, 41] on button "Tag" at bounding box center [117, 41] width 23 height 11
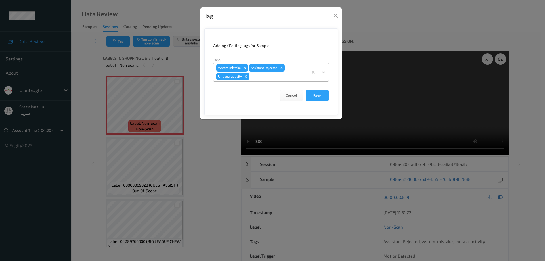
click at [245, 77] on icon "Remove Unusual activity" at bounding box center [246, 76] width 4 height 4
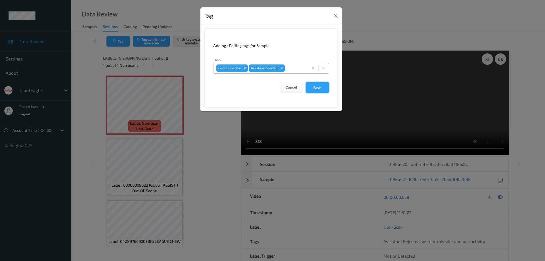
click at [312, 87] on button "Save" at bounding box center [317, 87] width 23 height 11
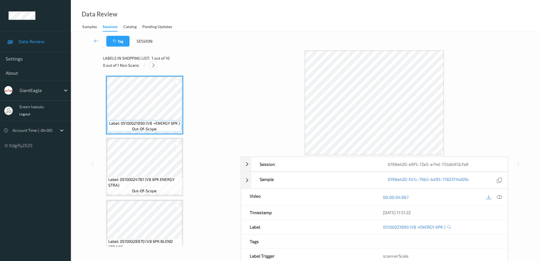
click at [153, 64] on icon at bounding box center [153, 65] width 5 height 5
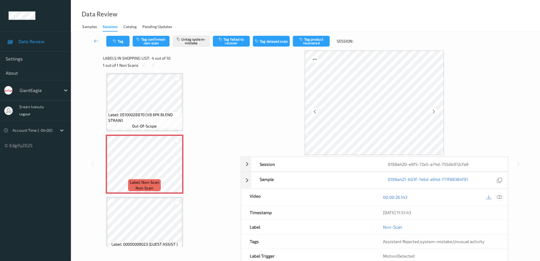
click at [499, 195] on icon at bounding box center [499, 196] width 5 height 5
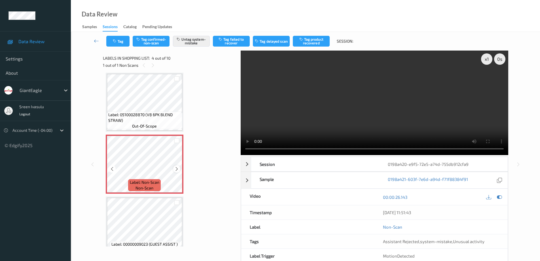
click at [176, 171] on icon at bounding box center [176, 168] width 5 height 5
click at [123, 44] on button "Tag" at bounding box center [117, 41] width 23 height 11
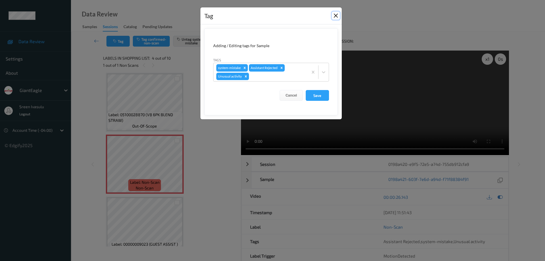
click at [335, 14] on button "Close" at bounding box center [336, 16] width 8 height 8
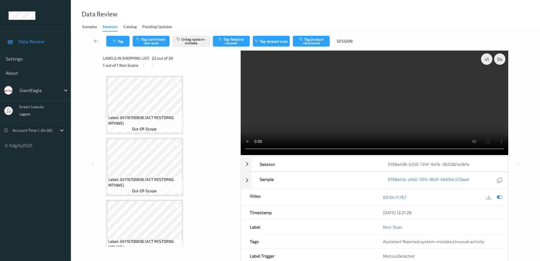
scroll to position [1240, 0]
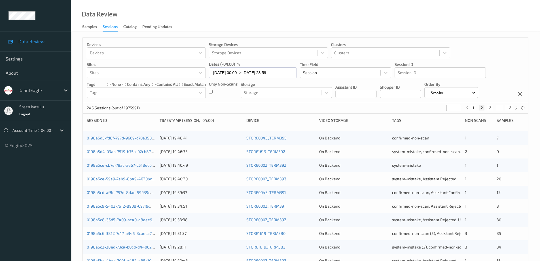
scroll to position [166, 0]
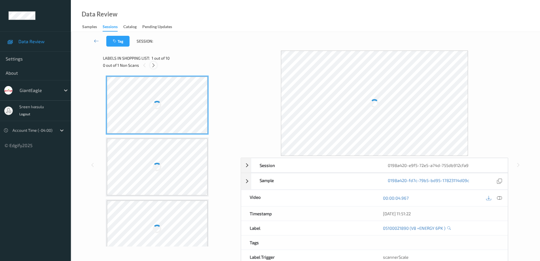
click at [154, 64] on icon at bounding box center [153, 65] width 5 height 5
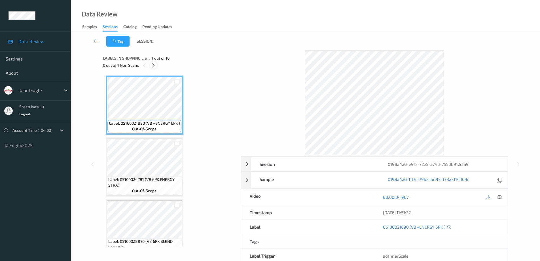
click at [155, 67] on icon at bounding box center [153, 65] width 5 height 5
click at [150, 64] on div "0 out of 1 Non Scans" at bounding box center [170, 65] width 134 height 7
click at [152, 66] on icon at bounding box center [153, 65] width 5 height 5
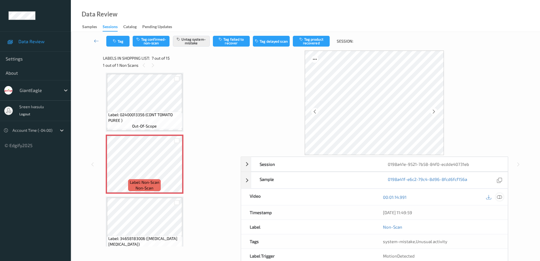
click at [500, 198] on icon at bounding box center [499, 196] width 5 height 5
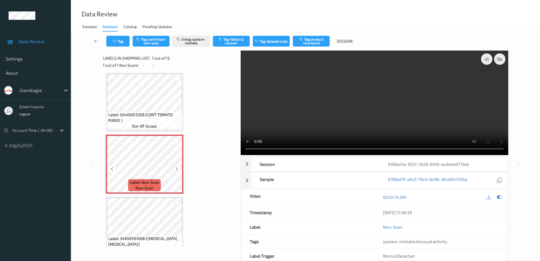
click at [178, 169] on icon at bounding box center [176, 168] width 5 height 5
click at [180, 169] on div at bounding box center [176, 168] width 7 height 7
click at [178, 171] on icon at bounding box center [176, 168] width 5 height 5
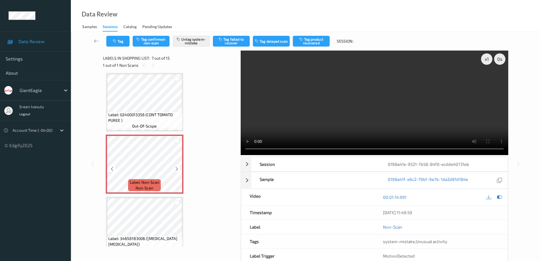
click at [178, 171] on icon at bounding box center [176, 168] width 5 height 5
click at [176, 168] on icon at bounding box center [176, 168] width 5 height 5
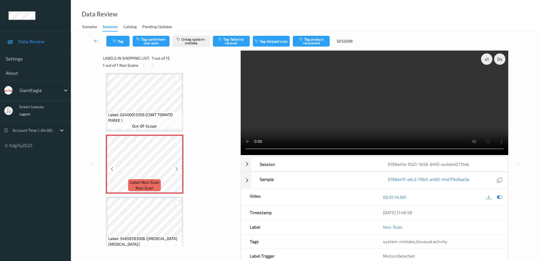
click at [176, 168] on icon at bounding box center [176, 168] width 5 height 5
click at [193, 41] on button "Untag system-mistake" at bounding box center [191, 41] width 37 height 11
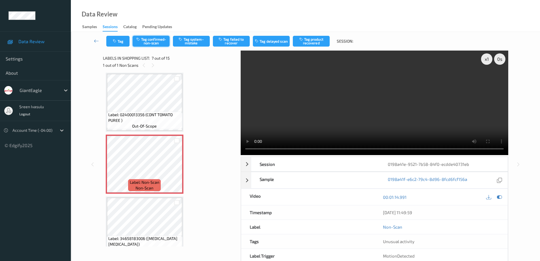
click at [150, 39] on button "Tag confirmed-non-scan" at bounding box center [151, 41] width 37 height 11
click at [314, 41] on button "Tag product recovered" at bounding box center [311, 41] width 37 height 11
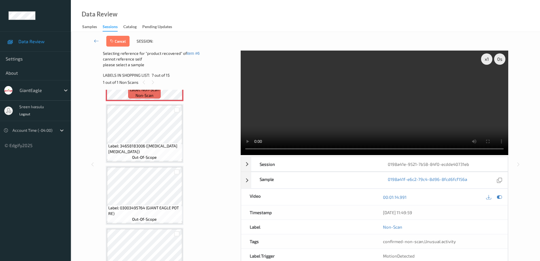
scroll to position [426, 0]
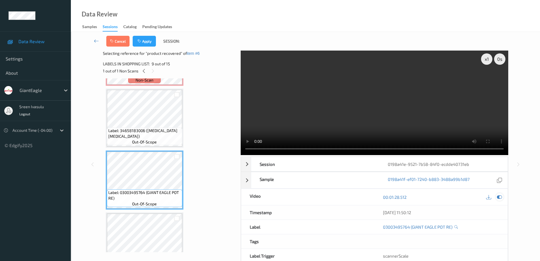
click at [499, 197] on icon at bounding box center [499, 196] width 5 height 5
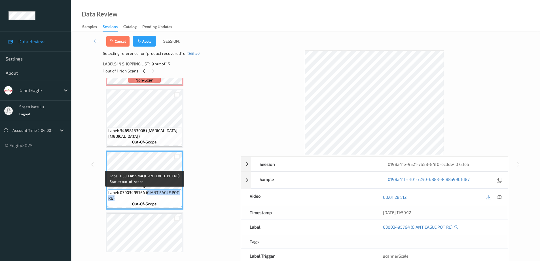
drag, startPoint x: 148, startPoint y: 192, endPoint x: 171, endPoint y: 201, distance: 24.4
click at [171, 201] on div "Label: 03003495764 (GIANT EAGLE POT RE) out-of-scope" at bounding box center [144, 198] width 75 height 18
copy span "GIANT EAGLE POT RE)"
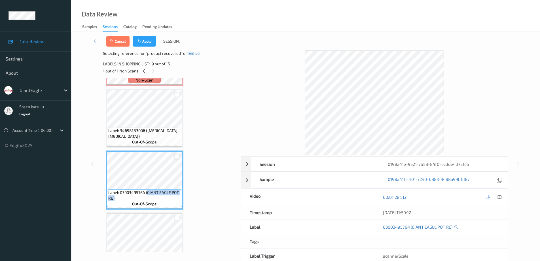
click at [176, 157] on div at bounding box center [176, 156] width 5 height 5
click at [152, 41] on button "Apply" at bounding box center [144, 41] width 23 height 11
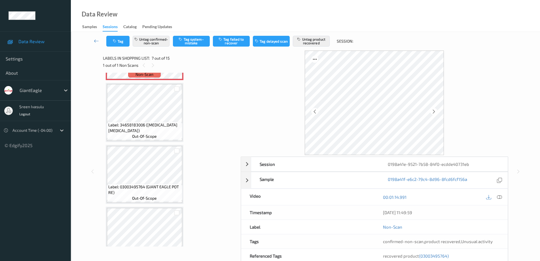
scroll to position [312, 0]
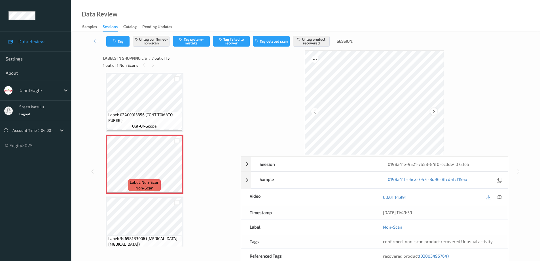
click at [435, 111] on icon at bounding box center [434, 111] width 5 height 5
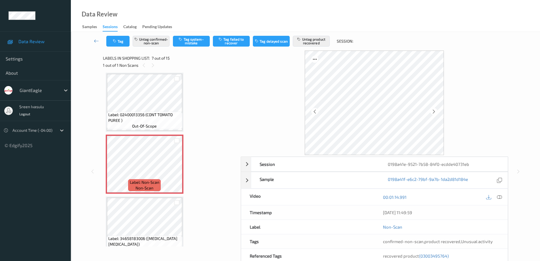
click at [435, 111] on icon at bounding box center [434, 111] width 5 height 5
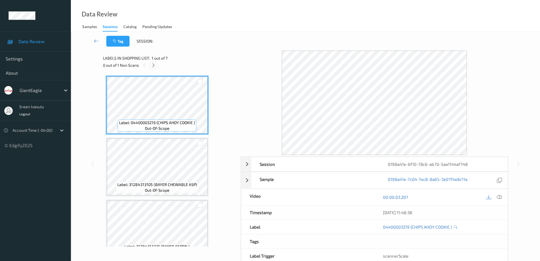
click at [151, 63] on icon at bounding box center [153, 65] width 5 height 5
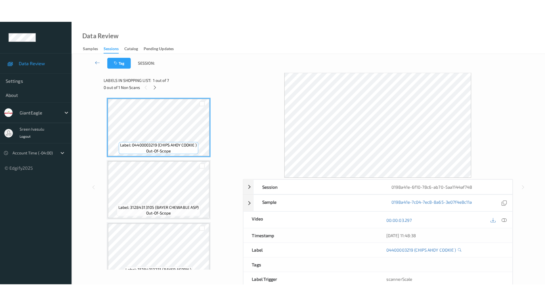
scroll to position [262, 0]
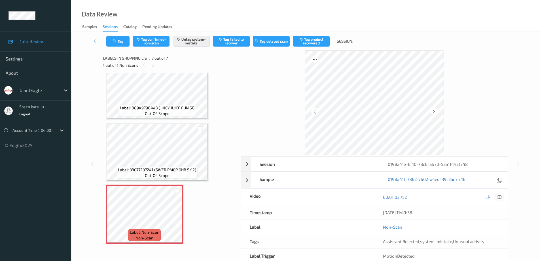
click at [499, 196] on icon at bounding box center [499, 196] width 5 height 5
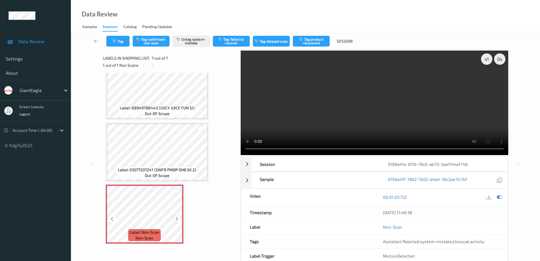
click at [176, 217] on icon at bounding box center [176, 218] width 5 height 5
click at [175, 220] on icon at bounding box center [176, 218] width 5 height 5
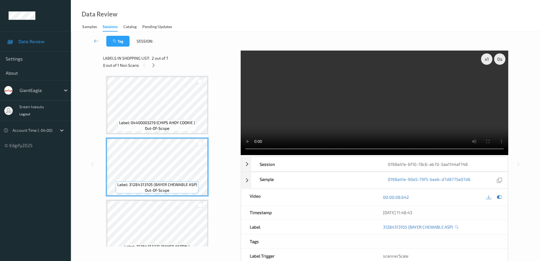
scroll to position [113, 0]
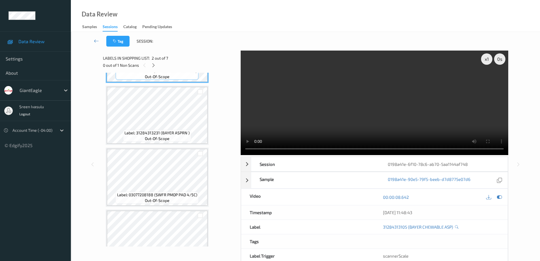
click at [178, 146] on div "Label: 04400003219 (CHIPS AHOY COOKIE ) out-of-scope Label: 31284313105 (BAYER …" at bounding box center [170, 177] width 128 height 430
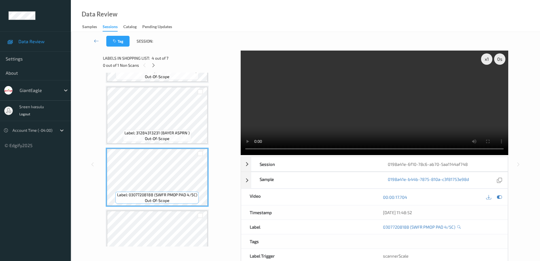
scroll to position [227, 0]
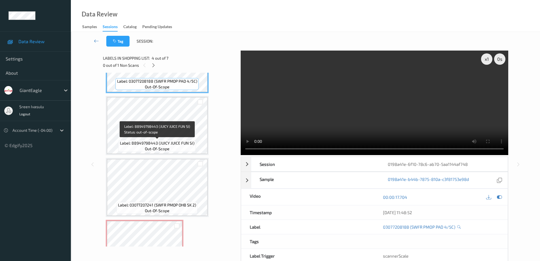
click at [176, 144] on span "Label: 88949798443 (JUICY JUICE FUN SI)" at bounding box center [157, 143] width 75 height 6
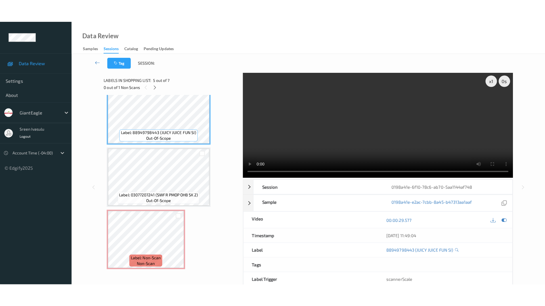
scroll to position [262, 0]
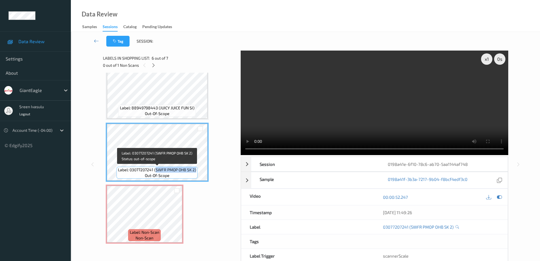
drag, startPoint x: 156, startPoint y: 170, endPoint x: 197, endPoint y: 169, distance: 40.3
click at [197, 169] on div "Label: 03077207241 (SWFR PMOP OHB SK 2) out-of-scope" at bounding box center [157, 173] width 81 height 12
copy span "SWFR PMOP OHB SK 2)"
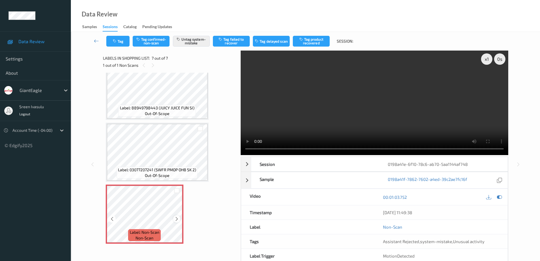
click at [175, 218] on icon at bounding box center [176, 218] width 5 height 5
click at [123, 43] on button "Tag" at bounding box center [117, 41] width 23 height 11
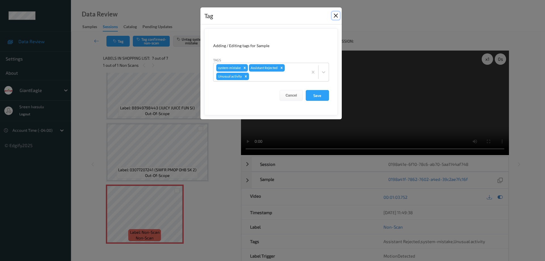
click at [336, 16] on button "Close" at bounding box center [336, 16] width 8 height 8
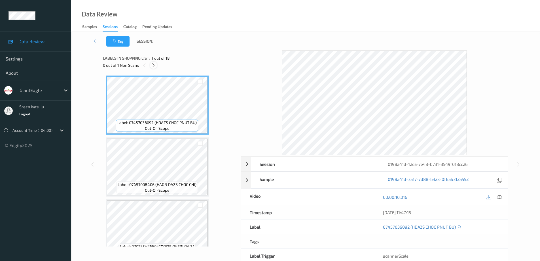
click at [151, 64] on div at bounding box center [153, 65] width 7 height 7
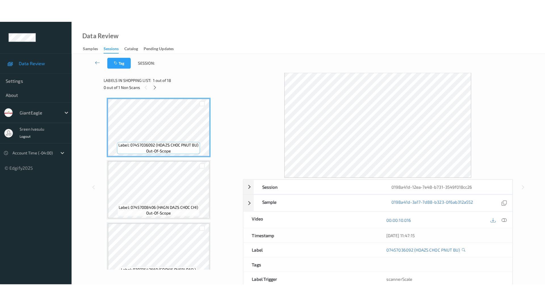
scroll to position [943, 0]
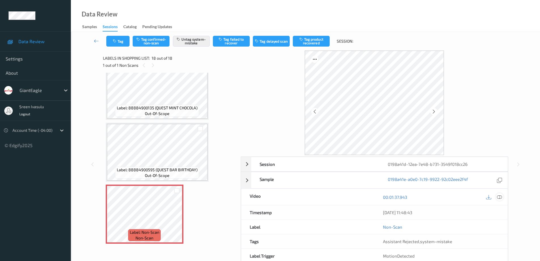
click at [499, 196] on icon at bounding box center [499, 196] width 5 height 5
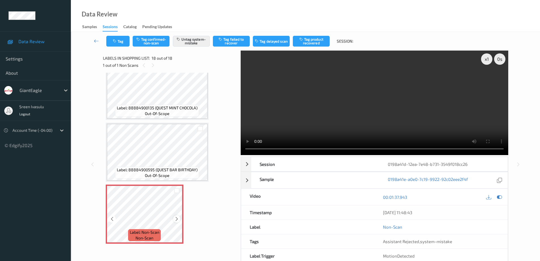
click at [177, 219] on icon at bounding box center [176, 218] width 5 height 5
click at [176, 220] on icon at bounding box center [176, 218] width 5 height 5
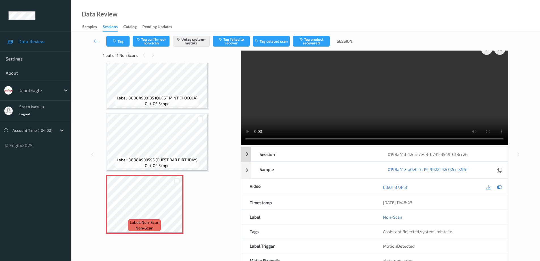
scroll to position [0, 0]
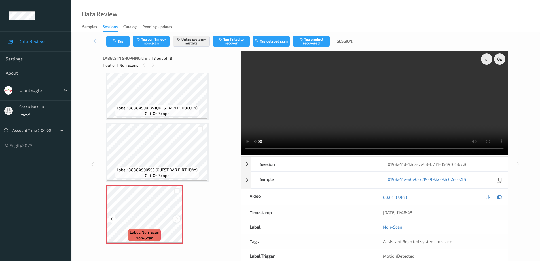
click at [176, 218] on icon at bounding box center [176, 218] width 5 height 5
click at [121, 39] on button "Tag" at bounding box center [117, 41] width 23 height 11
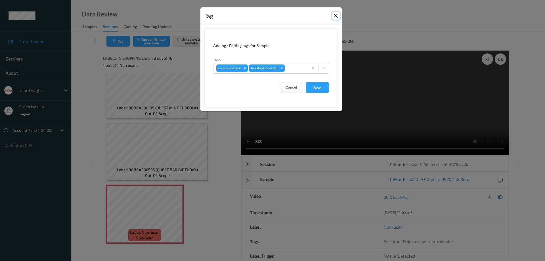
click at [338, 16] on button "Close" at bounding box center [336, 16] width 8 height 8
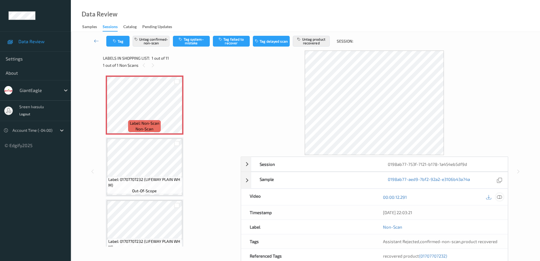
click at [499, 196] on icon at bounding box center [499, 196] width 5 height 5
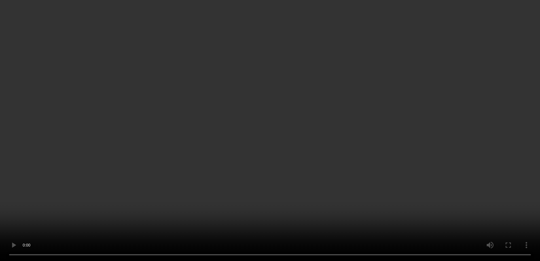
scroll to position [113, 0]
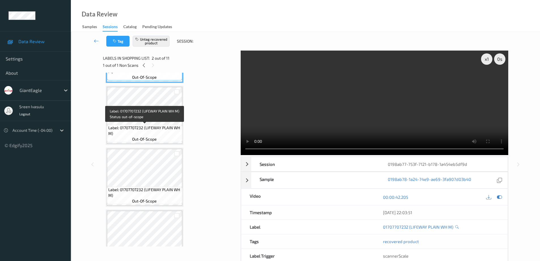
click at [167, 126] on span "Label: 01707707232 (LIFEWAY PLAIN WH M)" at bounding box center [144, 130] width 73 height 11
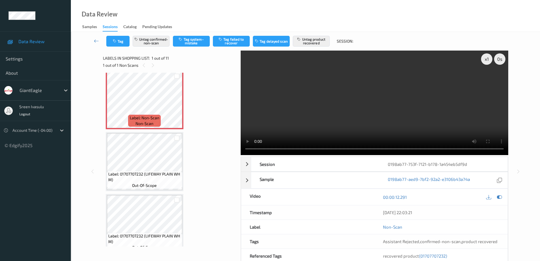
scroll to position [0, 0]
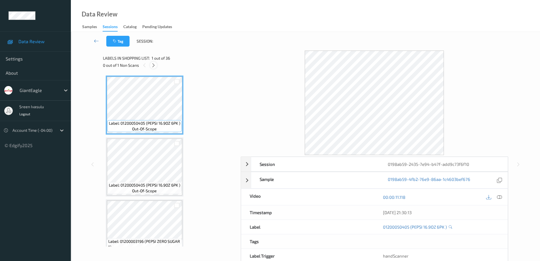
click at [153, 65] on icon at bounding box center [153, 65] width 5 height 5
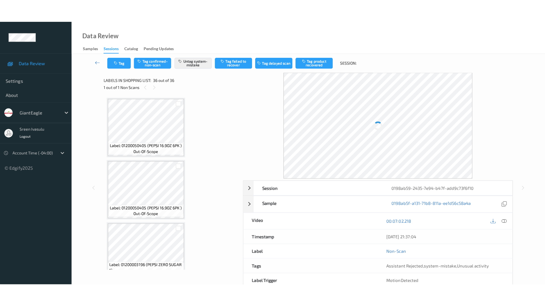
scroll to position [2056, 0]
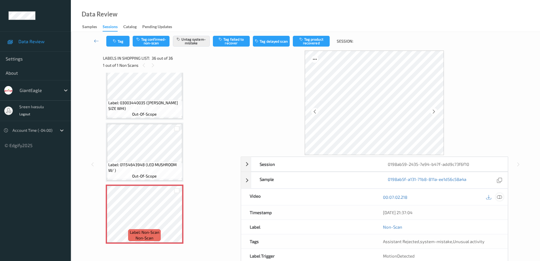
click at [500, 197] on icon at bounding box center [499, 196] width 5 height 5
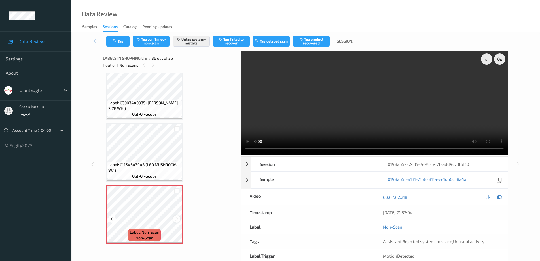
click at [176, 220] on icon at bounding box center [176, 218] width 5 height 5
click at [174, 218] on div at bounding box center [176, 218] width 7 height 7
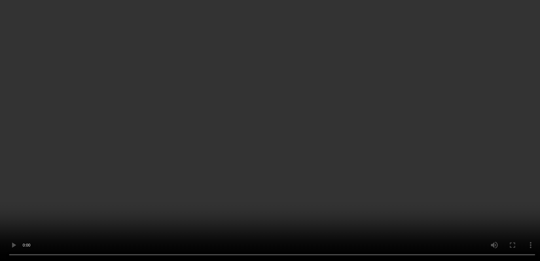
scroll to position [1783, 0]
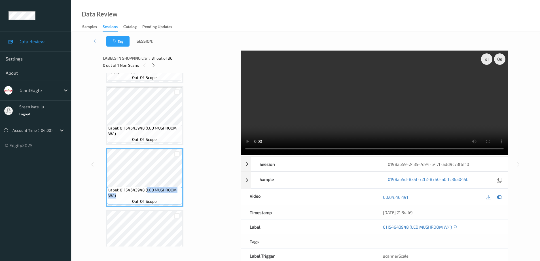
drag, startPoint x: 147, startPoint y: 190, endPoint x: 168, endPoint y: 197, distance: 22.3
click at [168, 197] on span "Label: 01154643948 (LED MUSHROOM W/ )" at bounding box center [144, 192] width 73 height 11
copy span "LED MUSHROOM W/ )"
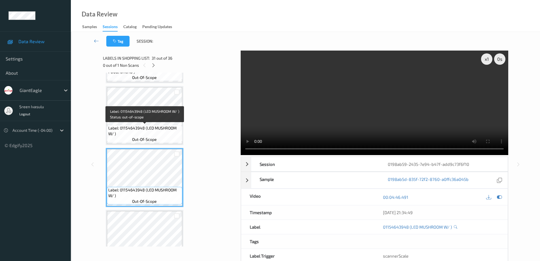
click at [169, 126] on span "Label: 01154643948 (LED MUSHROOM W/ )" at bounding box center [144, 130] width 73 height 11
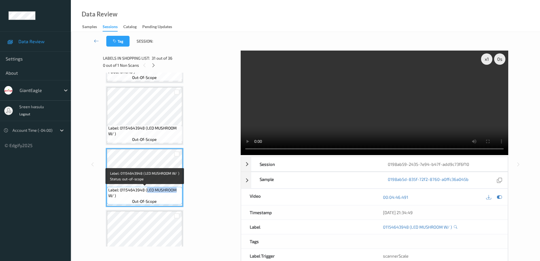
drag, startPoint x: 147, startPoint y: 191, endPoint x: 178, endPoint y: 192, distance: 31.8
click at [178, 192] on span "Label: 01154643948 (LED MUSHROOM W/ )" at bounding box center [144, 192] width 73 height 11
copy span "LED MUSHROOM"
click at [154, 65] on icon at bounding box center [153, 65] width 5 height 5
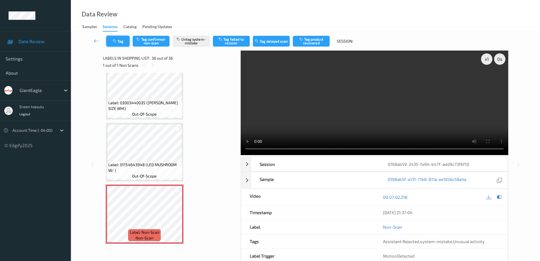
click at [119, 43] on button "Tag" at bounding box center [117, 41] width 23 height 11
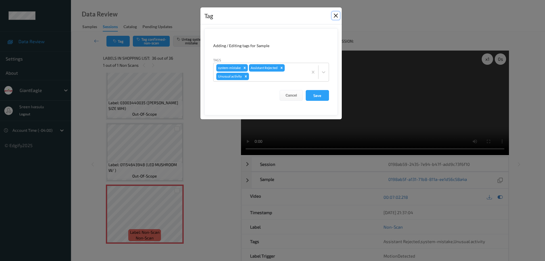
click at [335, 16] on button "Close" at bounding box center [336, 16] width 8 height 8
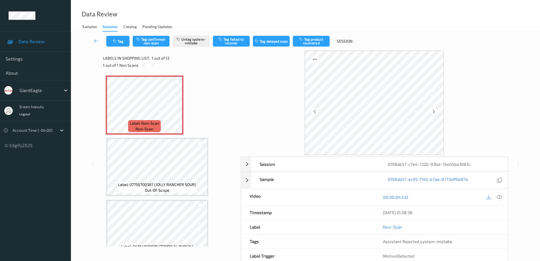
click at [500, 196] on icon at bounding box center [499, 196] width 5 height 5
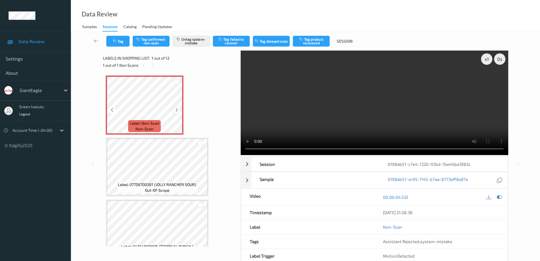
click at [174, 110] on div at bounding box center [176, 109] width 7 height 7
click at [175, 110] on icon at bounding box center [176, 109] width 5 height 5
click at [117, 42] on icon "button" at bounding box center [115, 41] width 5 height 4
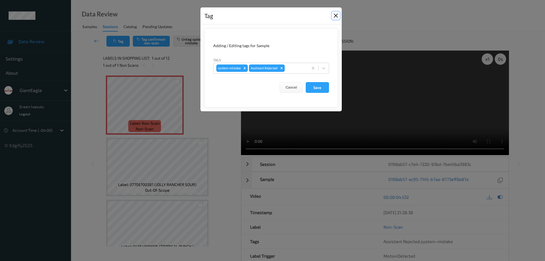
click at [333, 16] on button "Close" at bounding box center [336, 16] width 8 height 8
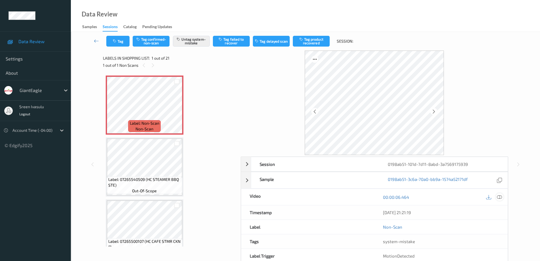
click at [499, 196] on icon at bounding box center [499, 196] width 5 height 5
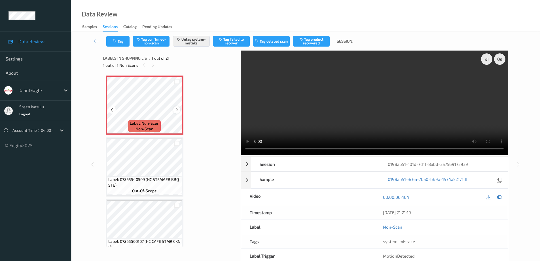
click at [176, 110] on icon at bounding box center [176, 109] width 5 height 5
click at [124, 39] on button "Tag" at bounding box center [117, 41] width 23 height 11
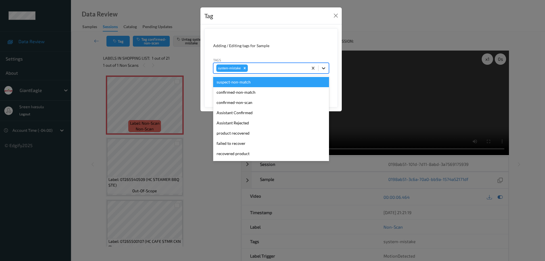
click at [325, 68] on icon at bounding box center [323, 68] width 3 height 2
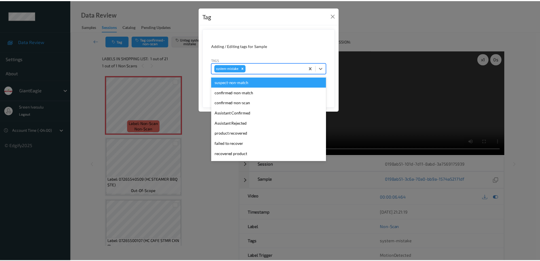
scroll to position [60, 0]
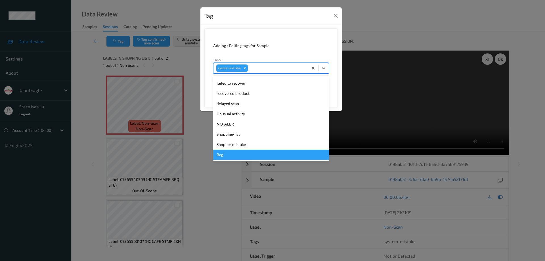
click at [228, 154] on div "Bag" at bounding box center [271, 155] width 116 height 10
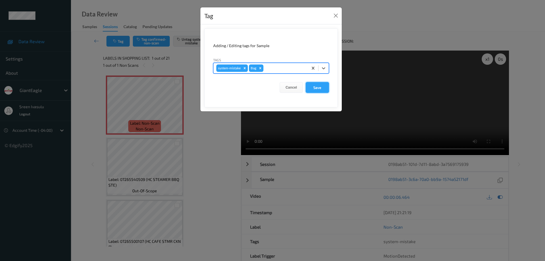
click at [321, 87] on button "Save" at bounding box center [317, 87] width 23 height 11
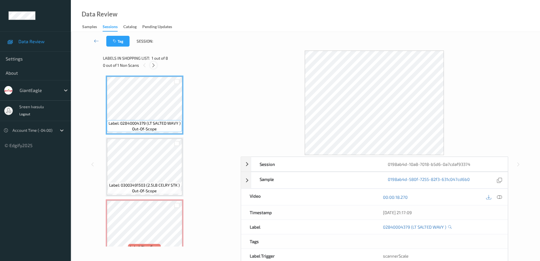
click at [155, 65] on icon at bounding box center [153, 65] width 5 height 5
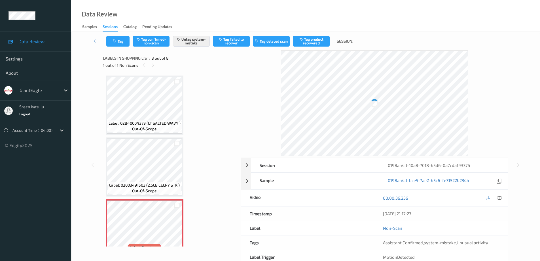
scroll to position [65, 0]
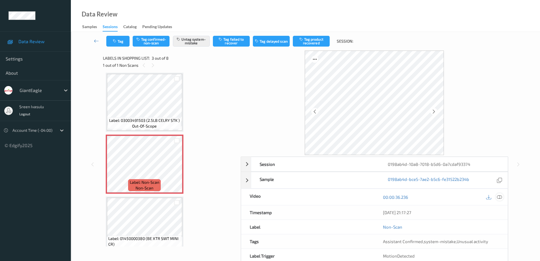
click at [502, 197] on icon at bounding box center [499, 196] width 5 height 5
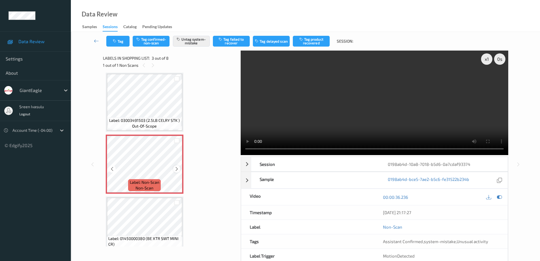
click at [176, 168] on icon at bounding box center [176, 168] width 5 height 5
click at [176, 169] on icon at bounding box center [176, 168] width 5 height 5
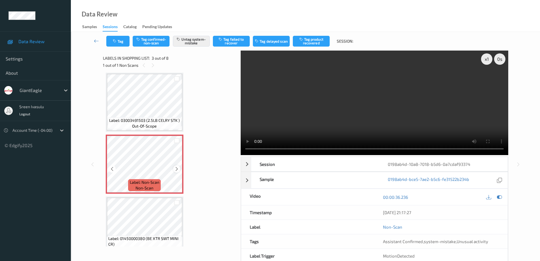
click at [178, 169] on icon at bounding box center [176, 168] width 5 height 5
click at [177, 169] on icon at bounding box center [176, 168] width 5 height 5
click at [125, 43] on button "Tag" at bounding box center [117, 41] width 23 height 11
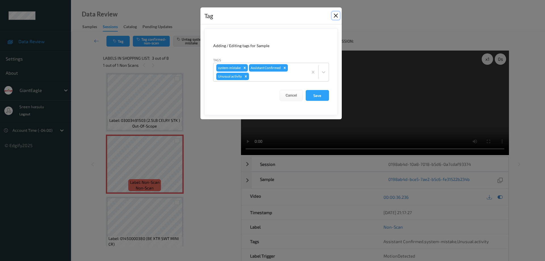
click at [335, 14] on button "Close" at bounding box center [336, 16] width 8 height 8
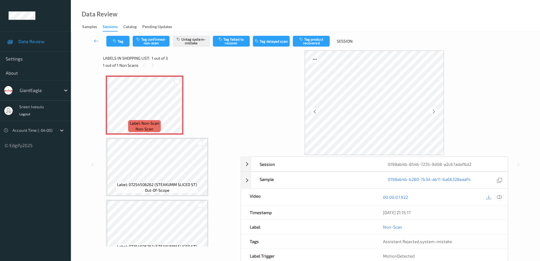
click at [501, 196] on icon at bounding box center [499, 196] width 5 height 5
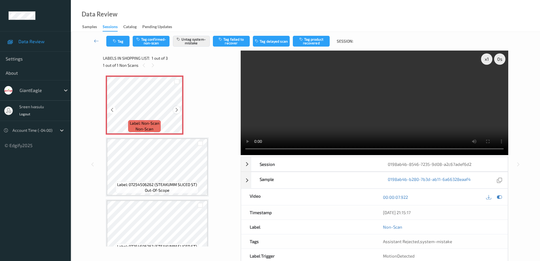
click at [175, 107] on div at bounding box center [176, 109] width 7 height 7
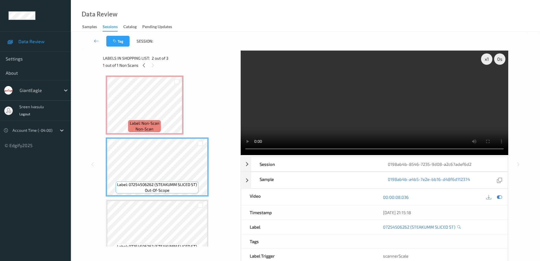
click at [173, 200] on div "Label: 07254506262 (STEAKUMM SLICED ST) out-of-scope" at bounding box center [157, 228] width 103 height 59
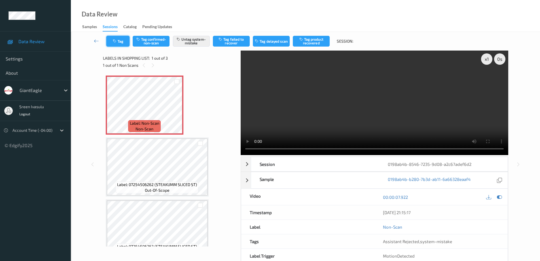
click at [123, 43] on button "Tag" at bounding box center [117, 41] width 23 height 11
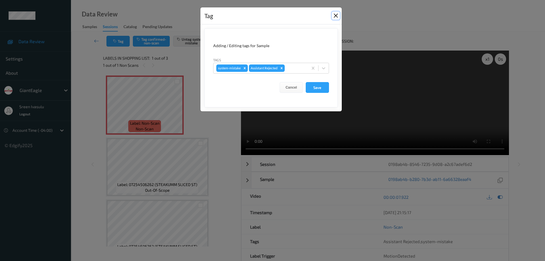
click at [334, 16] on button "Close" at bounding box center [336, 16] width 8 height 8
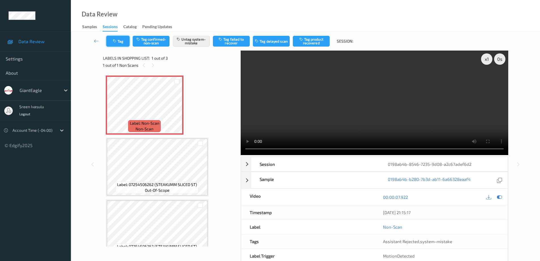
click at [129, 43] on button "Tag" at bounding box center [117, 41] width 23 height 11
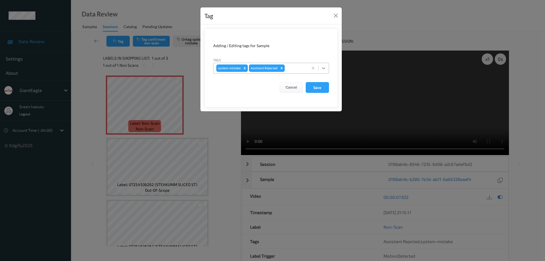
click at [323, 70] on icon at bounding box center [324, 68] width 6 height 6
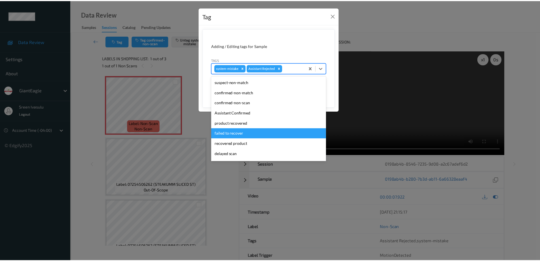
scroll to position [50, 0]
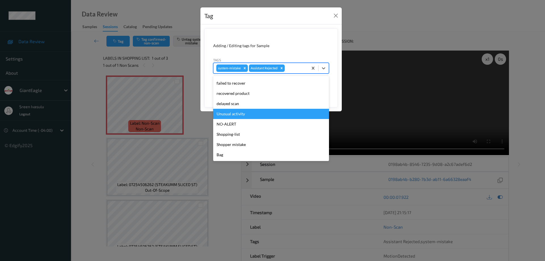
click at [244, 117] on div "Unusual activity" at bounding box center [271, 114] width 116 height 10
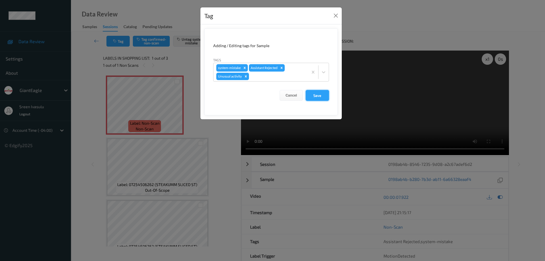
click at [312, 95] on button "Save" at bounding box center [317, 95] width 23 height 11
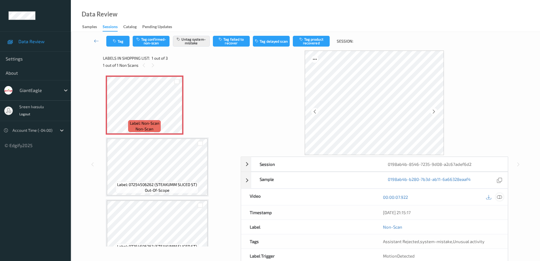
click at [499, 195] on icon at bounding box center [499, 196] width 5 height 5
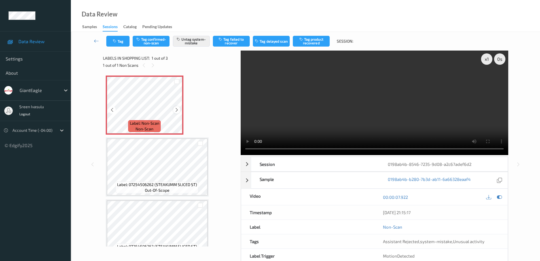
click at [175, 106] on div at bounding box center [176, 109] width 7 height 7
click at [176, 107] on div at bounding box center [176, 109] width 7 height 7
click at [122, 39] on button "Tag" at bounding box center [117, 41] width 23 height 11
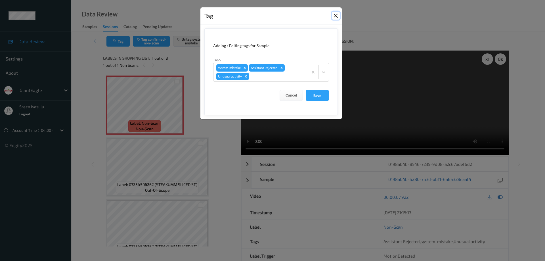
click at [335, 16] on button "Close" at bounding box center [336, 16] width 8 height 8
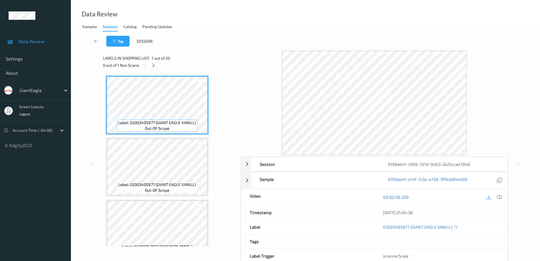
click at [152, 61] on div "Labels in shopping list: 1 out of 20" at bounding box center [170, 57] width 134 height 7
click at [155, 66] on icon at bounding box center [153, 65] width 5 height 5
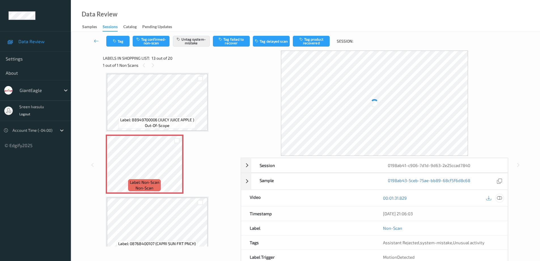
click at [499, 198] on icon at bounding box center [499, 197] width 5 height 5
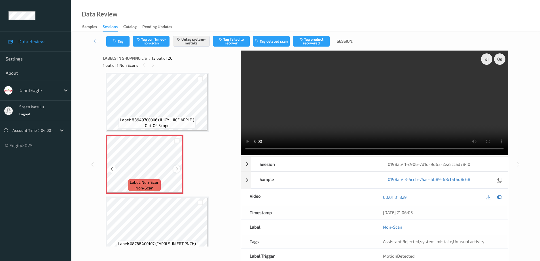
click at [174, 167] on div at bounding box center [176, 168] width 7 height 7
click at [176, 169] on icon at bounding box center [176, 168] width 5 height 5
click at [175, 167] on icon at bounding box center [176, 168] width 5 height 5
click at [177, 170] on icon at bounding box center [176, 168] width 5 height 5
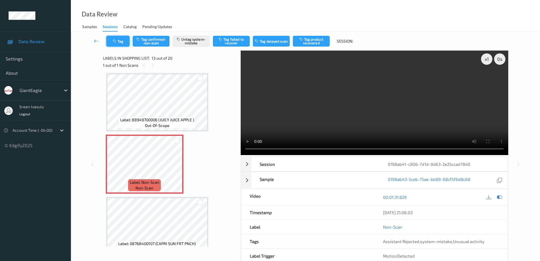
click at [123, 44] on button "Tag" at bounding box center [117, 41] width 23 height 11
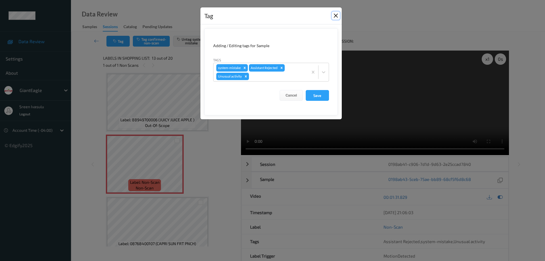
click at [336, 14] on button "Close" at bounding box center [336, 16] width 8 height 8
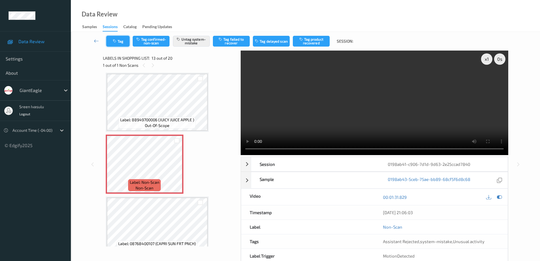
click at [121, 42] on button "Tag" at bounding box center [117, 41] width 23 height 11
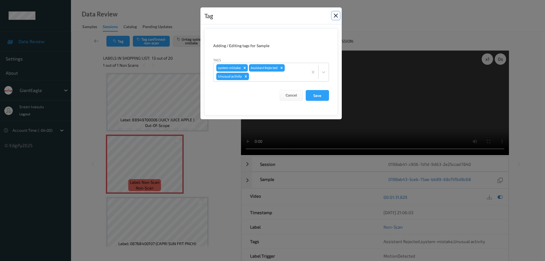
click at [335, 16] on button "Close" at bounding box center [336, 16] width 8 height 8
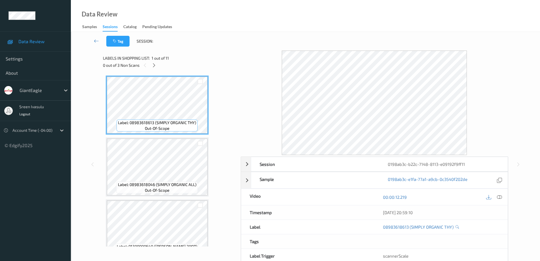
click at [158, 65] on div "0 out of 3 Non Scans" at bounding box center [170, 65] width 134 height 7
click at [153, 66] on icon at bounding box center [154, 65] width 5 height 5
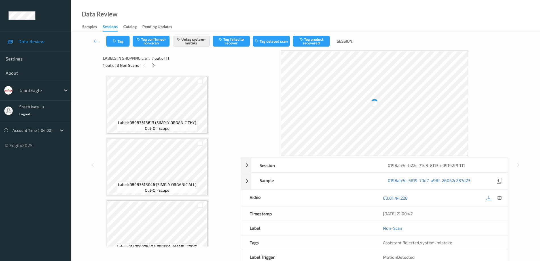
scroll to position [312, 0]
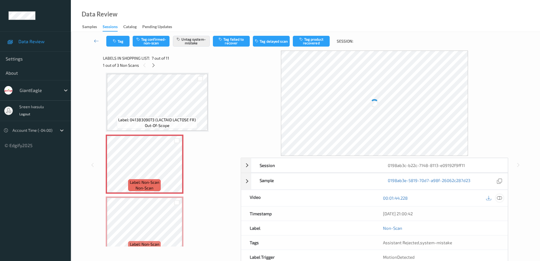
click at [500, 196] on icon at bounding box center [499, 197] width 5 height 5
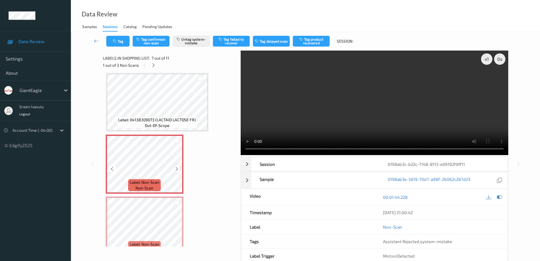
click at [177, 168] on icon at bounding box center [176, 168] width 5 height 5
click at [117, 41] on icon "button" at bounding box center [115, 41] width 5 height 4
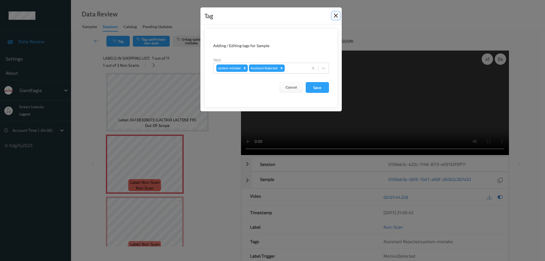
click at [335, 15] on button "Close" at bounding box center [336, 16] width 8 height 8
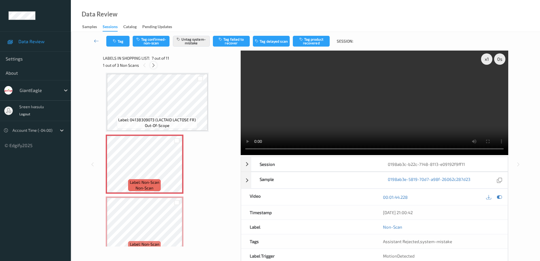
click at [153, 66] on icon at bounding box center [153, 65] width 5 height 5
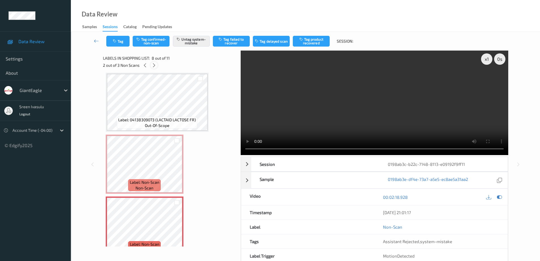
scroll to position [374, 0]
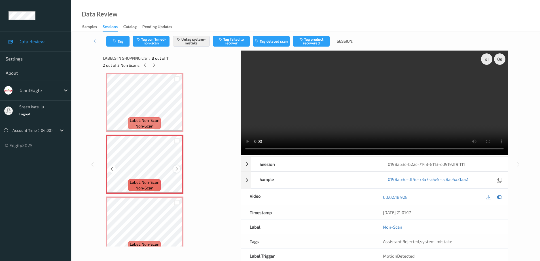
click at [175, 169] on icon at bounding box center [176, 168] width 5 height 5
click at [155, 66] on icon at bounding box center [154, 65] width 5 height 5
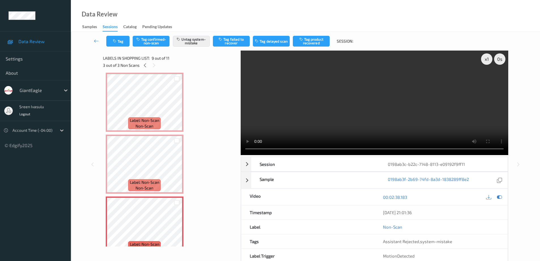
scroll to position [436, 0]
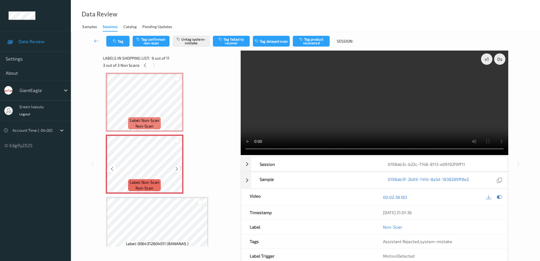
click at [176, 169] on icon at bounding box center [176, 168] width 5 height 5
click at [146, 67] on icon at bounding box center [145, 65] width 5 height 5
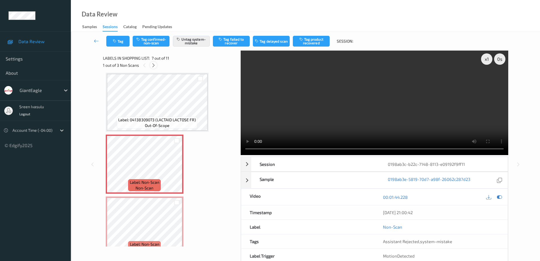
click at [155, 66] on icon at bounding box center [153, 65] width 5 height 5
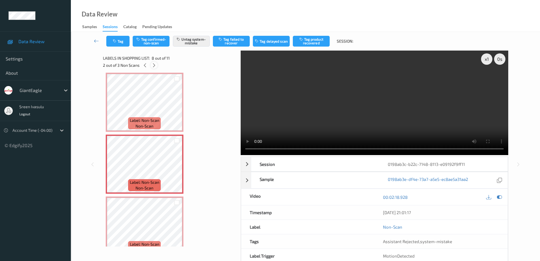
click at [155, 66] on icon at bounding box center [154, 65] width 5 height 5
click at [119, 41] on button "Tag" at bounding box center [117, 41] width 23 height 11
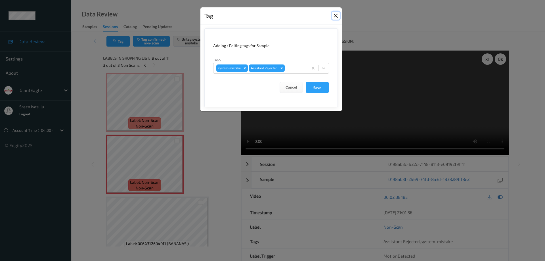
click at [335, 13] on button "Close" at bounding box center [336, 16] width 8 height 8
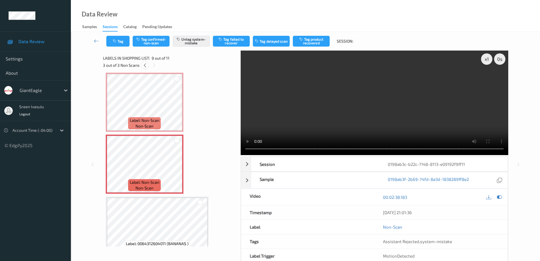
click at [144, 65] on icon at bounding box center [145, 65] width 5 height 5
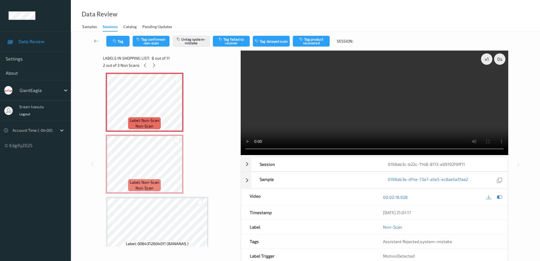
scroll to position [374, 0]
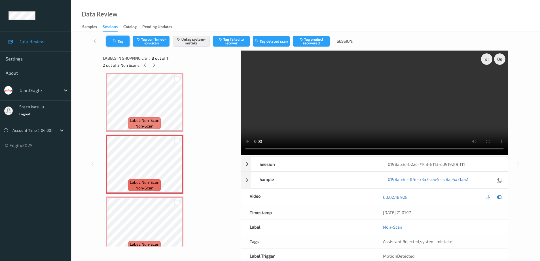
click at [115, 44] on button "Tag" at bounding box center [117, 41] width 23 height 11
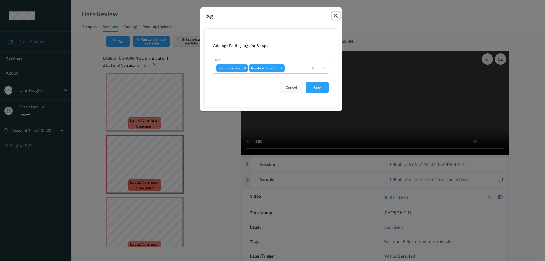
click at [332, 14] on button "Close" at bounding box center [336, 16] width 8 height 8
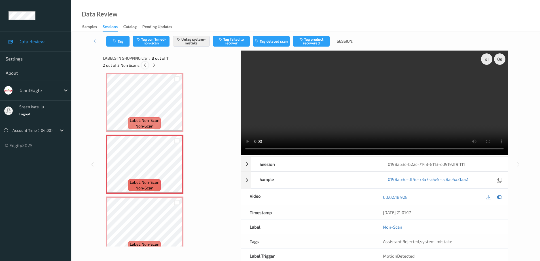
click at [143, 66] on icon at bounding box center [145, 65] width 5 height 5
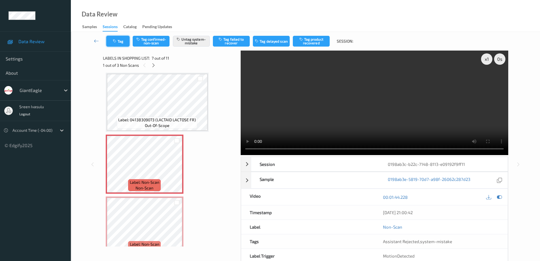
click at [122, 41] on button "Tag" at bounding box center [117, 41] width 23 height 11
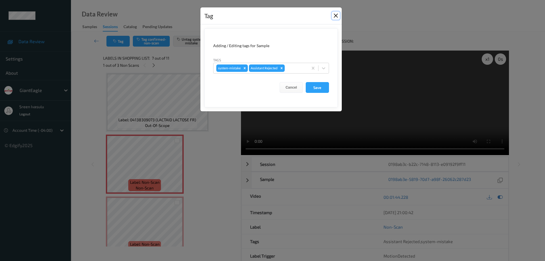
click at [335, 16] on button "Close" at bounding box center [336, 16] width 8 height 8
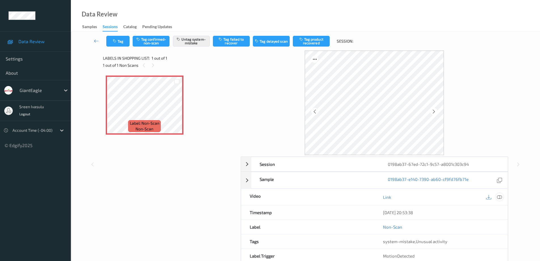
click at [500, 196] on icon at bounding box center [499, 196] width 5 height 5
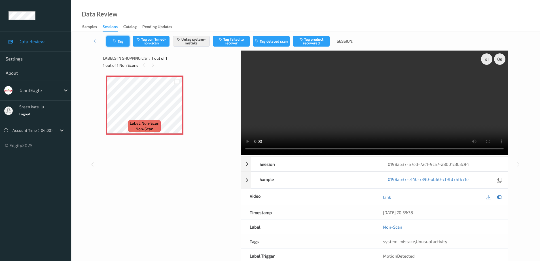
click at [119, 43] on button "Tag" at bounding box center [117, 41] width 23 height 11
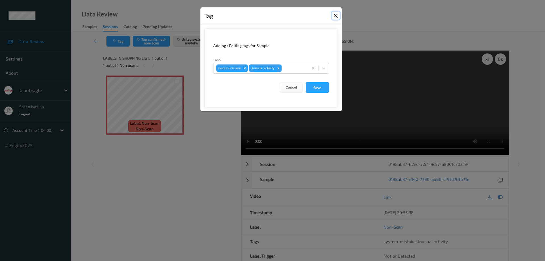
click at [334, 16] on button "Close" at bounding box center [336, 16] width 8 height 8
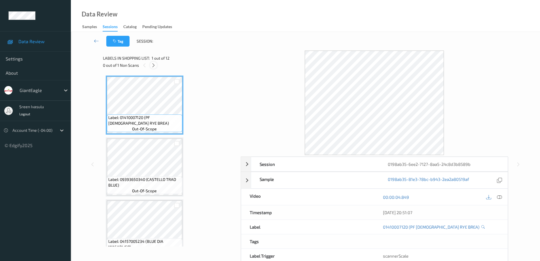
click at [153, 68] on icon at bounding box center [153, 65] width 5 height 5
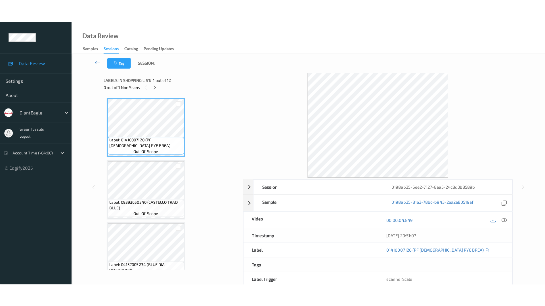
scroll to position [571, 0]
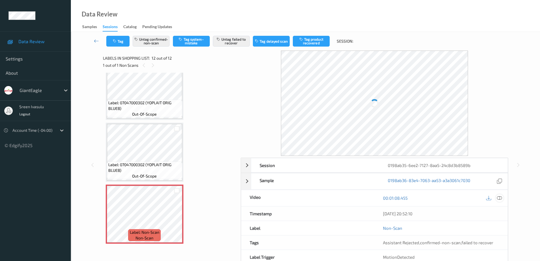
click at [501, 197] on icon at bounding box center [499, 197] width 5 height 5
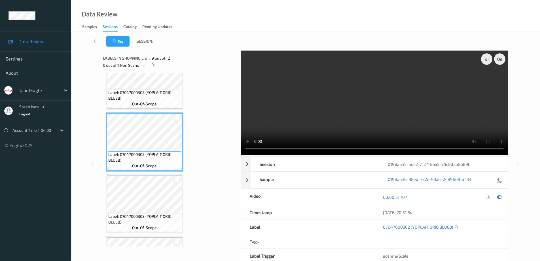
scroll to position [344, 0]
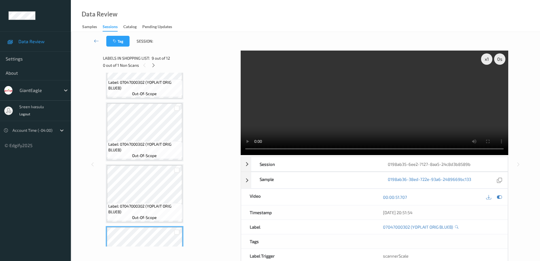
click at [167, 141] on span "Label: 07047000302 (YOPLAIT ORIG BLUEB)" at bounding box center [144, 146] width 73 height 11
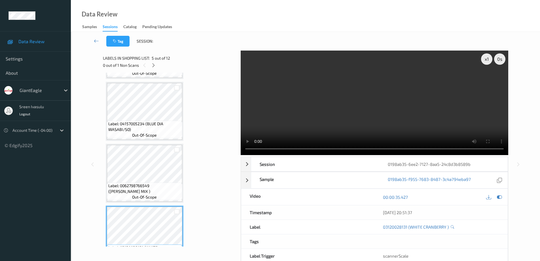
scroll to position [231, 0]
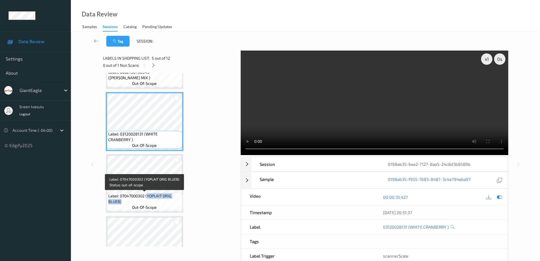
drag, startPoint x: 148, startPoint y: 195, endPoint x: 170, endPoint y: 203, distance: 23.3
click at [170, 203] on span "Label: 07047000302 (YOPLAIT ORIG BLUEB)" at bounding box center [144, 198] width 73 height 11
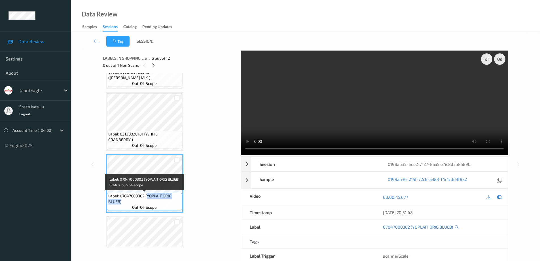
copy span "YOPLAIT ORIG BLUEB)"
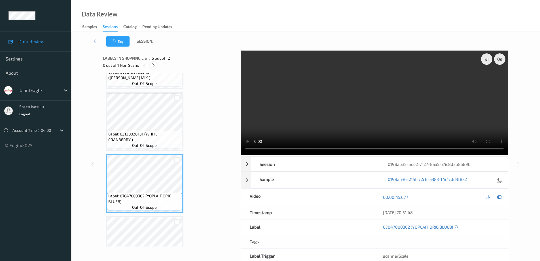
click at [155, 68] on icon at bounding box center [153, 65] width 5 height 5
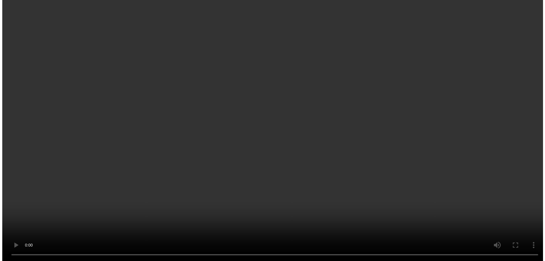
scroll to position [571, 0]
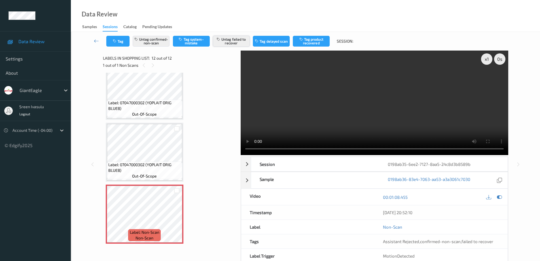
click at [235, 40] on button "Untag failed to recover" at bounding box center [231, 41] width 37 height 11
click at [158, 43] on button "Untag confirmed-non-scan" at bounding box center [151, 41] width 37 height 11
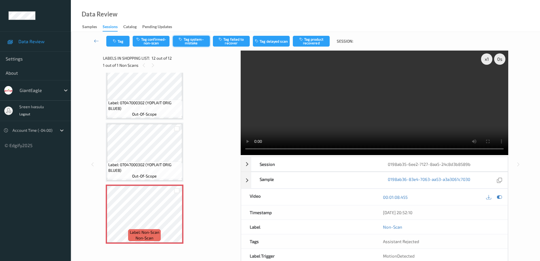
click at [204, 39] on button "Tag system-mistake" at bounding box center [191, 41] width 37 height 11
click at [123, 39] on button "Tag" at bounding box center [117, 41] width 23 height 11
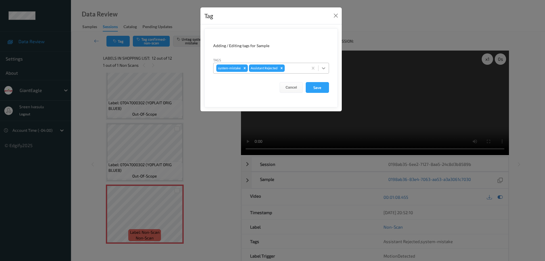
click at [322, 69] on icon at bounding box center [324, 68] width 6 height 6
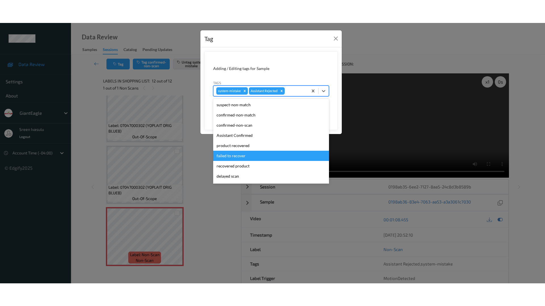
scroll to position [50, 0]
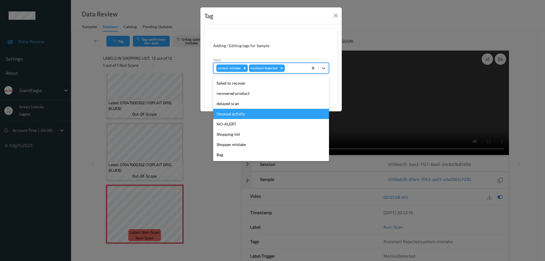
click at [237, 116] on div "Unusual activity" at bounding box center [271, 114] width 116 height 10
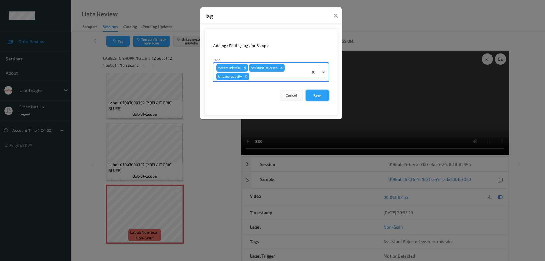
click at [314, 95] on button "Save" at bounding box center [317, 95] width 23 height 11
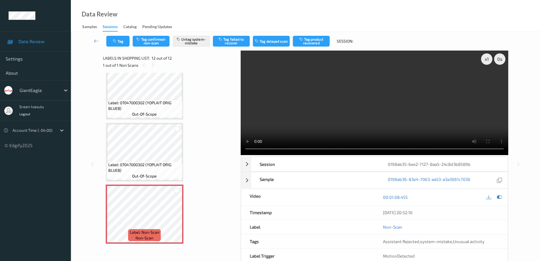
scroll to position [526, 0]
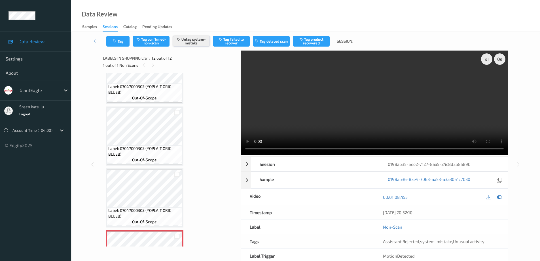
click at [200, 43] on button "Untag system-mistake" at bounding box center [191, 41] width 37 height 11
click at [157, 39] on button "Tag confirmed-non-scan" at bounding box center [151, 41] width 37 height 11
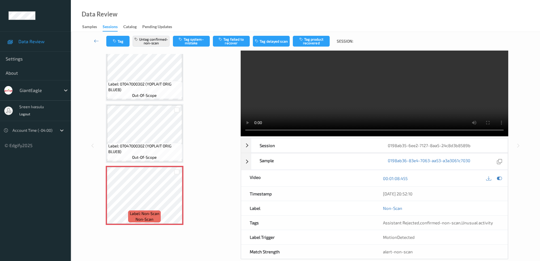
scroll to position [29, 0]
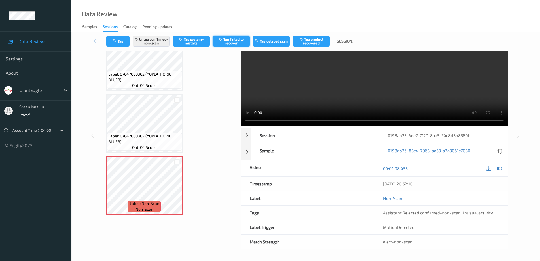
click at [236, 39] on button "Tag failed to recover" at bounding box center [231, 41] width 37 height 11
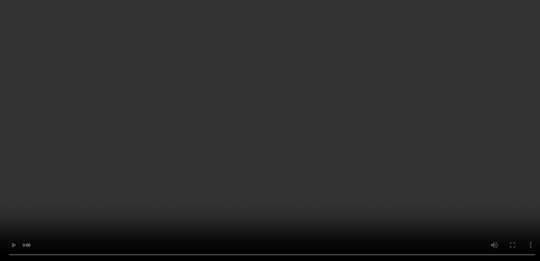
scroll to position [526, 0]
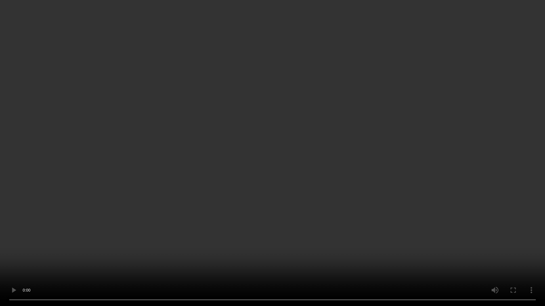
click at [296, 144] on video at bounding box center [272, 153] width 545 height 306
click at [502, 252] on video at bounding box center [272, 153] width 545 height 306
click at [396, 248] on video at bounding box center [272, 153] width 545 height 306
click at [438, 168] on video at bounding box center [272, 153] width 545 height 306
click at [446, 142] on video at bounding box center [272, 153] width 545 height 306
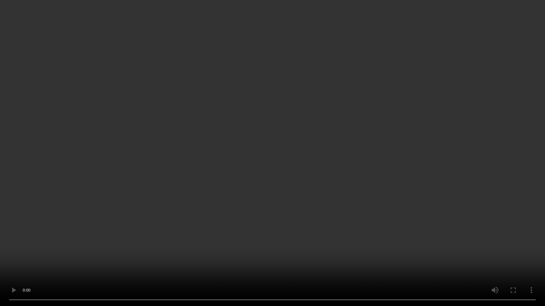
click at [430, 112] on video at bounding box center [272, 153] width 545 height 306
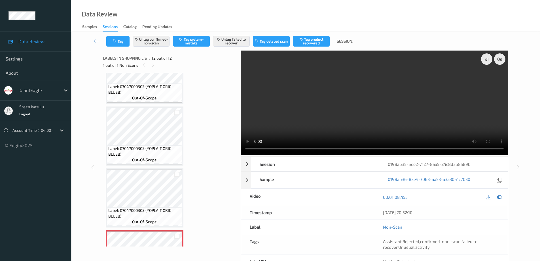
click at [433, 95] on video at bounding box center [375, 103] width 268 height 104
click at [160, 41] on button "Untag confirmed-non-scan" at bounding box center [151, 41] width 37 height 11
click at [233, 41] on button "Untag failed to recover" at bounding box center [231, 41] width 37 height 11
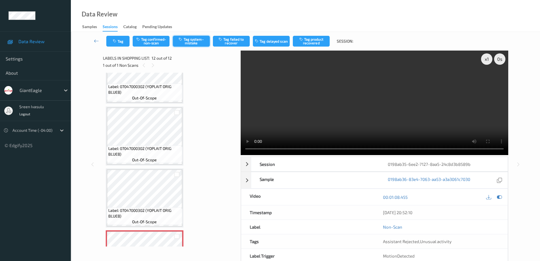
click at [194, 41] on button "Tag system-mistake" at bounding box center [191, 41] width 37 height 11
click at [120, 43] on button "Tag" at bounding box center [117, 41] width 23 height 11
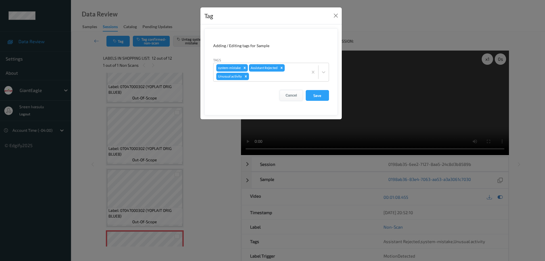
click at [293, 96] on button "Cancel" at bounding box center [290, 95] width 23 height 11
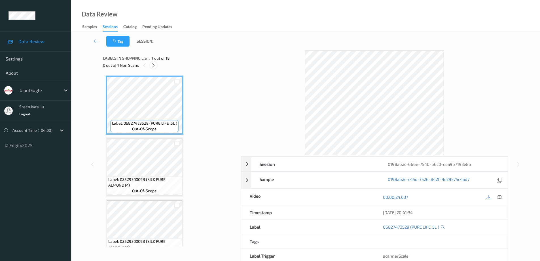
click at [153, 66] on icon at bounding box center [153, 65] width 5 height 5
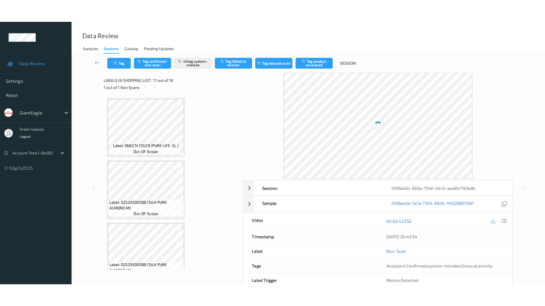
scroll to position [931, 0]
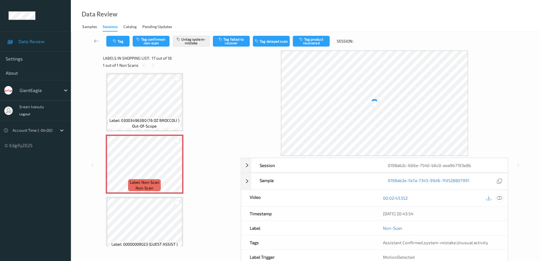
click at [500, 196] on icon at bounding box center [499, 197] width 5 height 5
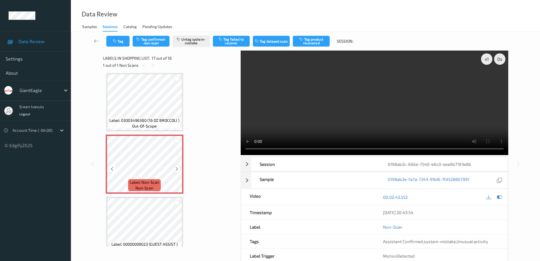
click at [177, 168] on icon at bounding box center [176, 168] width 5 height 5
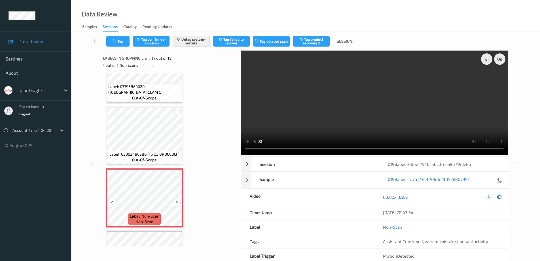
click at [177, 201] on icon at bounding box center [176, 202] width 5 height 5
click at [173, 201] on div at bounding box center [176, 202] width 7 height 7
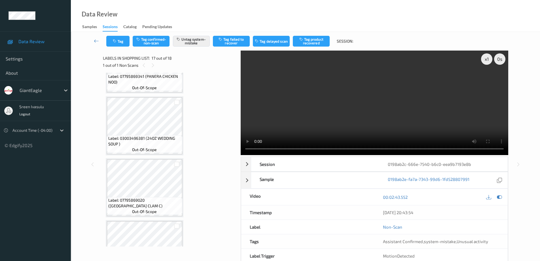
scroll to position [670, 0]
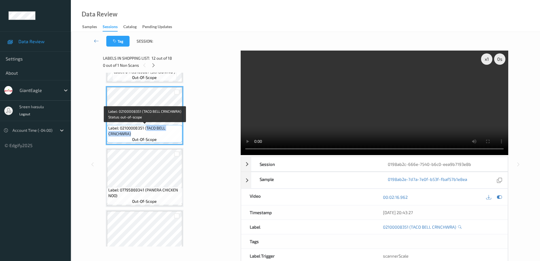
drag, startPoint x: 147, startPoint y: 128, endPoint x: 169, endPoint y: 136, distance: 22.8
click at [169, 136] on span "Label: 02100008351 (TACO BELL CRNCHWRA)" at bounding box center [144, 130] width 73 height 11
copy span "TACO BELL CRNCHWRA)"
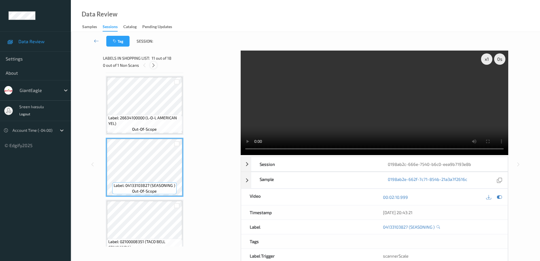
click at [155, 64] on icon at bounding box center [153, 65] width 5 height 5
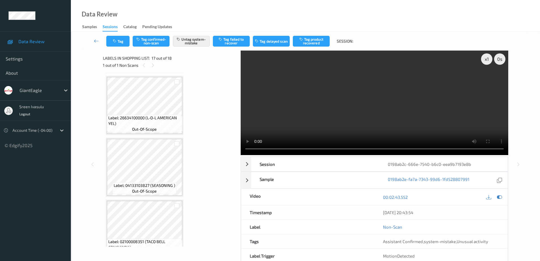
scroll to position [931, 0]
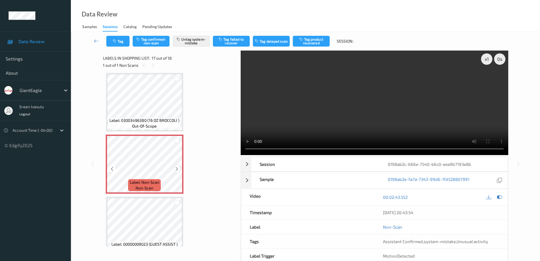
click at [178, 168] on icon at bounding box center [176, 168] width 5 height 5
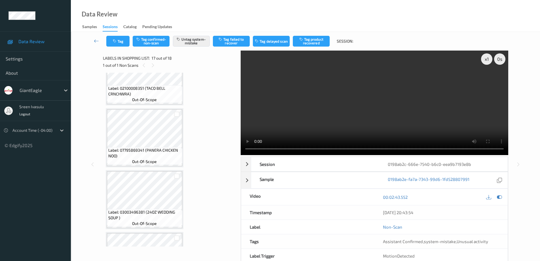
scroll to position [704, 0]
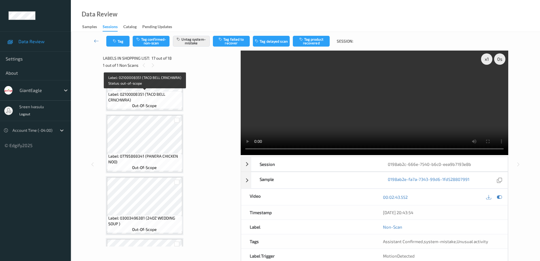
click at [161, 91] on span "Label: 02100008351 (TACO BELL CRNCHWRA)" at bounding box center [144, 96] width 73 height 11
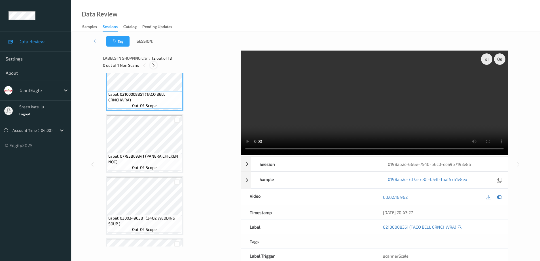
click at [153, 66] on icon at bounding box center [153, 65] width 5 height 5
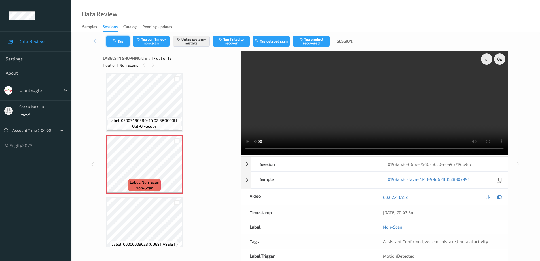
click at [121, 46] on button "Tag" at bounding box center [117, 41] width 23 height 11
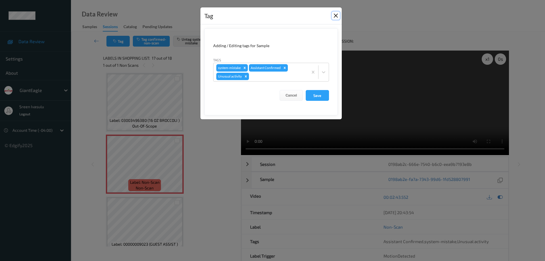
click at [336, 16] on button "Close" at bounding box center [336, 16] width 8 height 8
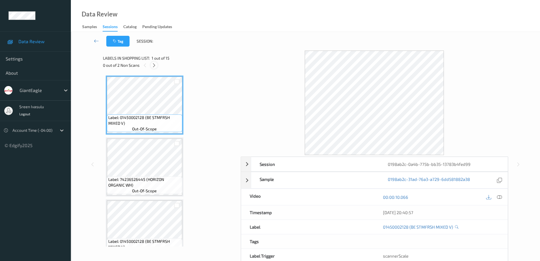
click at [151, 65] on div at bounding box center [154, 65] width 7 height 7
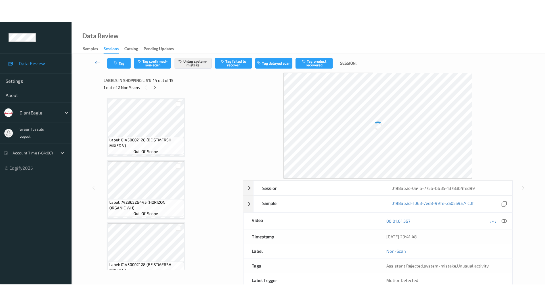
scroll to position [745, 0]
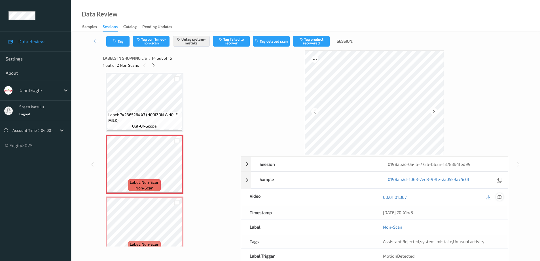
click at [499, 197] on icon at bounding box center [499, 196] width 5 height 5
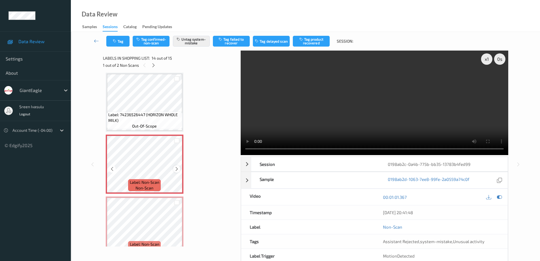
click at [174, 170] on icon at bounding box center [176, 168] width 5 height 5
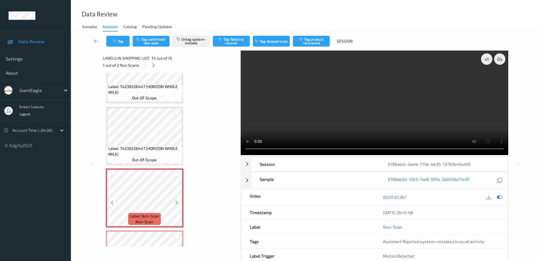
click at [179, 202] on icon at bounding box center [176, 202] width 5 height 5
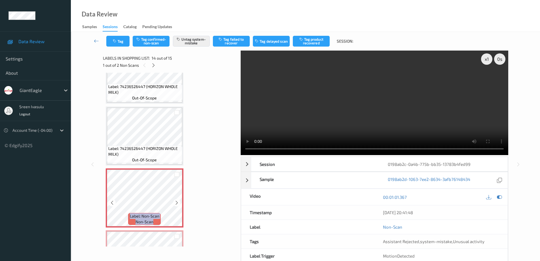
click at [179, 202] on icon at bounding box center [176, 202] width 5 height 5
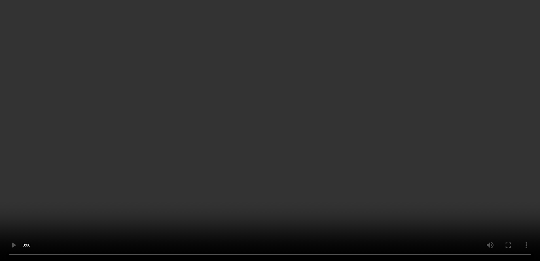
scroll to position [371, 0]
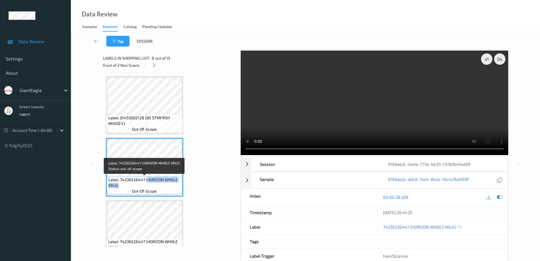
drag, startPoint x: 147, startPoint y: 179, endPoint x: 179, endPoint y: 183, distance: 32.3
click at [179, 183] on span "Label: 74236526447 (HORIZON WHOLE MILK)" at bounding box center [144, 182] width 73 height 11
copy span "HORIZON WHOLE MILK)"
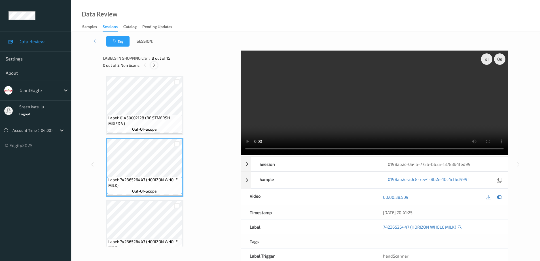
click at [155, 67] on icon at bounding box center [154, 65] width 5 height 5
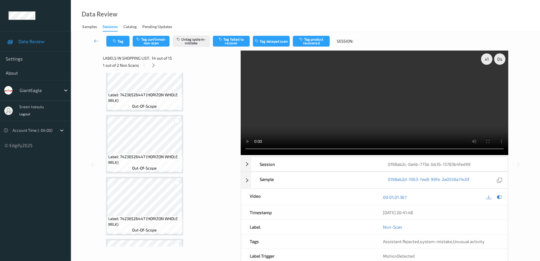
scroll to position [641, 0]
click at [153, 68] on icon at bounding box center [153, 65] width 5 height 5
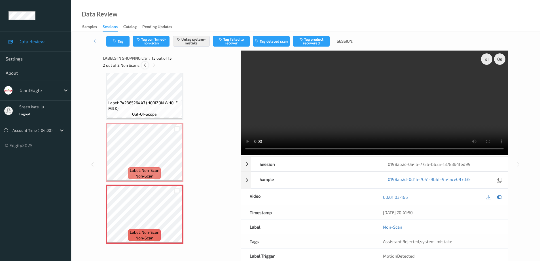
click at [143, 66] on icon at bounding box center [145, 65] width 5 height 5
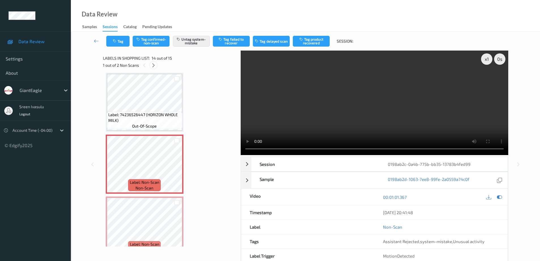
click at [152, 66] on icon at bounding box center [153, 65] width 5 height 5
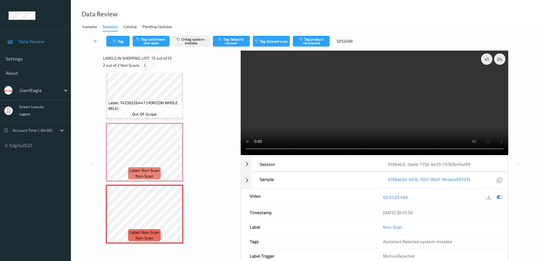
click at [144, 64] on icon at bounding box center [145, 65] width 5 height 5
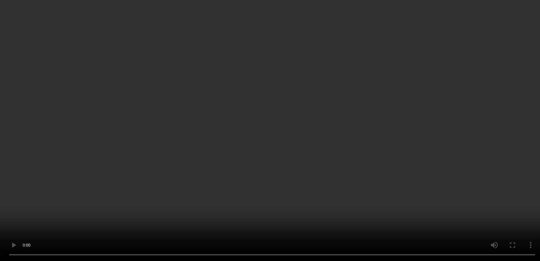
scroll to position [0, 0]
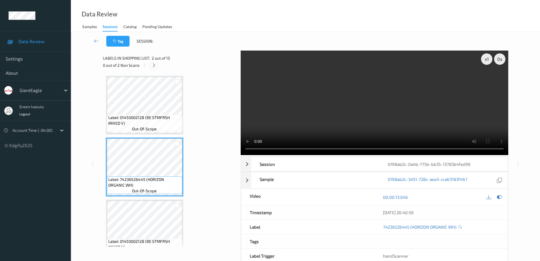
click at [152, 67] on icon at bounding box center [154, 65] width 5 height 5
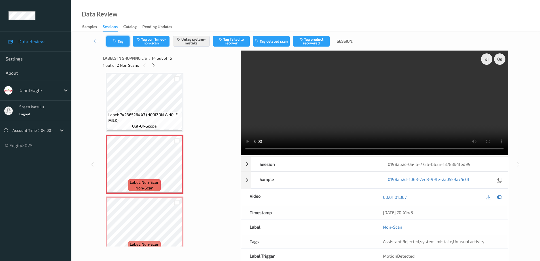
click at [123, 44] on button "Tag" at bounding box center [117, 41] width 23 height 11
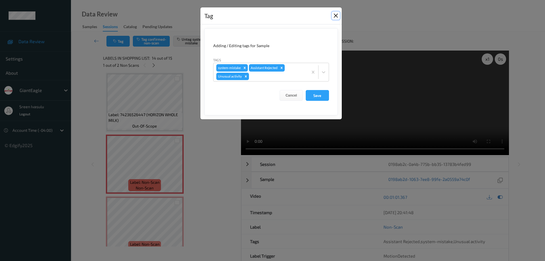
drag, startPoint x: 333, startPoint y: 16, endPoint x: 243, endPoint y: 42, distance: 94.3
click at [331, 17] on div "Tag" at bounding box center [270, 15] width 141 height 17
click at [335, 15] on button "Close" at bounding box center [336, 16] width 8 height 8
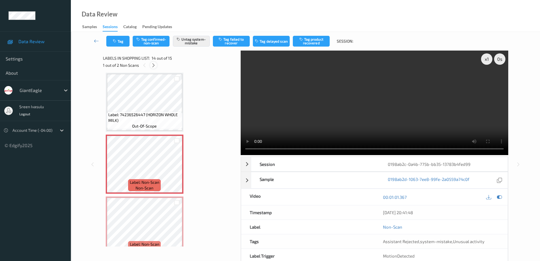
click at [156, 65] on icon at bounding box center [153, 65] width 5 height 5
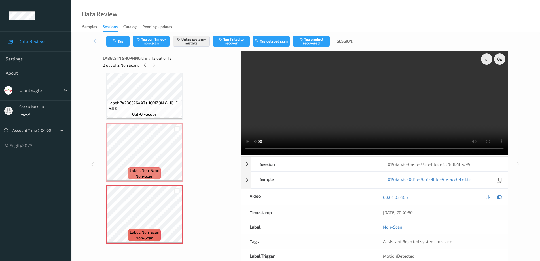
scroll to position [711, 0]
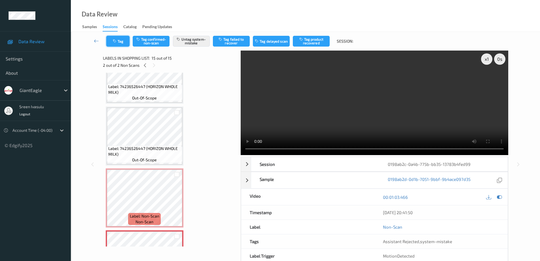
click at [118, 45] on button "Tag" at bounding box center [117, 41] width 23 height 11
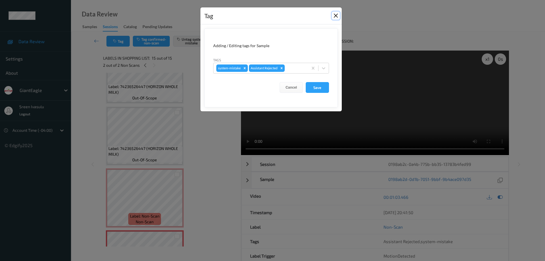
click at [334, 16] on button "Close" at bounding box center [336, 16] width 8 height 8
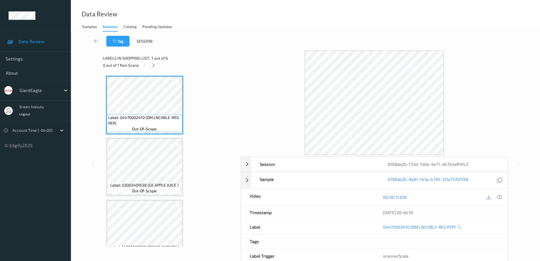
click at [153, 65] on icon at bounding box center [153, 65] width 5 height 5
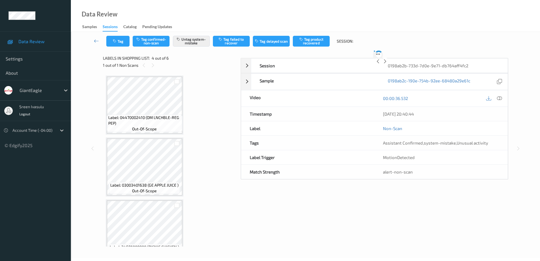
scroll to position [127, 0]
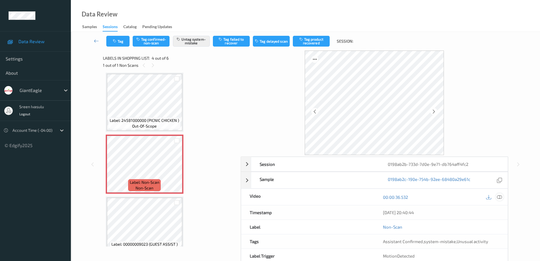
click at [500, 195] on icon at bounding box center [499, 196] width 5 height 5
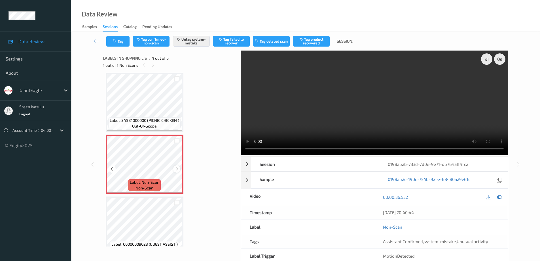
click at [177, 170] on icon at bounding box center [176, 168] width 5 height 5
click at [177, 168] on icon at bounding box center [176, 168] width 5 height 5
click at [175, 167] on icon at bounding box center [176, 168] width 5 height 5
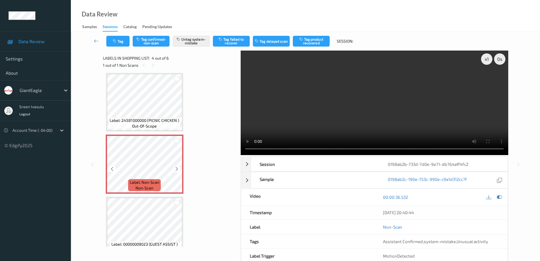
click at [175, 167] on icon at bounding box center [176, 168] width 5 height 5
click at [115, 38] on button "Tag" at bounding box center [117, 41] width 23 height 11
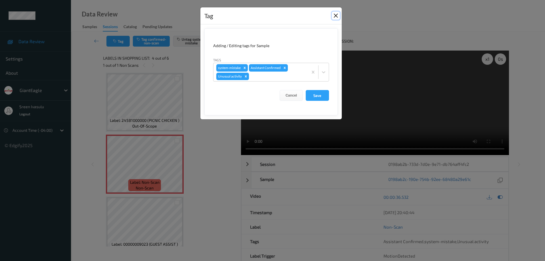
click at [336, 12] on button "Close" at bounding box center [336, 16] width 8 height 8
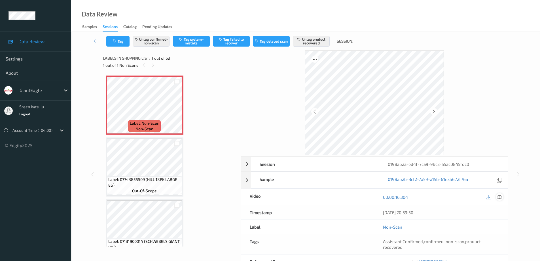
click at [499, 200] on div at bounding box center [500, 197] width 8 height 8
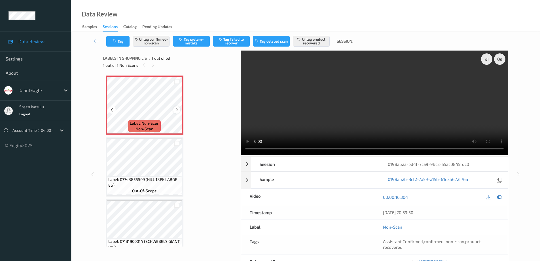
click at [176, 109] on icon at bounding box center [176, 109] width 5 height 5
click at [156, 122] on span "Label: Non-Scan" at bounding box center [145, 123] width 30 height 6
click at [155, 188] on span "out-of-scope" at bounding box center [144, 191] width 25 height 6
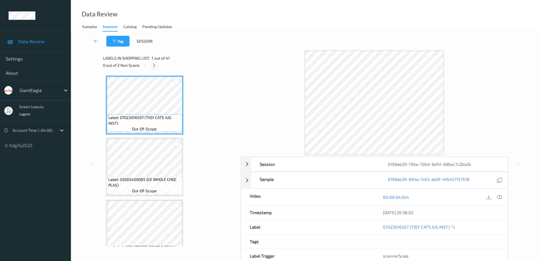
click at [154, 64] on icon at bounding box center [154, 65] width 5 height 5
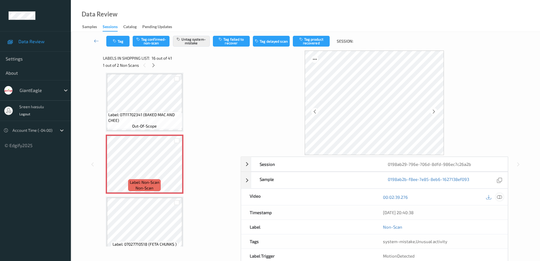
click at [499, 196] on icon at bounding box center [499, 196] width 5 height 5
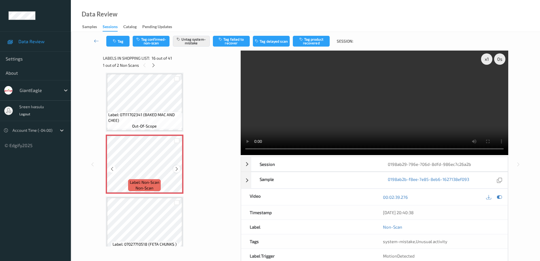
click at [176, 168] on icon at bounding box center [176, 168] width 5 height 5
click at [471, 92] on video at bounding box center [375, 103] width 268 height 104
click at [122, 42] on button "Tag" at bounding box center [117, 41] width 23 height 11
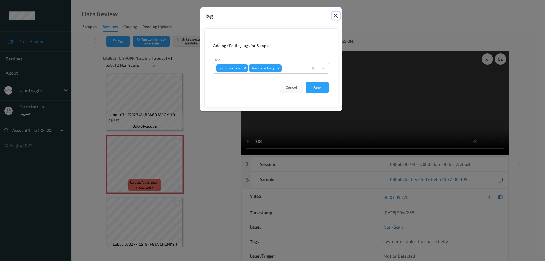
click at [336, 15] on button "Close" at bounding box center [336, 16] width 8 height 8
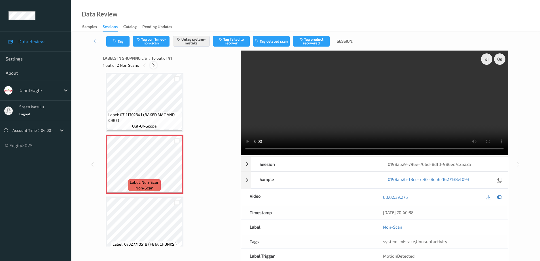
click at [153, 66] on icon at bounding box center [153, 65] width 5 height 5
click at [176, 171] on div at bounding box center [176, 168] width 7 height 7
click at [125, 44] on button "Tag" at bounding box center [117, 41] width 23 height 11
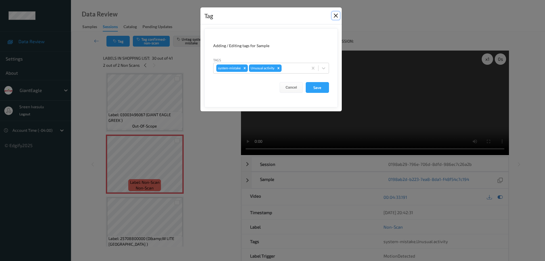
click at [335, 15] on button "Close" at bounding box center [336, 16] width 8 height 8
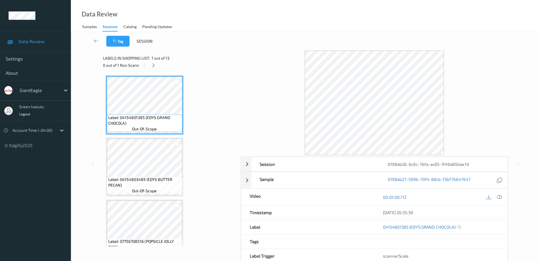
click at [148, 64] on div "0 out of 1 Non Scans" at bounding box center [170, 65] width 134 height 7
click at [152, 66] on icon at bounding box center [153, 65] width 5 height 5
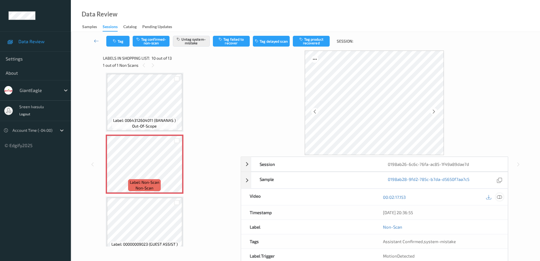
click at [498, 196] on icon at bounding box center [499, 196] width 5 height 5
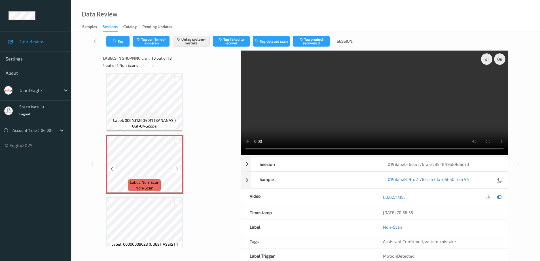
click at [178, 171] on icon at bounding box center [176, 168] width 5 height 5
click at [120, 41] on button "Tag" at bounding box center [117, 41] width 23 height 11
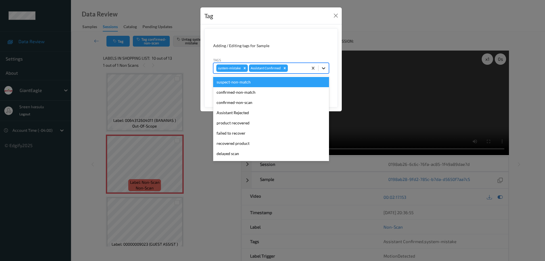
click at [323, 70] on icon at bounding box center [324, 68] width 6 height 6
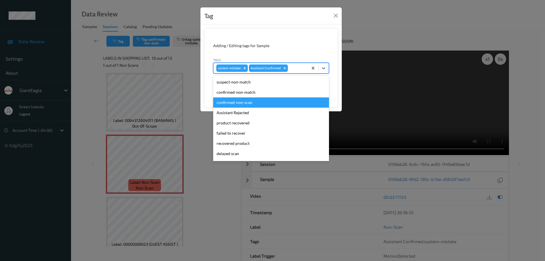
scroll to position [50, 0]
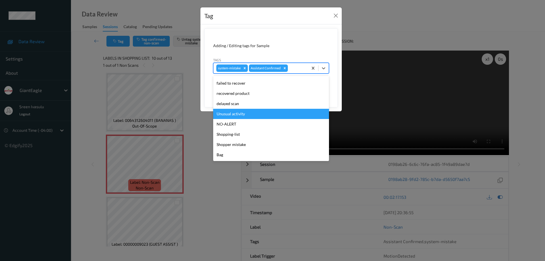
click at [234, 115] on div "Unusual activity" at bounding box center [271, 114] width 116 height 10
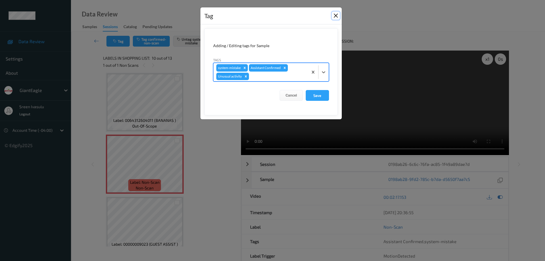
click at [337, 14] on button "Close" at bounding box center [336, 16] width 8 height 8
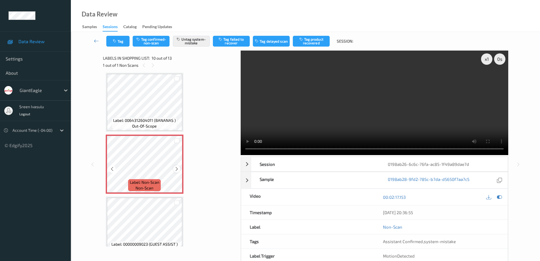
click at [179, 170] on div at bounding box center [176, 168] width 7 height 7
click at [178, 170] on icon at bounding box center [176, 168] width 5 height 5
click at [124, 43] on button "Tag" at bounding box center [117, 41] width 23 height 11
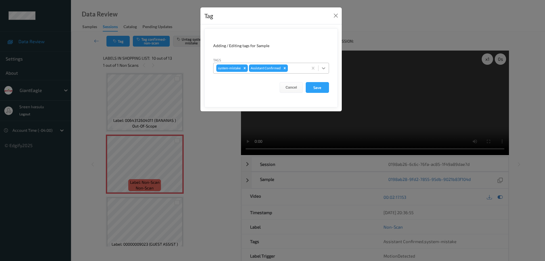
click at [323, 70] on icon at bounding box center [324, 68] width 6 height 6
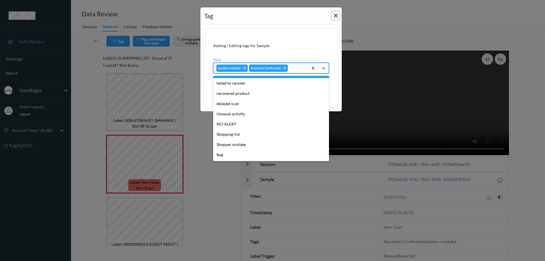
click at [336, 13] on button "Close" at bounding box center [336, 16] width 8 height 8
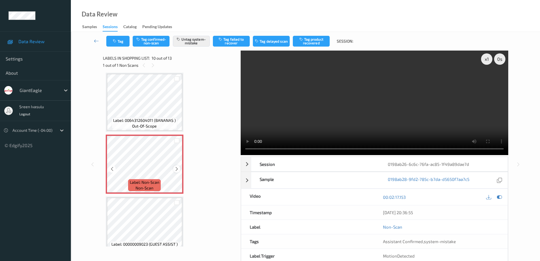
click at [178, 170] on icon at bounding box center [176, 168] width 5 height 5
click at [120, 43] on button "Tag" at bounding box center [117, 41] width 23 height 11
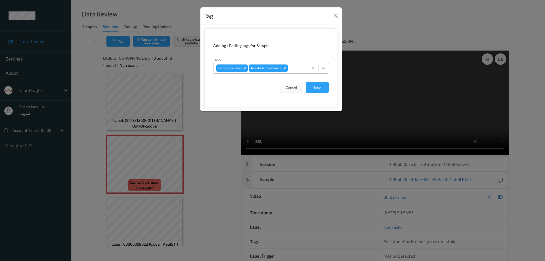
click at [324, 68] on icon at bounding box center [324, 68] width 6 height 6
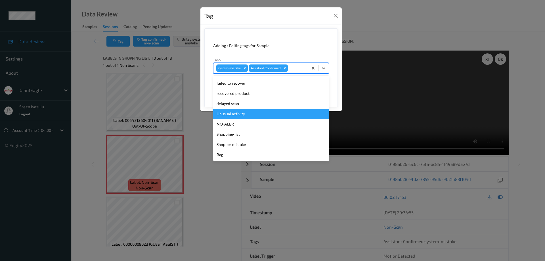
click at [241, 112] on div "Unusual activity" at bounding box center [271, 114] width 116 height 10
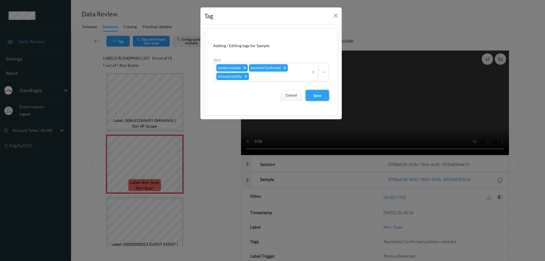
click at [320, 91] on button "Save" at bounding box center [317, 95] width 23 height 11
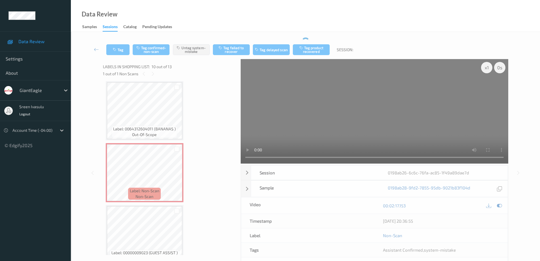
click at [319, 96] on video at bounding box center [375, 111] width 268 height 104
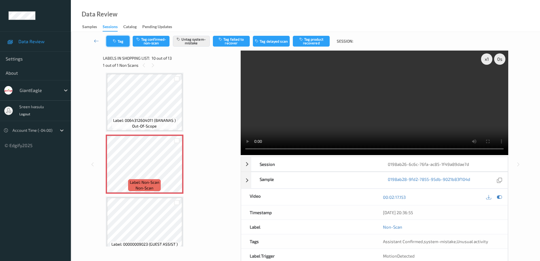
click at [121, 43] on button "Tag" at bounding box center [117, 41] width 23 height 11
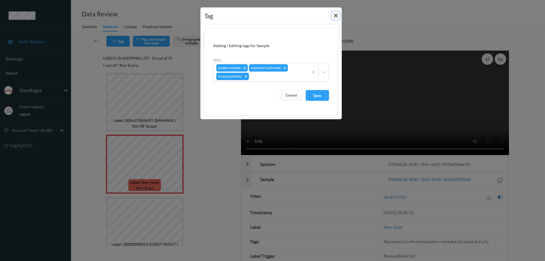
click at [335, 15] on button "Close" at bounding box center [336, 16] width 8 height 8
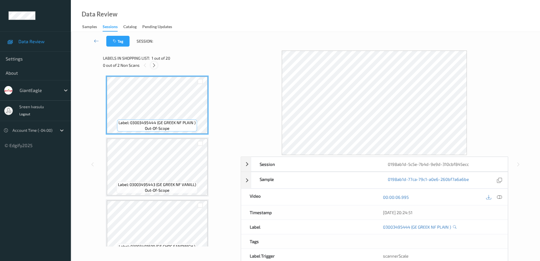
click at [154, 65] on icon at bounding box center [154, 65] width 5 height 5
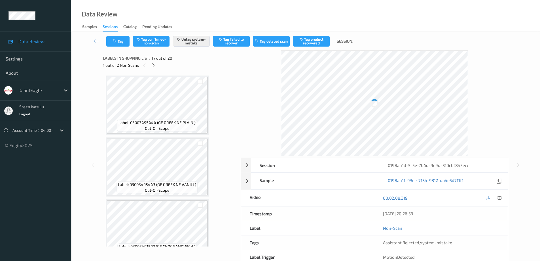
scroll to position [931, 0]
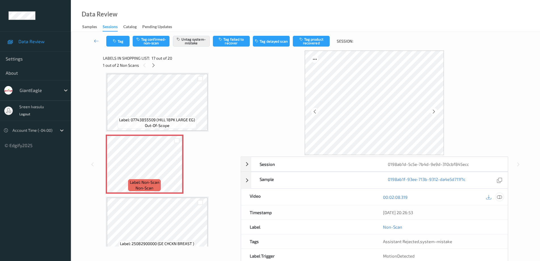
click at [501, 196] on icon at bounding box center [499, 196] width 5 height 5
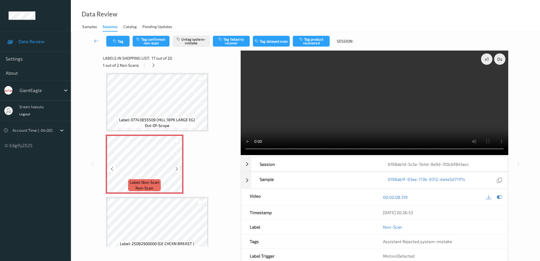
click at [175, 169] on icon at bounding box center [176, 168] width 5 height 5
click at [176, 169] on icon at bounding box center [176, 168] width 5 height 5
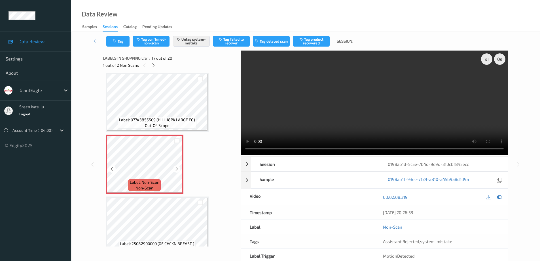
click at [176, 169] on icon at bounding box center [176, 168] width 5 height 5
click at [176, 170] on icon at bounding box center [176, 168] width 5 height 5
click at [176, 169] on icon at bounding box center [176, 168] width 5 height 5
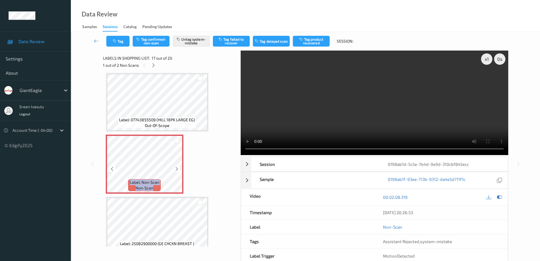
click at [176, 169] on icon at bounding box center [176, 168] width 5 height 5
click at [151, 64] on icon at bounding box center [153, 65] width 5 height 5
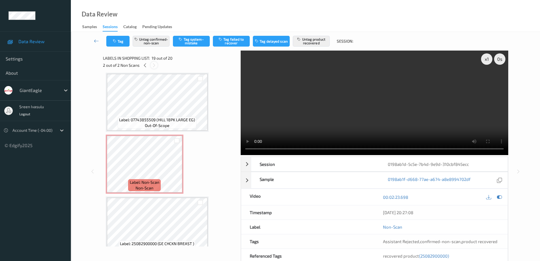
scroll to position [1054, 0]
click at [176, 168] on icon at bounding box center [176, 168] width 5 height 5
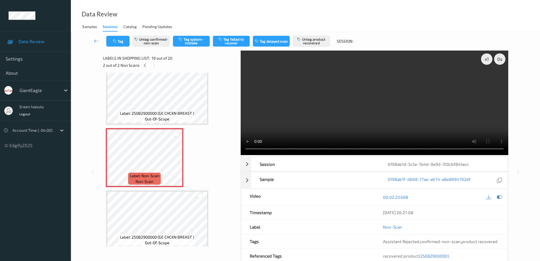
scroll to position [1066, 0]
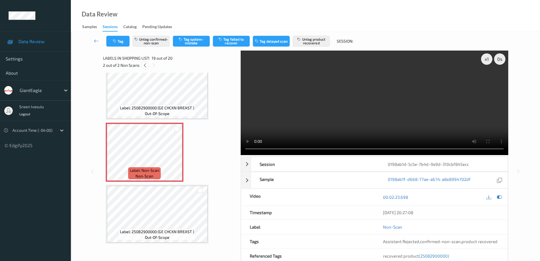
click at [144, 64] on icon at bounding box center [145, 65] width 5 height 5
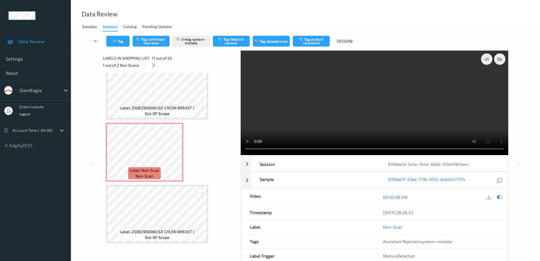
scroll to position [931, 0]
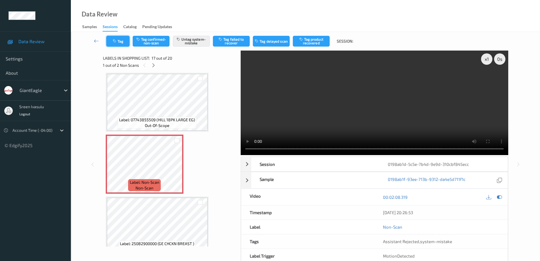
click at [124, 45] on button "Tag" at bounding box center [117, 41] width 23 height 11
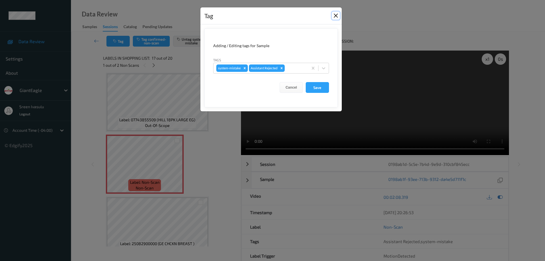
click at [333, 15] on button "Close" at bounding box center [336, 16] width 8 height 8
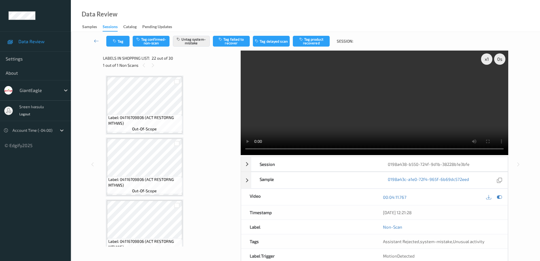
scroll to position [1240, 0]
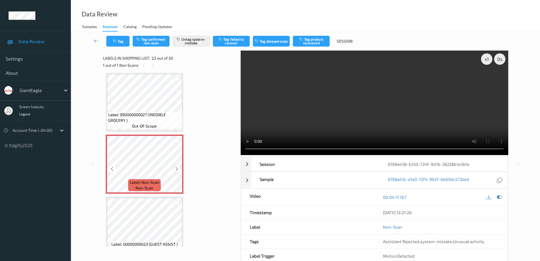
click at [176, 168] on icon at bounding box center [176, 168] width 5 height 5
click at [121, 42] on button "Tag" at bounding box center [117, 41] width 23 height 11
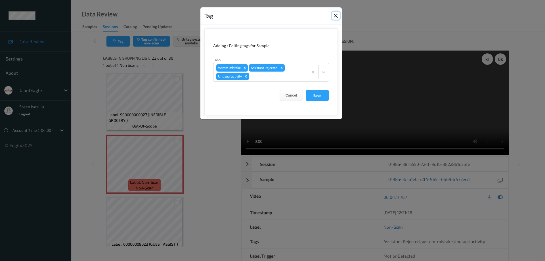
click at [335, 15] on button "Close" at bounding box center [336, 16] width 8 height 8
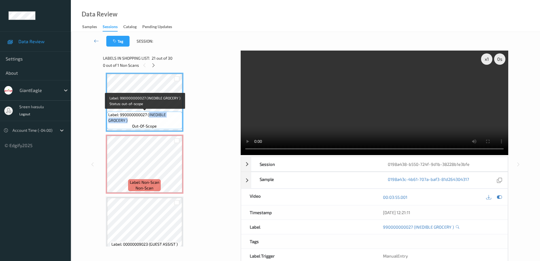
drag, startPoint x: 150, startPoint y: 115, endPoint x: 161, endPoint y: 121, distance: 12.8
click at [161, 121] on span "Label: 990000000027 (INEDIBLE GROCERY )" at bounding box center [144, 117] width 73 height 11
copy span "INEDIBLE GROCERY )"
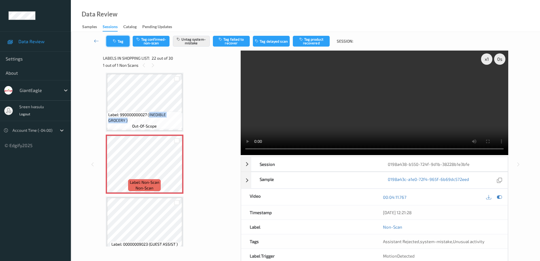
click at [124, 43] on button "Tag" at bounding box center [117, 41] width 23 height 11
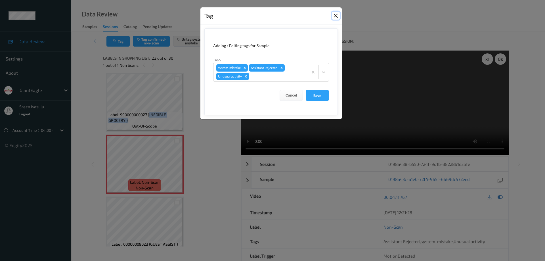
click at [336, 16] on button "Close" at bounding box center [336, 16] width 8 height 8
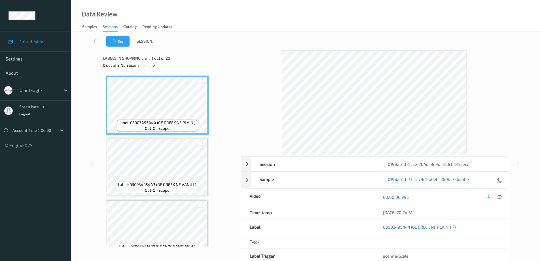
click at [155, 68] on icon at bounding box center [154, 65] width 5 height 5
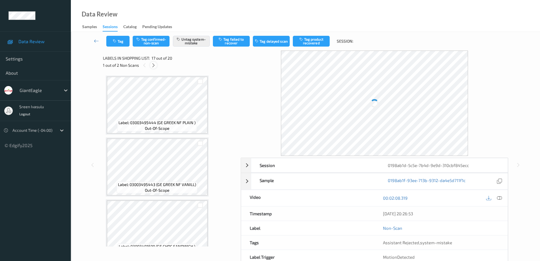
scroll to position [931, 0]
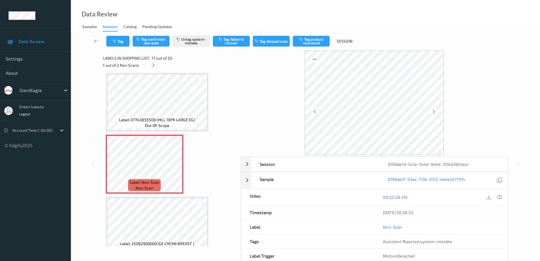
click at [155, 66] on icon at bounding box center [153, 65] width 5 height 5
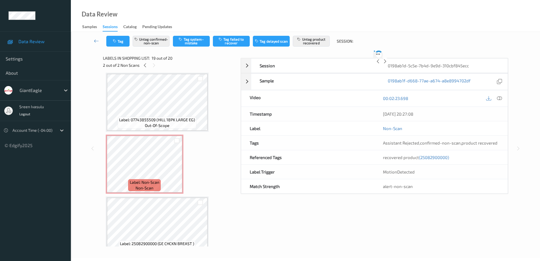
scroll to position [1054, 0]
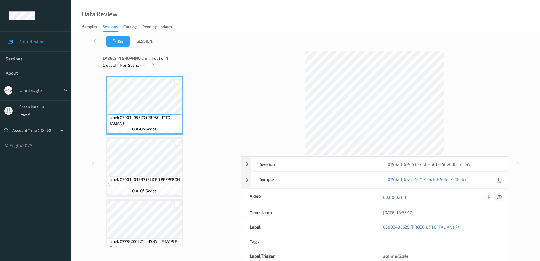
click at [500, 196] on icon at bounding box center [499, 196] width 5 height 5
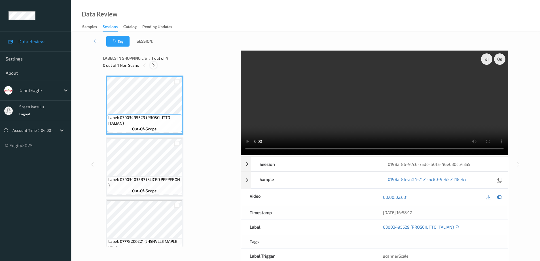
click at [154, 67] on icon at bounding box center [153, 65] width 5 height 5
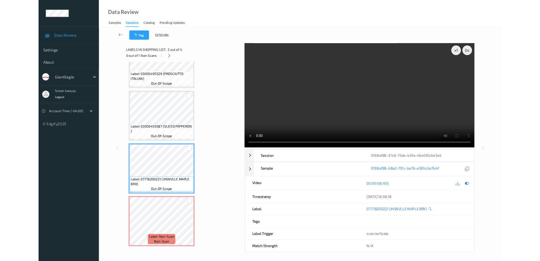
scroll to position [31, 0]
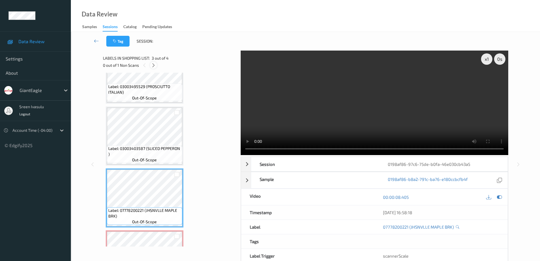
click at [156, 67] on div at bounding box center [153, 65] width 7 height 7
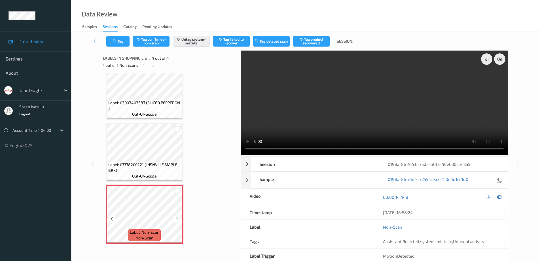
click at [141, 236] on span "non-scan" at bounding box center [145, 238] width 18 height 6
click at [177, 221] on icon at bounding box center [176, 218] width 5 height 5
